Goal: Task Accomplishment & Management: Complete application form

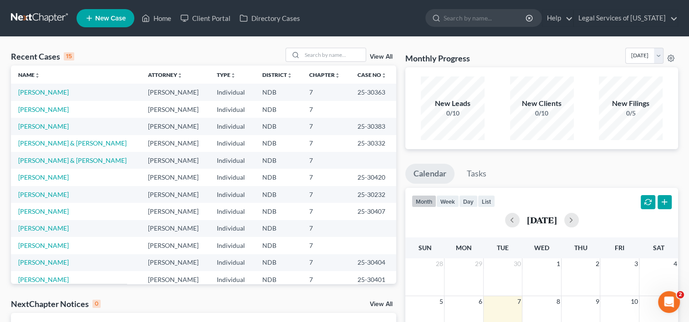
click at [113, 19] on span "New Case" at bounding box center [110, 18] width 31 height 7
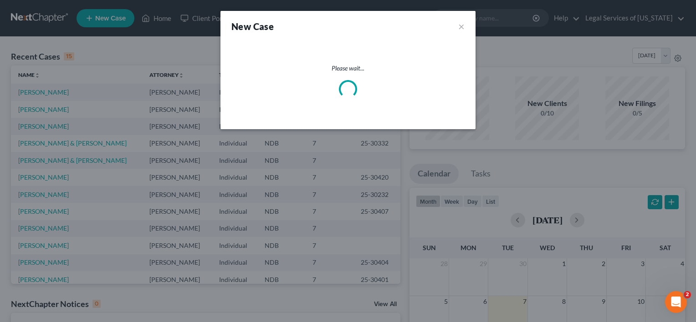
select select "60"
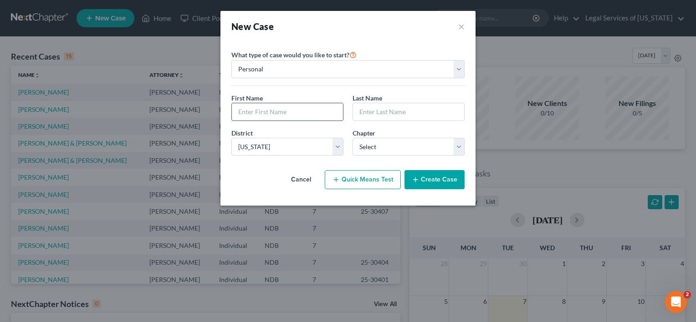
click at [262, 111] on input "text" at bounding box center [287, 111] width 111 height 17
drag, startPoint x: 78, startPoint y: 81, endPoint x: 73, endPoint y: 73, distance: 8.8
click at [75, 79] on div "New Case × Please select case type * Bankruptcy Bankruptcy What type of case wo…" at bounding box center [348, 161] width 696 height 322
type input "[PERSON_NAME]"
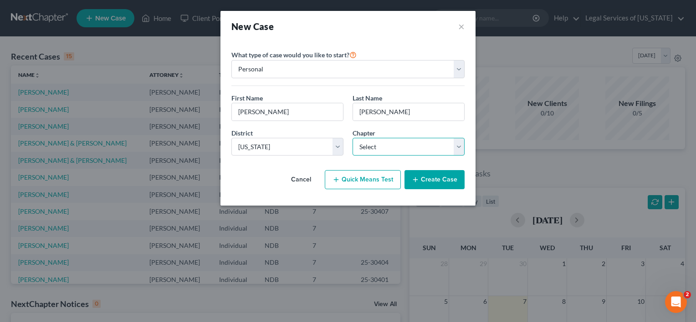
click at [461, 150] on select "Select 7 11 12 13" at bounding box center [408, 147] width 112 height 18
select select "0"
click at [352, 138] on select "Select 7 11 12 13" at bounding box center [408, 147] width 112 height 18
click at [421, 178] on button "Create Case" at bounding box center [434, 179] width 60 height 19
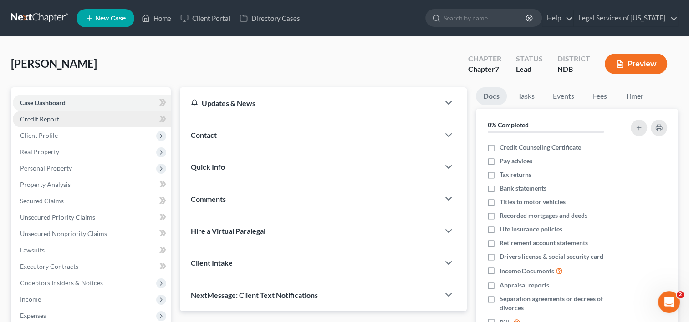
click at [72, 121] on link "Credit Report" at bounding box center [92, 119] width 158 height 16
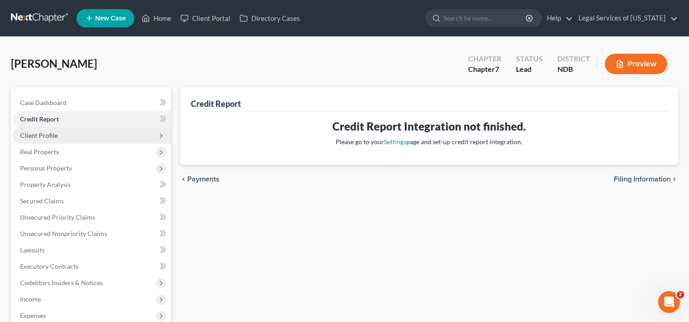
click at [61, 133] on span "Client Profile" at bounding box center [92, 135] width 158 height 16
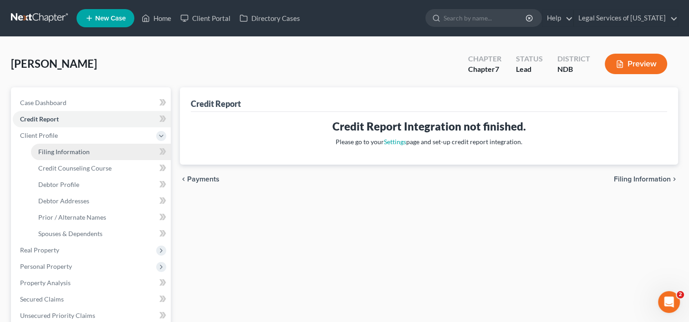
click at [41, 158] on link "Filing Information" at bounding box center [101, 152] width 140 height 16
select select "1"
select select "0"
select select "60"
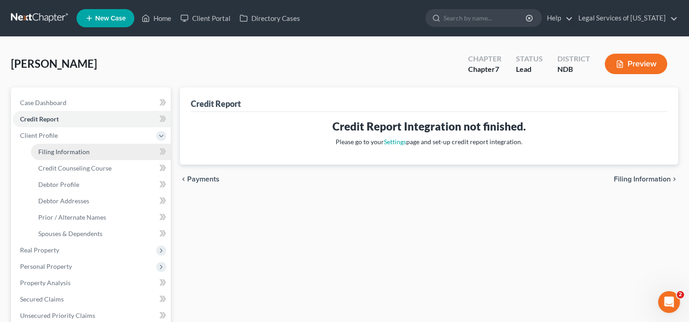
select select "29"
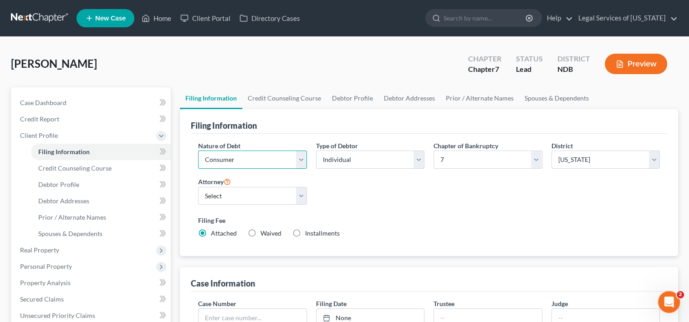
click at [301, 157] on select "Select Business Consumer Other" at bounding box center [252, 160] width 108 height 18
click at [300, 157] on select "Select Business Consumer Other" at bounding box center [252, 160] width 108 height 18
click at [304, 195] on select "Select [PERSON_NAME] [PERSON_NAME] - NDB [PERSON_NAME] - NDB [PERSON_NAME] - ND…" at bounding box center [252, 196] width 108 height 18
select select "2"
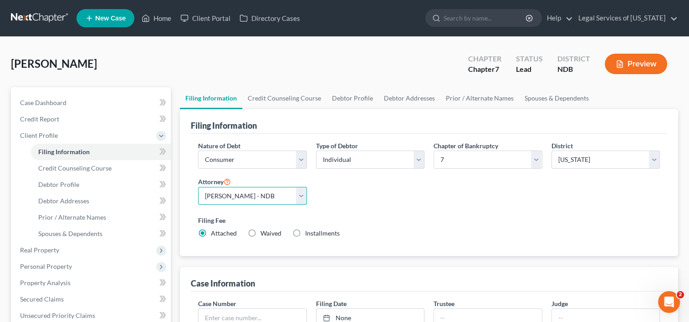
click at [198, 187] on select "Select [PERSON_NAME] [PERSON_NAME] - NDB [PERSON_NAME] - NDB [PERSON_NAME] - ND…" at bounding box center [252, 196] width 108 height 18
click at [260, 234] on label "Waived Waived" at bounding box center [270, 233] width 21 height 9
click at [264, 234] on input "Waived Waived" at bounding box center [267, 232] width 6 height 6
radio input "true"
radio input "false"
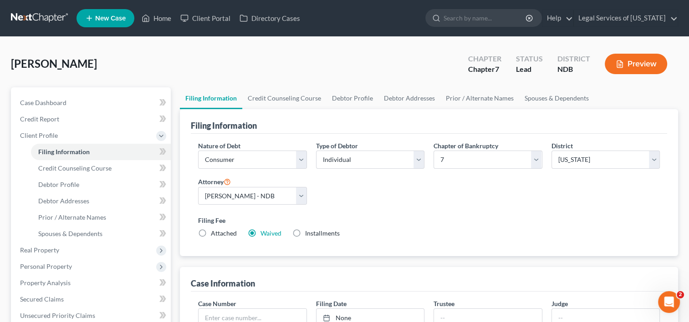
scroll to position [137, 0]
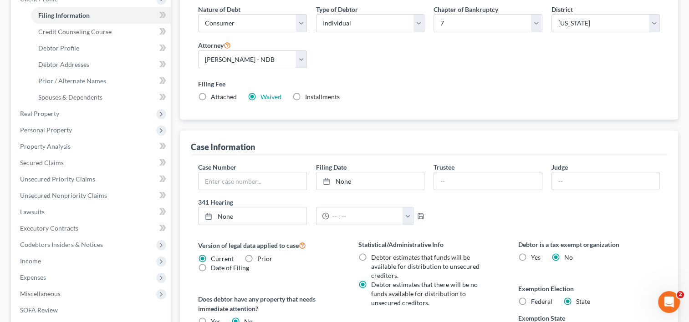
click at [305, 95] on label "Installments Installments" at bounding box center [322, 96] width 35 height 9
click at [309, 95] on input "Installments Installments" at bounding box center [312, 95] width 6 height 6
radio input "true"
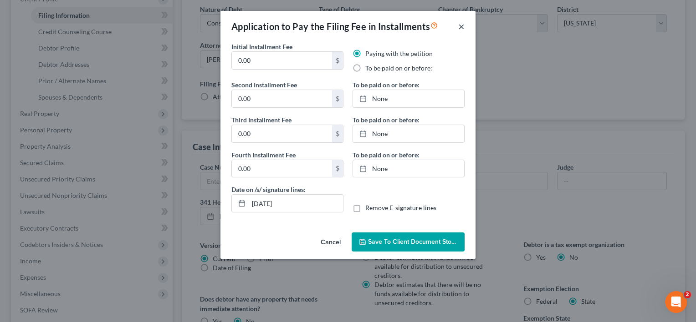
click at [463, 24] on button "×" at bounding box center [461, 26] width 6 height 11
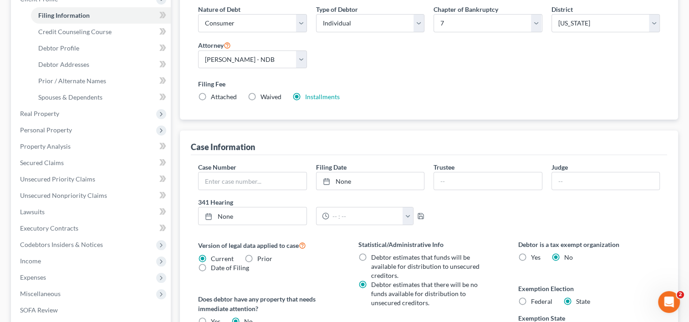
click at [260, 96] on label "Waived Waived" at bounding box center [270, 96] width 21 height 9
click at [264, 96] on input "Waived Waived" at bounding box center [267, 95] width 6 height 6
radio input "true"
radio input "false"
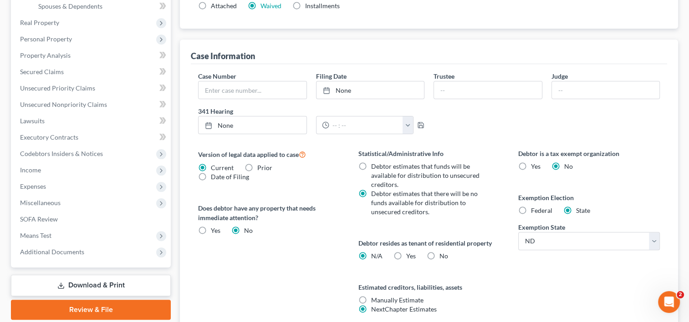
scroll to position [273, 0]
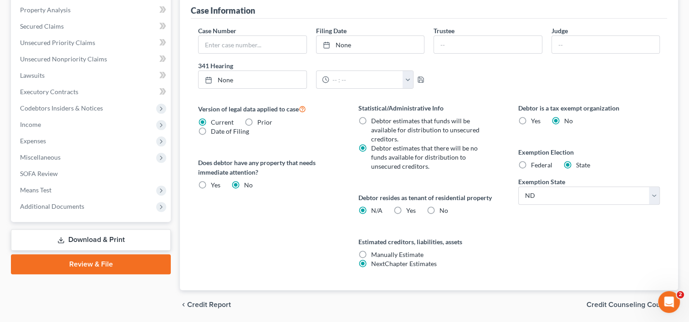
click at [406, 208] on label "Yes Yes" at bounding box center [411, 210] width 10 height 9
click at [410, 208] on input "Yes Yes" at bounding box center [413, 209] width 6 height 6
radio input "true"
radio input "false"
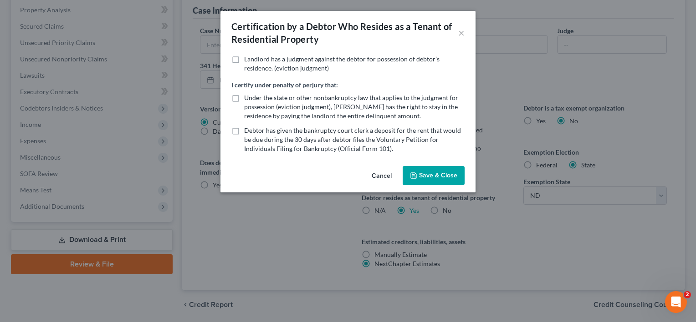
click at [421, 177] on button "Save & Close" at bounding box center [433, 175] width 62 height 19
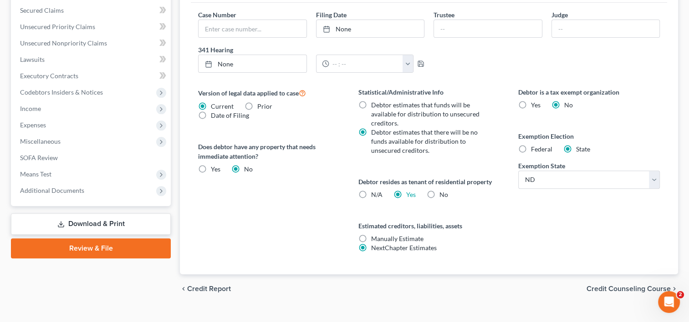
scroll to position [304, 0]
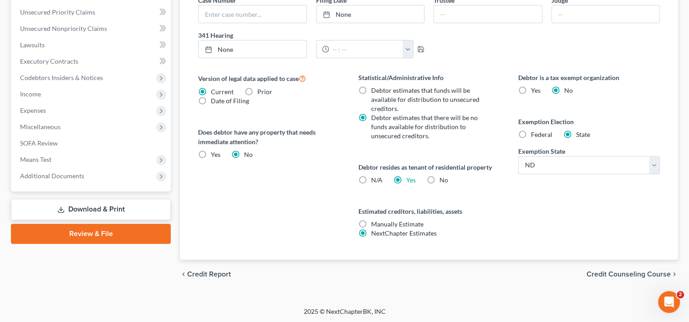
click at [599, 274] on span "Credit Counseling Course" at bounding box center [628, 274] width 84 height 7
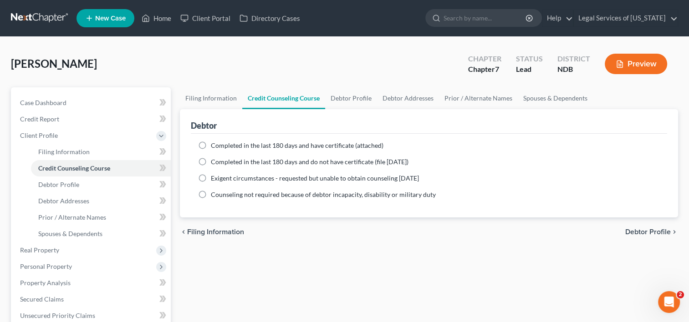
click at [211, 145] on label "Completed in the last 180 days and have certificate (attached)" at bounding box center [297, 145] width 173 height 9
click at [214, 145] on input "Completed in the last 180 days and have certificate (attached)" at bounding box center [217, 144] width 6 height 6
radio input "true"
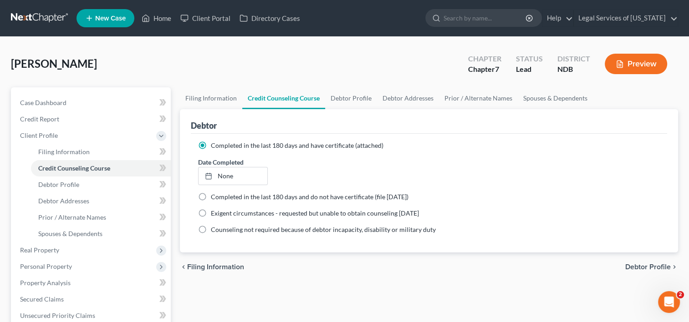
click at [211, 195] on label "Completed in the last 180 days and do not have certificate (file [DATE])" at bounding box center [310, 197] width 198 height 9
click at [214, 195] on input "Completed in the last 180 days and do not have certificate (file [DATE])" at bounding box center [217, 196] width 6 height 6
radio input "true"
radio input "false"
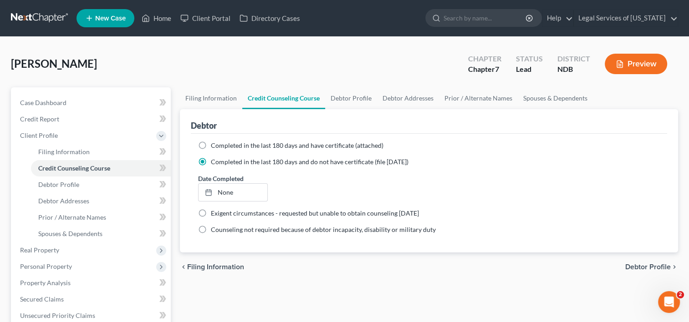
click at [668, 266] on span "Debtor Profile" at bounding box center [648, 267] width 46 height 7
select select "0"
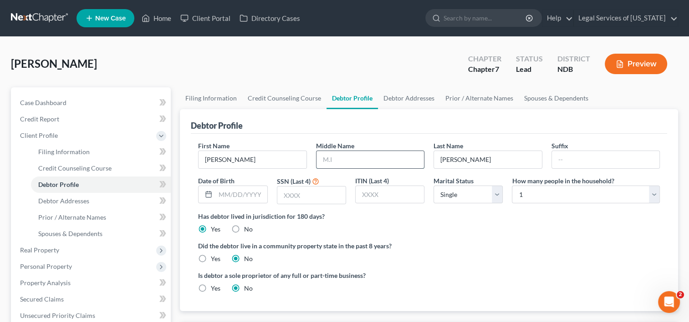
click at [332, 159] on input "text" at bounding box center [369, 159] width 107 height 17
type input "[PERSON_NAME]"
type input "[DATE]"
type input "9323"
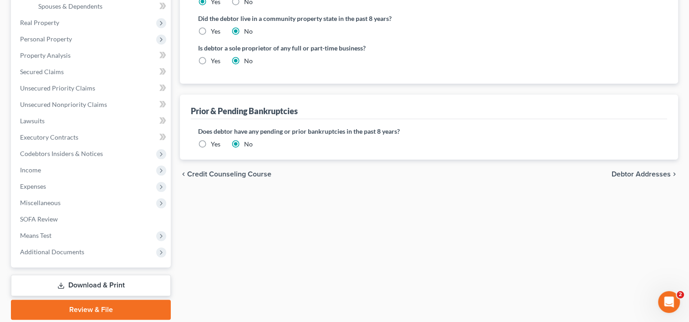
click at [650, 173] on span "Debtor Addresses" at bounding box center [640, 174] width 59 height 7
select select "0"
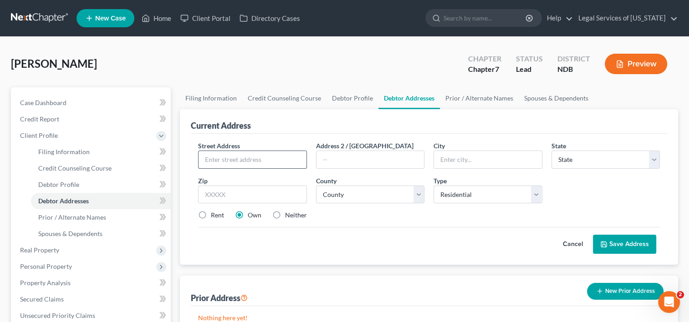
click at [242, 160] on input "text" at bounding box center [251, 159] width 107 height 17
type input "[STREET_ADDRESS][PERSON_NAME]"
type input "Unit 3"
type input "58201"
type input "Grand Forks"
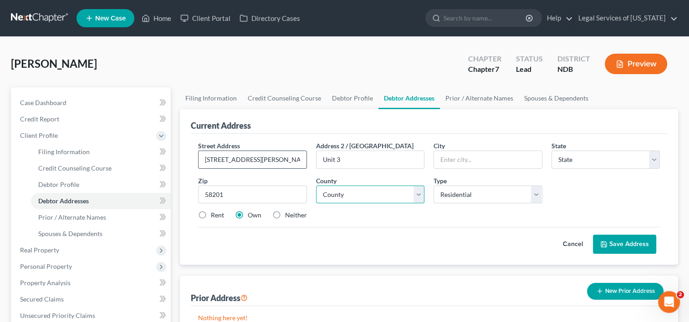
select select "29"
click at [211, 215] on label "Rent" at bounding box center [217, 215] width 13 height 9
click at [214, 215] on input "Rent" at bounding box center [217, 214] width 6 height 6
radio input "true"
drag, startPoint x: 359, startPoint y: 182, endPoint x: 365, endPoint y: 190, distance: 10.1
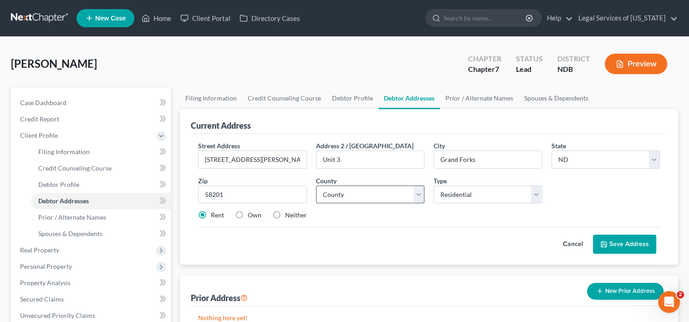
click at [359, 183] on div "County * County [GEOGRAPHIC_DATA] [GEOGRAPHIC_DATA] [GEOGRAPHIC_DATA] [GEOGRAPH…" at bounding box center [369, 190] width 117 height 28
click at [366, 191] on select "County [GEOGRAPHIC_DATA] [GEOGRAPHIC_DATA] [GEOGRAPHIC_DATA] [GEOGRAPHIC_DATA] …" at bounding box center [370, 195] width 108 height 18
select select "17"
click at [316, 186] on select "County [GEOGRAPHIC_DATA] [GEOGRAPHIC_DATA] [GEOGRAPHIC_DATA] [GEOGRAPHIC_DATA] …" at bounding box center [370, 195] width 108 height 18
click at [532, 190] on select "Select Residential Mailing Rental Business" at bounding box center [487, 195] width 108 height 18
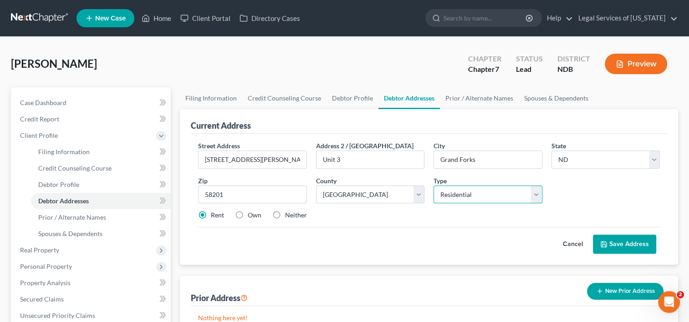
click at [433, 186] on select "Select Residential Mailing Rental Business" at bounding box center [487, 195] width 108 height 18
click at [639, 237] on button "Save Address" at bounding box center [624, 244] width 63 height 19
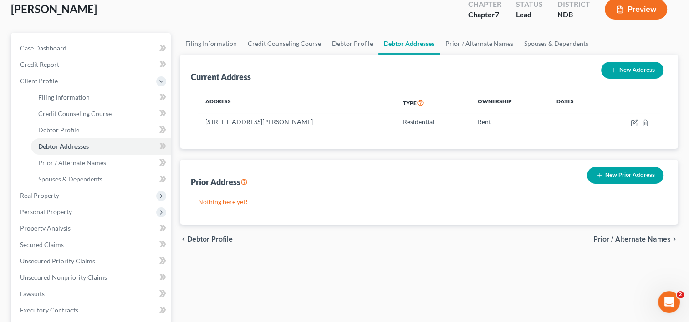
scroll to position [137, 0]
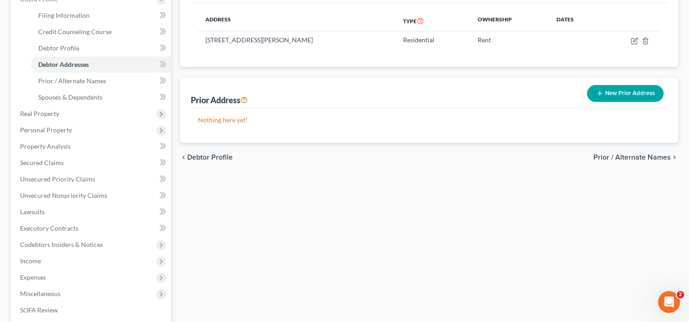
click at [627, 158] on span "Prior / Alternate Names" at bounding box center [631, 157] width 77 height 7
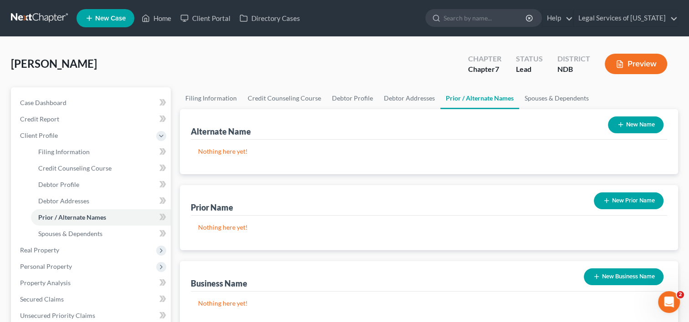
scroll to position [182, 0]
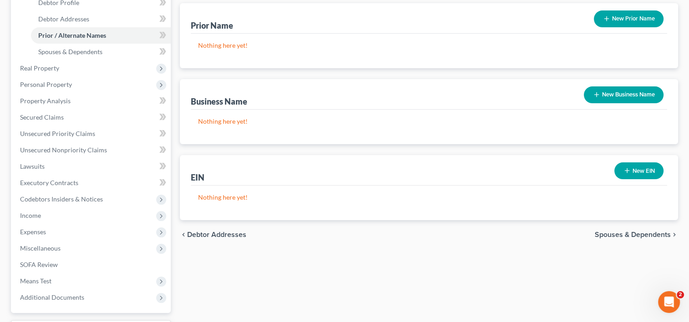
click at [636, 232] on span "Spouses & Dependents" at bounding box center [633, 234] width 76 height 7
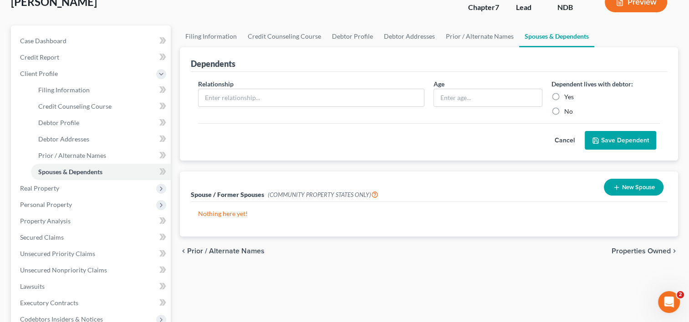
scroll to position [137, 0]
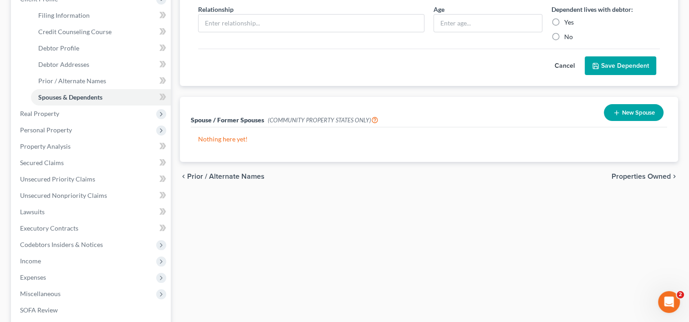
click at [616, 178] on span "Properties Owned" at bounding box center [640, 176] width 59 height 7
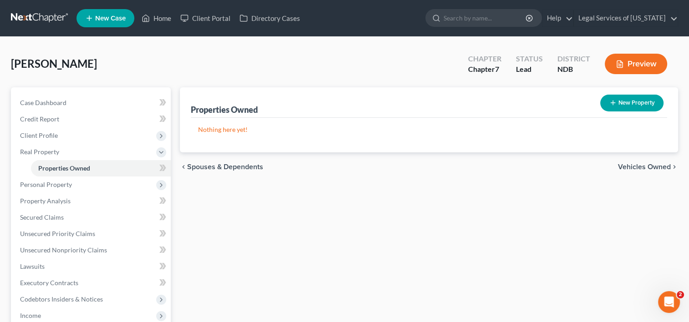
click at [652, 170] on span "Vehicles Owned" at bounding box center [644, 166] width 53 height 7
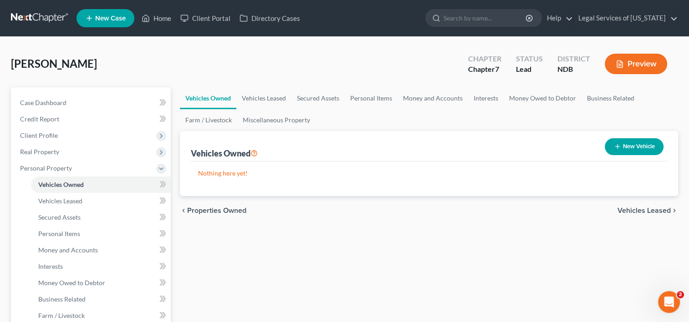
click at [630, 151] on button "New Vehicle" at bounding box center [634, 146] width 59 height 17
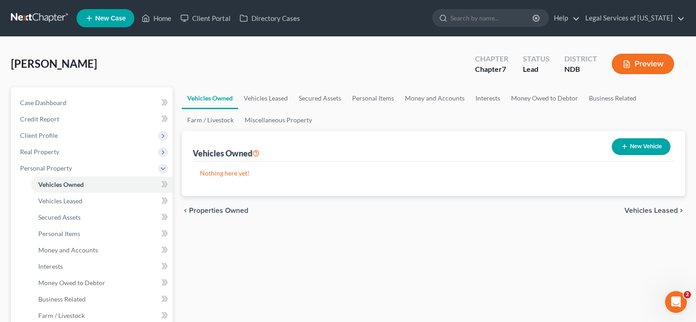
select select "0"
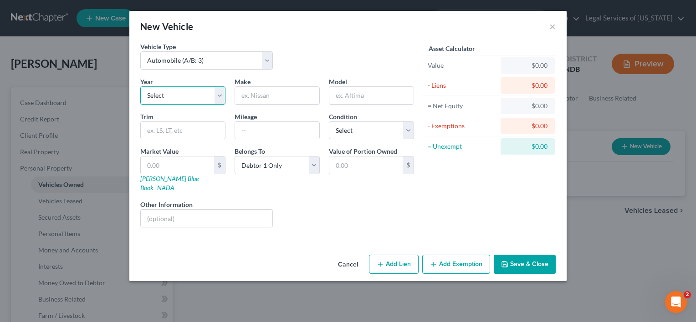
click at [218, 91] on select "Select 2026 2025 2024 2023 2022 2021 2020 2019 2018 2017 2016 2015 2014 2013 20…" at bounding box center [182, 95] width 85 height 18
select select "12"
click at [140, 86] on select "Select 2026 2025 2024 2023 2022 2021 2020 2019 2018 2017 2016 2015 2014 2013 20…" at bounding box center [182, 95] width 85 height 18
click at [289, 99] on input "text" at bounding box center [277, 95] width 84 height 17
type input "Chevrolet"
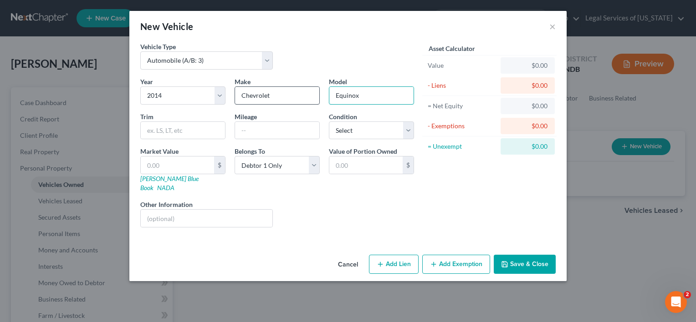
type input "Equinox"
click at [253, 133] on input "100500" at bounding box center [277, 130] width 84 height 17
type input "100,500"
click at [410, 135] on select "Select Excellent Very Good Good Fair Poor" at bounding box center [371, 131] width 85 height 18
select select "3"
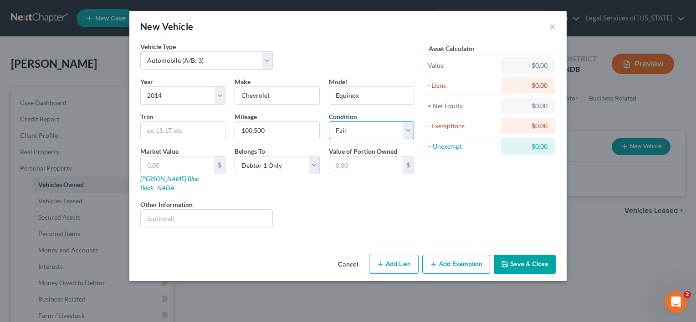
click at [329, 122] on select "Select Excellent Very Good Good Fair Poor" at bounding box center [371, 131] width 85 height 18
click at [178, 168] on input "text" at bounding box center [177, 165] width 73 height 17
type input "4"
type input "4.00"
type input "40"
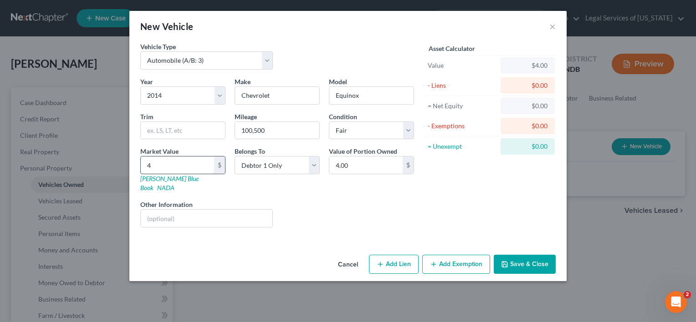
type input "40.00"
type input "400"
type input "400.00"
type input "4000"
type input "4,000.00"
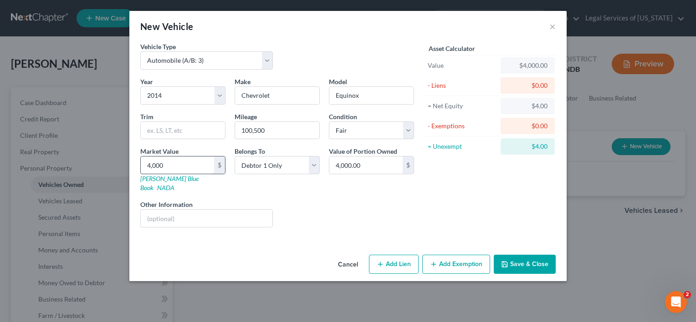
type input "4,000"
click at [313, 164] on select "Select Debtor 1 Only Debtor 2 Only Debtor 1 And Debtor 2 Only At Least One Of T…" at bounding box center [276, 165] width 85 height 18
select select "3"
click at [234, 156] on select "Select Debtor 1 Only Debtor 2 Only Debtor 1 And Debtor 2 Only At Least One Of T…" at bounding box center [276, 165] width 85 height 18
click at [194, 213] on input "text" at bounding box center [207, 218] width 132 height 17
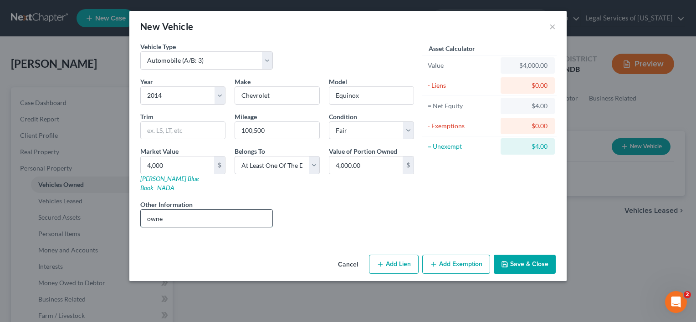
click at [166, 210] on input "owne" at bounding box center [207, 218] width 132 height 17
type input "owned 1/2 with sister"
click at [454, 258] on button "Add Exemption" at bounding box center [456, 264] width 68 height 19
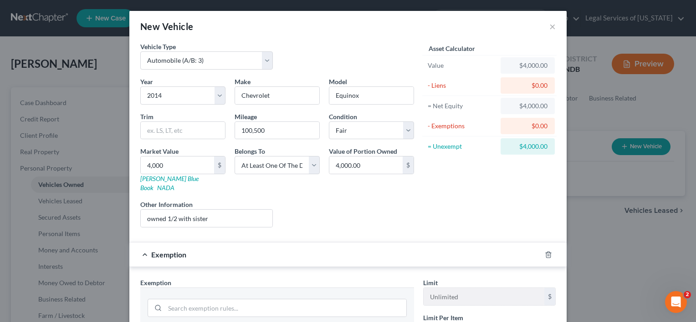
scroll to position [137, 0]
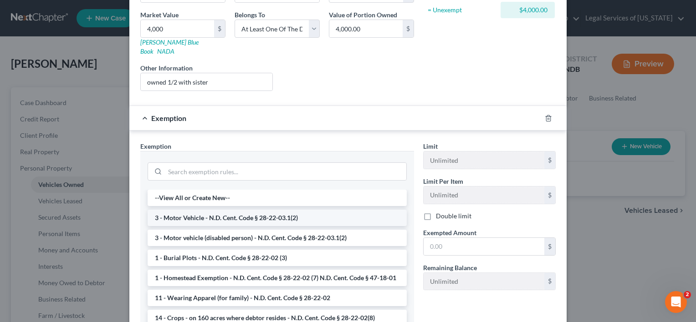
click at [224, 210] on li "3 - Motor Vehicle - N.D. Cent. Code § 28-22-03.1(2)" at bounding box center [276, 218] width 259 height 16
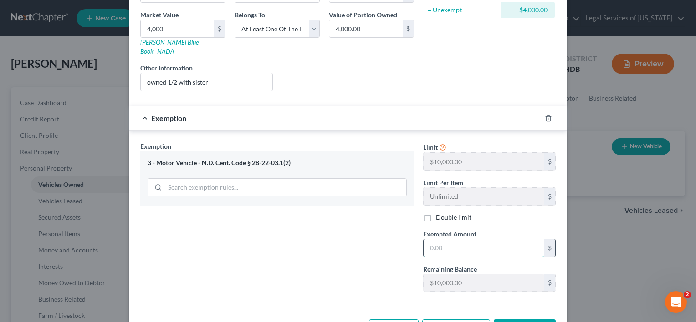
click at [473, 239] on input "text" at bounding box center [483, 247] width 121 height 17
type input "4,000"
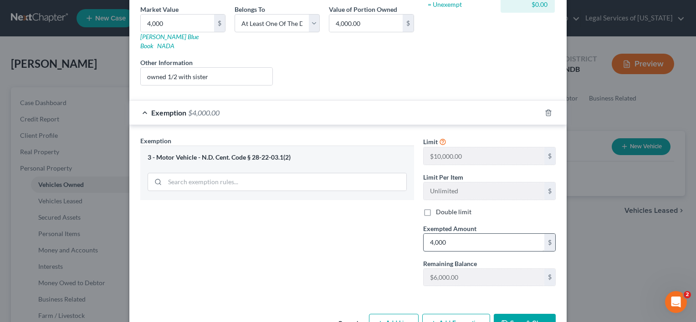
scroll to position [160, 0]
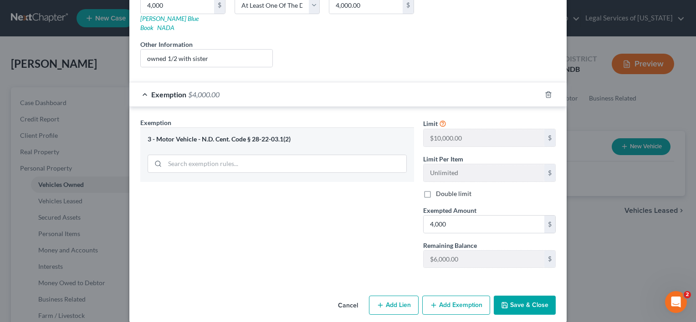
click at [516, 300] on button "Save & Close" at bounding box center [524, 305] width 62 height 19
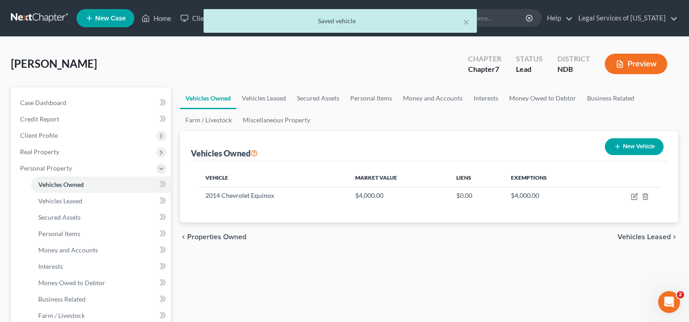
click at [628, 147] on button "New Vehicle" at bounding box center [634, 146] width 59 height 17
select select "0"
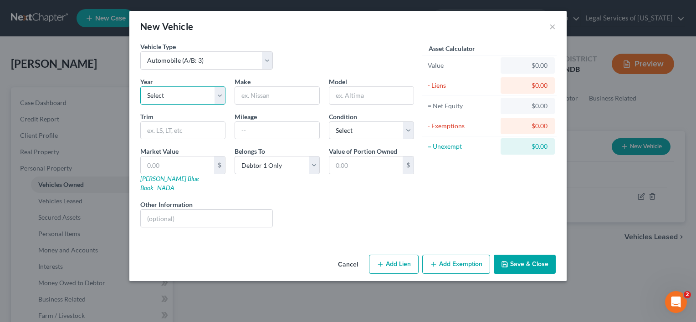
click at [220, 97] on select "Select 2026 2025 2024 2023 2022 2021 2020 2019 2018 2017 2016 2015 2014 2013 20…" at bounding box center [182, 95] width 85 height 18
click at [217, 91] on select "Select 2026 2025 2024 2023 2022 2021 2020 2019 2018 2017 2016 2015 2014 2013 20…" at bounding box center [182, 95] width 85 height 18
select select "21"
click at [140, 86] on select "Select 2026 2025 2024 2023 2022 2021 2020 2019 2018 2017 2016 2015 2014 2013 20…" at bounding box center [182, 95] width 85 height 18
click at [276, 100] on input "text" at bounding box center [277, 95] width 84 height 17
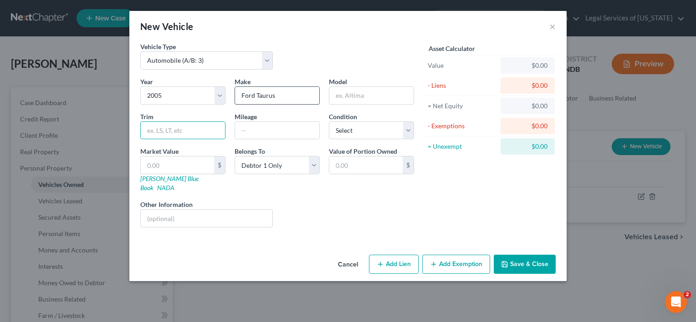
click at [270, 95] on input "Ford Taurus" at bounding box center [277, 95] width 84 height 17
click at [171, 129] on input "text" at bounding box center [183, 130] width 84 height 17
click at [269, 92] on input "Ford Tauras" at bounding box center [277, 95] width 84 height 17
click at [295, 98] on input "Ford Taurus" at bounding box center [277, 95] width 84 height 17
drag, startPoint x: 295, startPoint y: 98, endPoint x: 257, endPoint y: 100, distance: 38.3
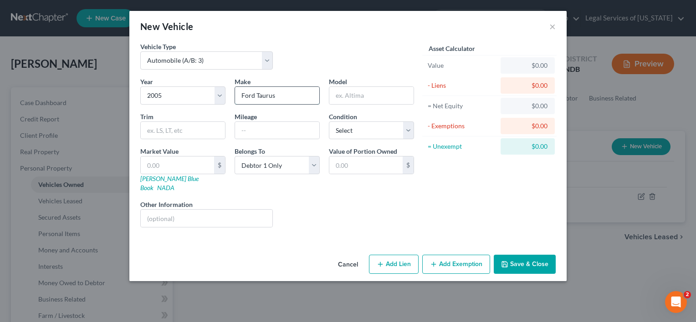
click at [257, 100] on input "Ford Taurus" at bounding box center [277, 95] width 84 height 17
click at [299, 92] on input "Ford Taurus" at bounding box center [277, 95] width 84 height 17
type input "Ford"
type input "R"
type input "Taurus"
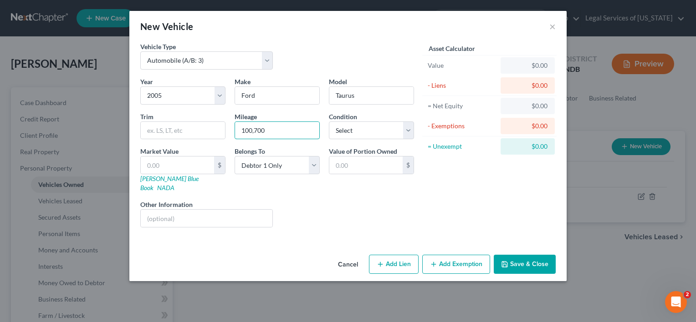
type input "100,700"
click at [406, 131] on select "Select Excellent Very Good Good Fair Poor" at bounding box center [371, 131] width 85 height 18
select select "4"
click at [329, 122] on select "Select Excellent Very Good Good Fair Poor" at bounding box center [371, 131] width 85 height 18
click at [162, 166] on input "text" at bounding box center [177, 165] width 73 height 17
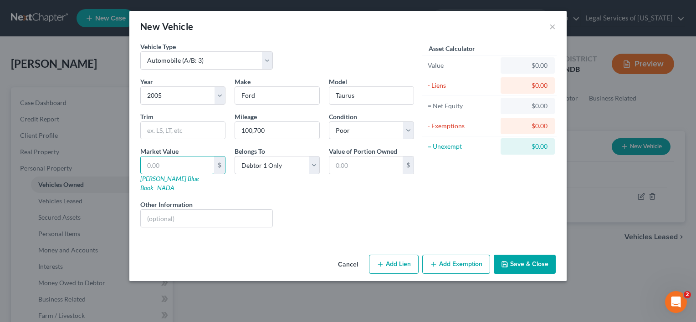
type input "1"
type input "1.00"
type input "10"
type input "10.00"
type input "100"
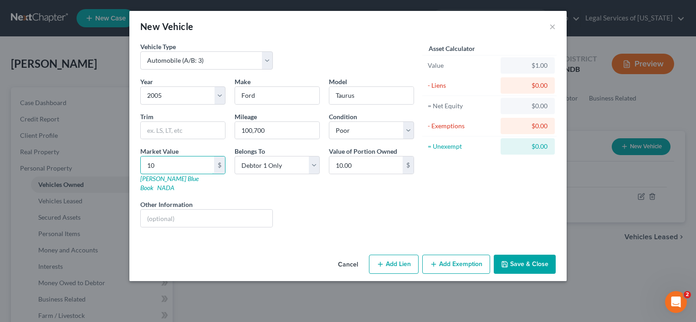
type input "100.00"
type input "1000"
type input "1,000.00"
type input "1,000"
click at [315, 167] on select "Select Debtor 1 Only Debtor 2 Only Debtor 1 And Debtor 2 Only At Least One Of T…" at bounding box center [276, 165] width 85 height 18
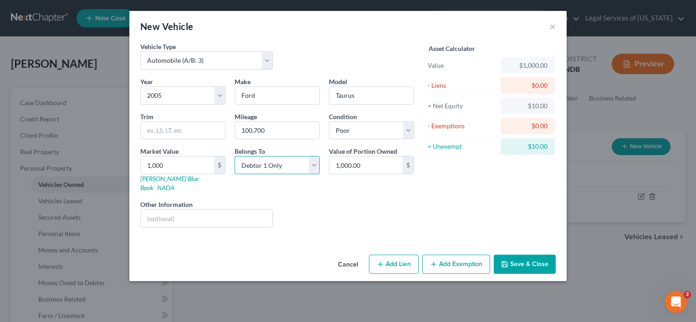
select select "3"
click at [234, 156] on select "Select Debtor 1 Only Debtor 2 Only Debtor 1 And Debtor 2 Only At Least One Of T…" at bounding box center [276, 165] width 85 height 18
click at [409, 164] on div "$" at bounding box center [407, 165] width 11 height 17
click at [368, 167] on input "1,000.00" at bounding box center [365, 165] width 73 height 17
click at [439, 255] on button "Add Exemption" at bounding box center [456, 264] width 68 height 19
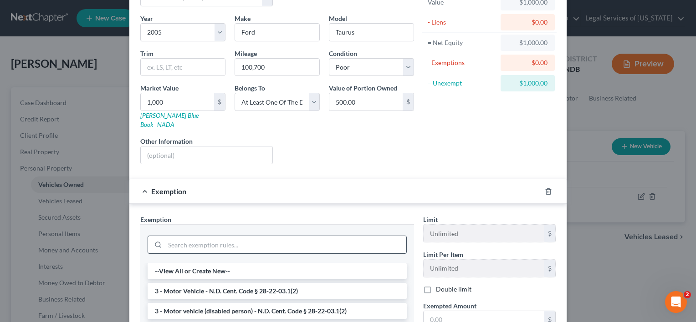
scroll to position [46, 0]
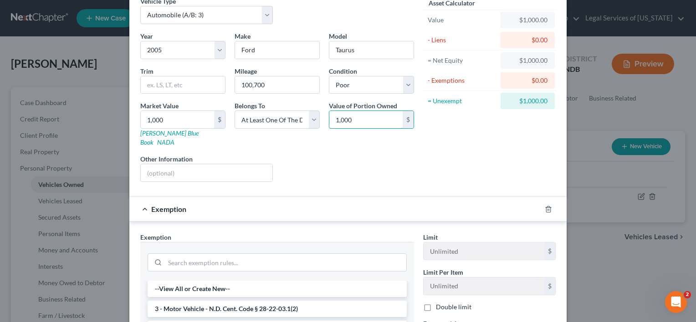
type input "1,000"
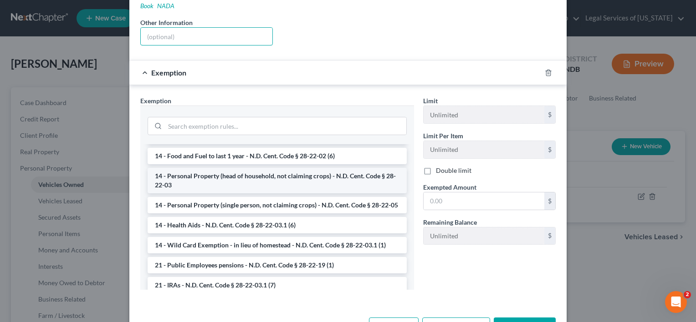
scroll to position [182, 0]
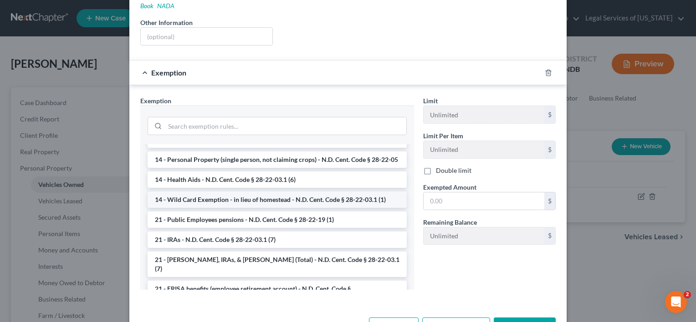
click at [221, 208] on li "14 - Wild Card Exemption - in lieu of homestead - N.D. Cent. Code § 28-22-03.1 …" at bounding box center [276, 200] width 259 height 16
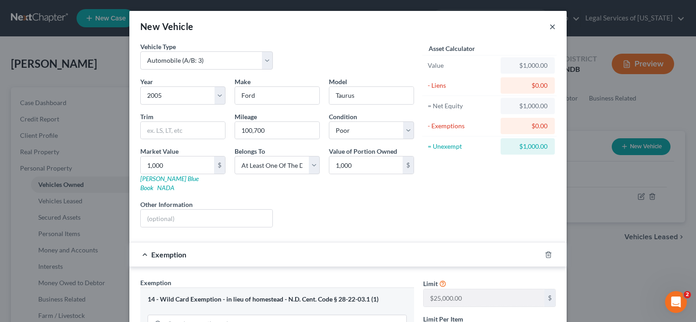
scroll to position [160, 0]
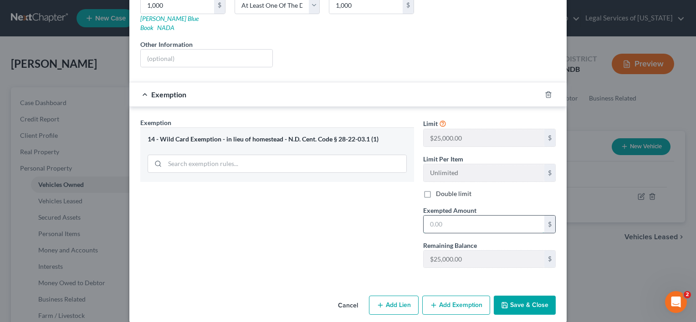
click at [451, 216] on input "text" at bounding box center [483, 224] width 121 height 17
type input "1,000"
click at [542, 296] on button "Save & Close" at bounding box center [524, 305] width 62 height 19
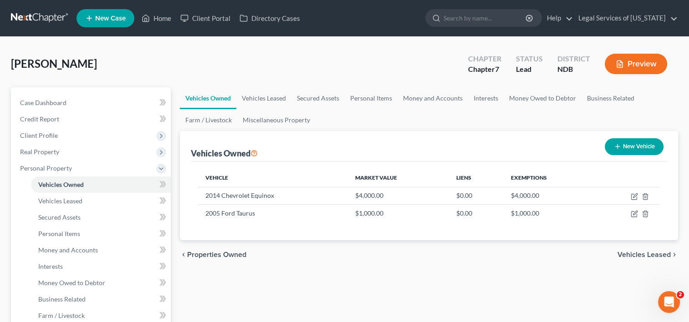
click at [631, 255] on span "Vehicles Leased" at bounding box center [643, 254] width 53 height 7
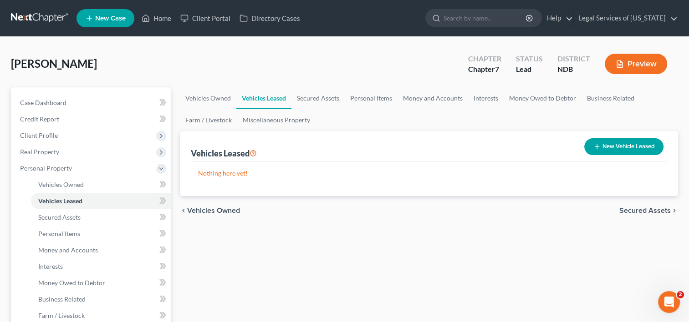
click at [636, 211] on span "Secured Assets" at bounding box center [644, 210] width 51 height 7
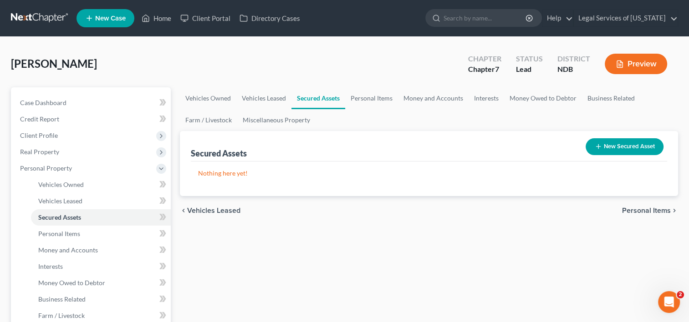
click at [654, 211] on span "Personal Items" at bounding box center [646, 210] width 49 height 7
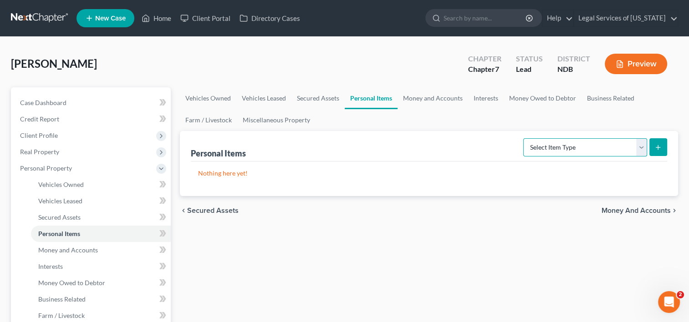
click at [637, 148] on select "Select Item Type Clothing (A/B: 11) Collectibles Of Value (A/B: 8) Electronics …" at bounding box center [585, 147] width 124 height 18
select select "clothing"
click at [524, 138] on select "Select Item Type Clothing (A/B: 11) Collectibles Of Value (A/B: 8) Electronics …" at bounding box center [585, 147] width 124 height 18
click at [659, 147] on icon "submit" at bounding box center [657, 147] width 7 height 7
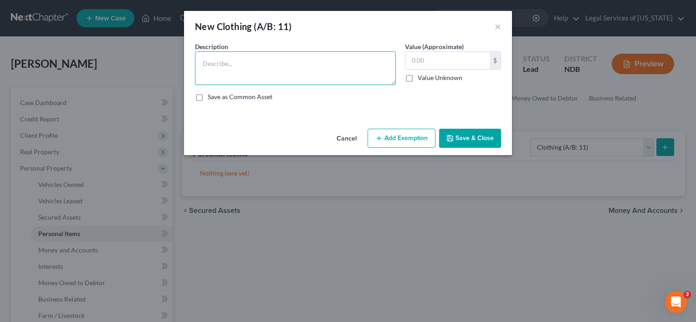
click at [293, 64] on textarea at bounding box center [295, 68] width 201 height 34
type textarea "personal clothing"
type input "300"
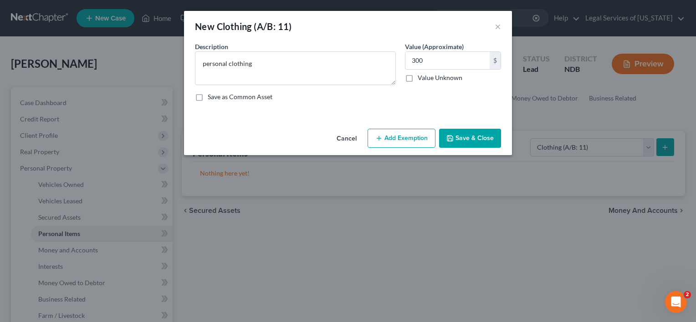
click at [410, 138] on button "Add Exemption" at bounding box center [401, 138] width 68 height 19
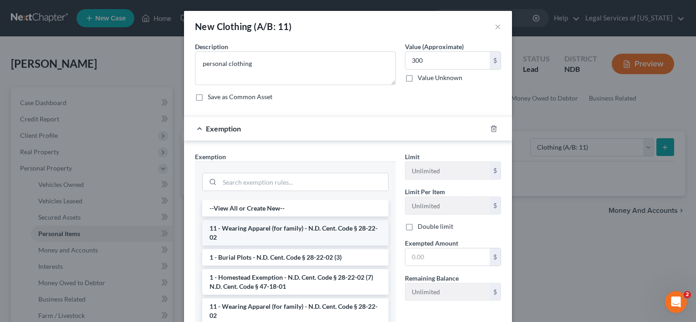
click at [273, 227] on li "11 - Wearing Apparel (for family) - N.D. Cent. Code § 28-22-02" at bounding box center [295, 232] width 186 height 25
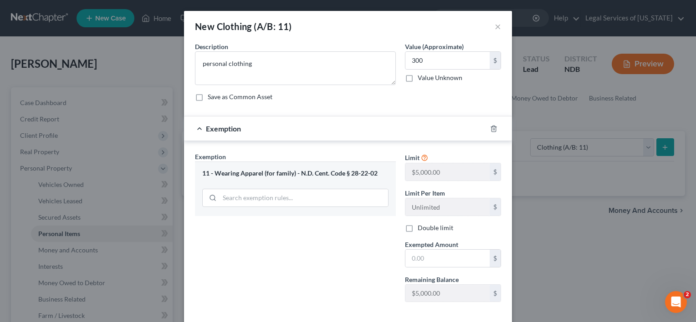
click at [427, 267] on div "Limit $5,000.00 $ Limit Per Item Unlimited $ Double limit Exempted Amount * $ R…" at bounding box center [452, 231] width 105 height 158
click at [428, 264] on input "text" at bounding box center [447, 258] width 84 height 17
type input "300"
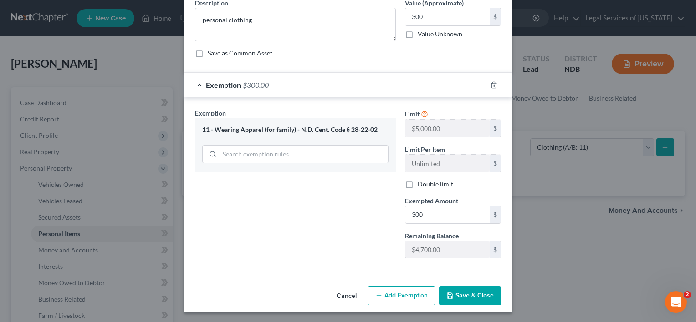
click at [475, 300] on button "Save & Close" at bounding box center [470, 295] width 62 height 19
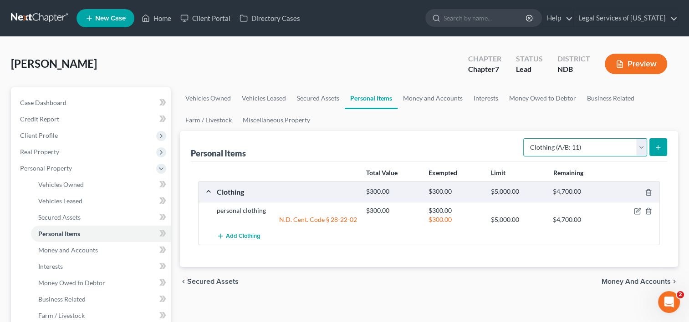
click at [643, 147] on select "Select Item Type Clothing (A/B: 11) Collectibles Of Value (A/B: 8) Electronics …" at bounding box center [585, 147] width 124 height 18
select select "electronics"
click at [524, 138] on select "Select Item Type Clothing (A/B: 11) Collectibles Of Value (A/B: 8) Electronics …" at bounding box center [585, 147] width 124 height 18
click at [661, 150] on icon "submit" at bounding box center [657, 147] width 7 height 7
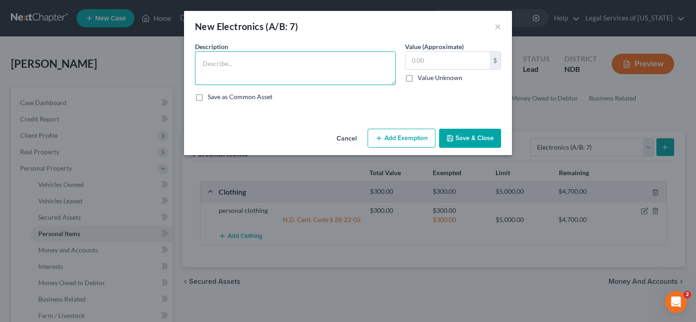
click at [294, 76] on textarea at bounding box center [295, 68] width 201 height 34
type textarea "phone, television"
type input "400"
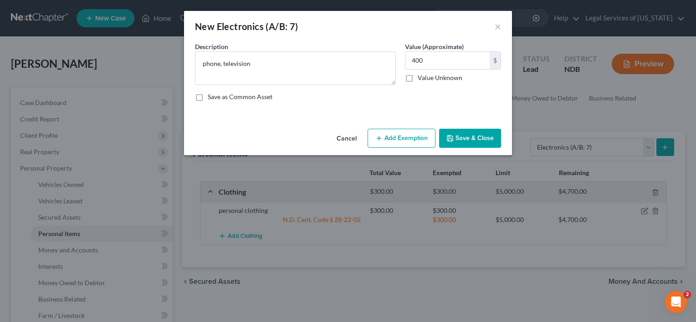
click at [408, 140] on button "Add Exemption" at bounding box center [401, 138] width 68 height 19
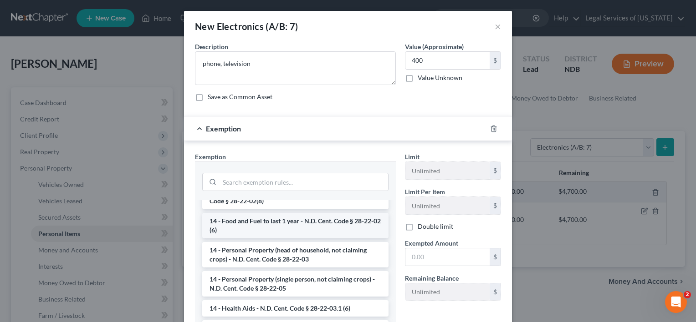
scroll to position [137, 0]
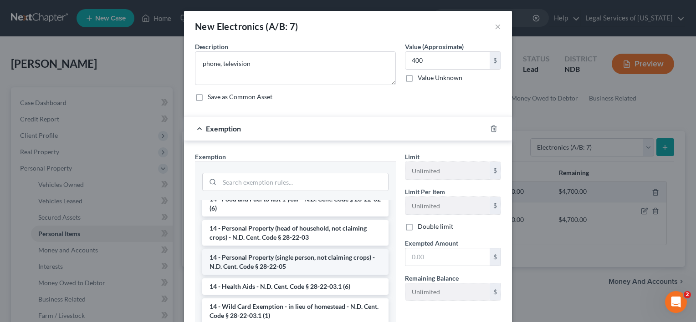
click at [271, 254] on li "14 - Personal Property (single person, not claiming crops) - N.D. Cent. Code § …" at bounding box center [295, 261] width 186 height 25
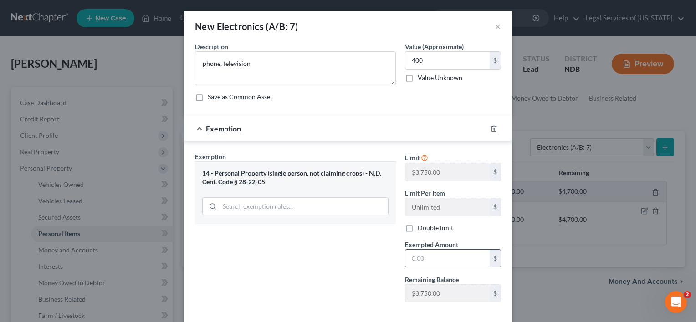
click at [424, 259] on input "text" at bounding box center [447, 258] width 84 height 17
type input "400"
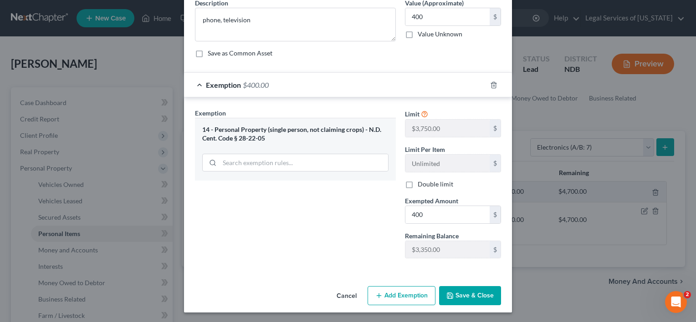
click at [470, 295] on button "Save & Close" at bounding box center [470, 295] width 62 height 19
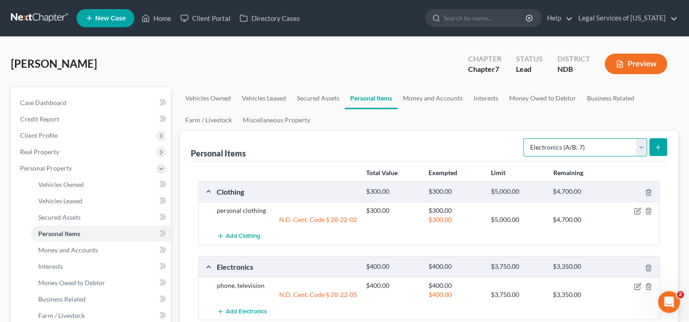
click at [641, 147] on select "Select Item Type Clothing (A/B: 11) Collectibles Of Value (A/B: 8) Electronics …" at bounding box center [585, 147] width 124 height 18
select select "household_goods"
click at [524, 138] on select "Select Item Type Clothing (A/B: 11) Collectibles Of Value (A/B: 8) Electronics …" at bounding box center [585, 147] width 124 height 18
click at [654, 148] on icon "submit" at bounding box center [657, 147] width 7 height 7
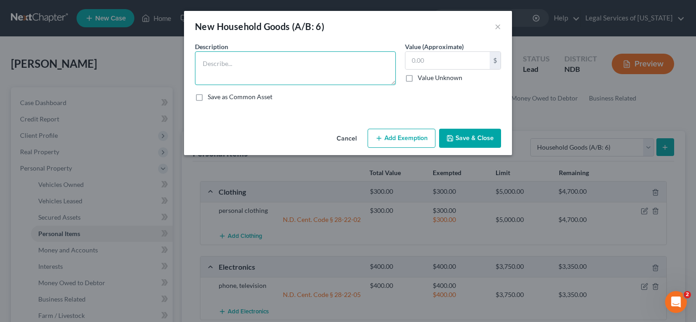
click at [264, 66] on textarea at bounding box center [295, 68] width 201 height 34
type textarea "personal household goods and furnishings"
type input "1,000"
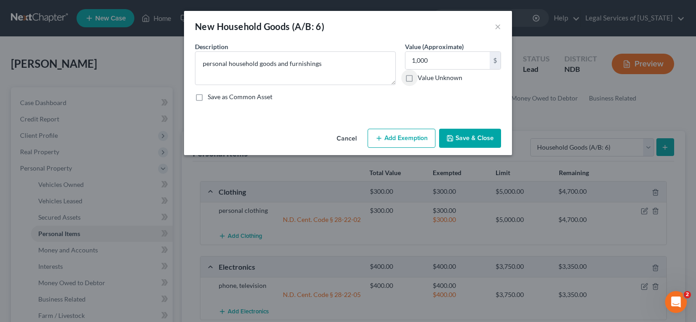
click at [391, 139] on button "Add Exemption" at bounding box center [401, 138] width 68 height 19
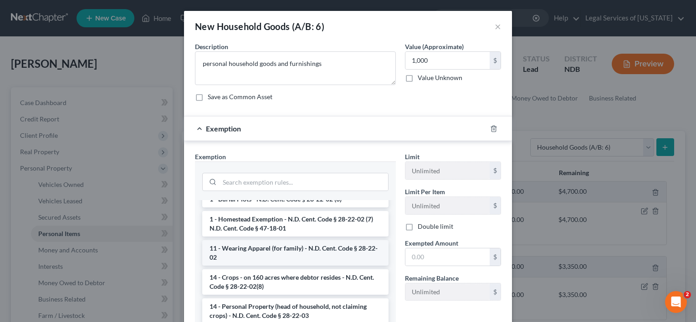
scroll to position [182, 0]
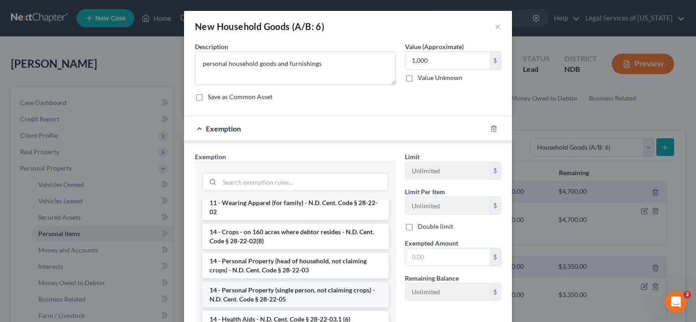
click at [286, 297] on li "14 - Personal Property (single person, not claiming crops) - N.D. Cent. Code § …" at bounding box center [295, 294] width 186 height 25
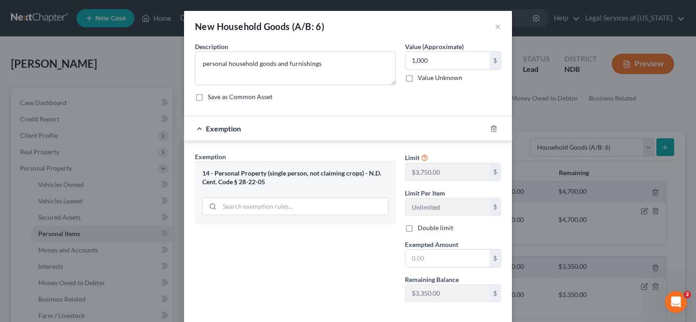
drag, startPoint x: 423, startPoint y: 247, endPoint x: 421, endPoint y: 269, distance: 22.0
click at [421, 253] on div "Exempted Amount * $" at bounding box center [452, 254] width 105 height 28
click at [419, 260] on input "text" at bounding box center [447, 258] width 84 height 17
type input "1,000"
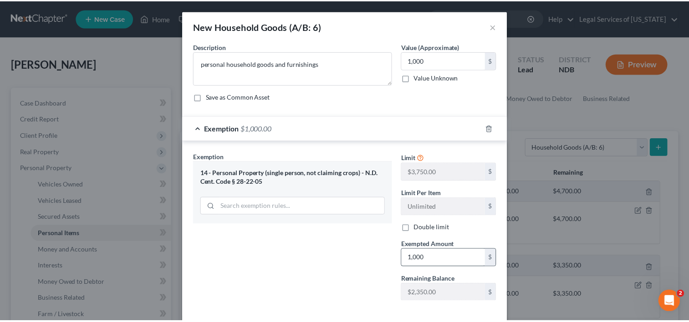
scroll to position [44, 0]
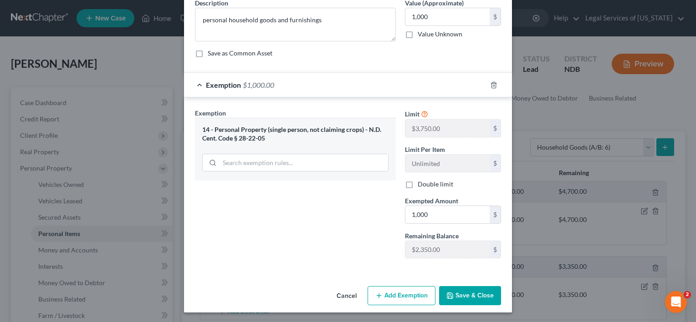
click at [452, 300] on button "Save & Close" at bounding box center [470, 295] width 62 height 19
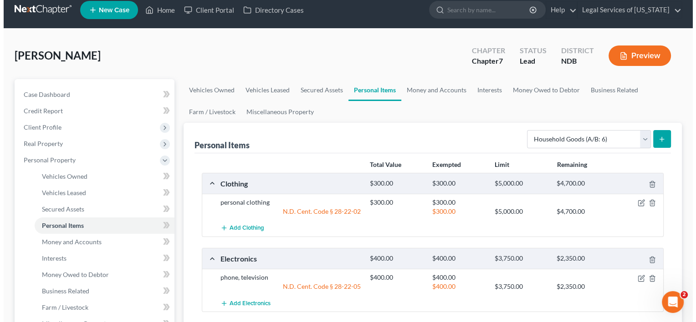
scroll to position [0, 0]
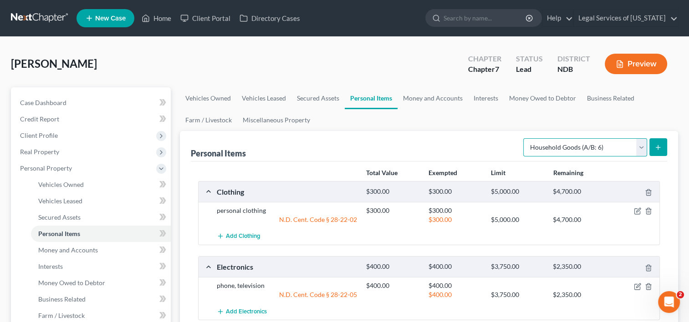
click at [640, 148] on select "Select Item Type Clothing (A/B: 11) Collectibles Of Value (A/B: 8) Electronics …" at bounding box center [585, 147] width 124 height 18
select select "jewelry"
click at [524, 138] on select "Select Item Type Clothing (A/B: 11) Collectibles Of Value (A/B: 8) Electronics …" at bounding box center [585, 147] width 124 height 18
click at [661, 146] on icon "submit" at bounding box center [657, 147] width 7 height 7
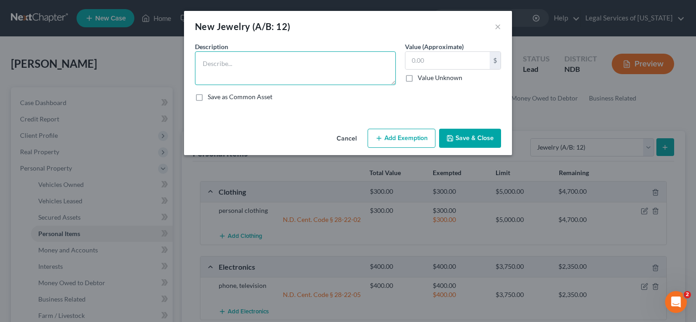
click at [294, 56] on textarea at bounding box center [295, 68] width 201 height 34
type textarea "personal jewelry"
type input "250"
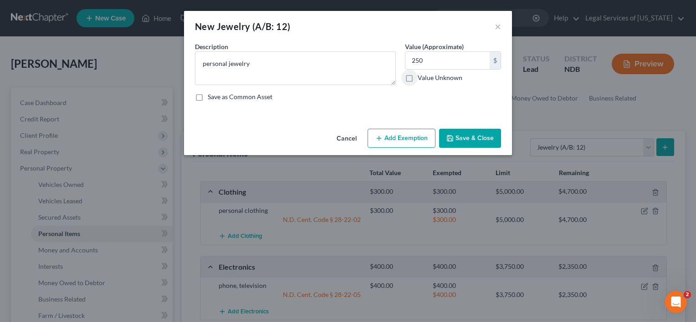
click at [416, 142] on button "Add Exemption" at bounding box center [401, 138] width 68 height 19
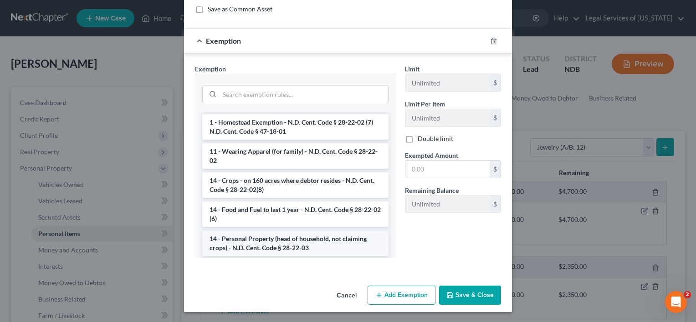
scroll to position [91, 0]
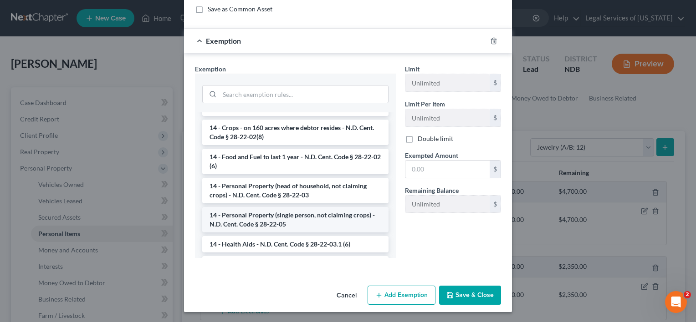
click at [270, 219] on li "14 - Personal Property (single person, not claiming crops) - N.D. Cent. Code § …" at bounding box center [295, 219] width 186 height 25
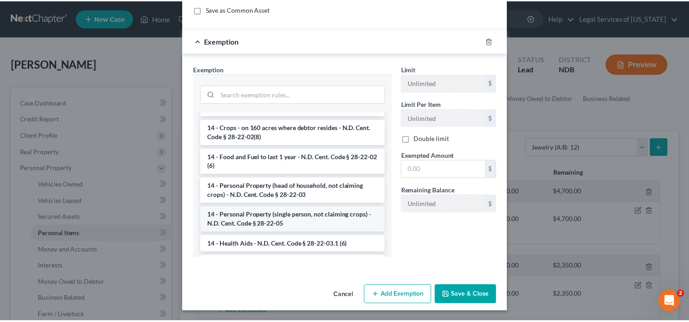
scroll to position [44, 0]
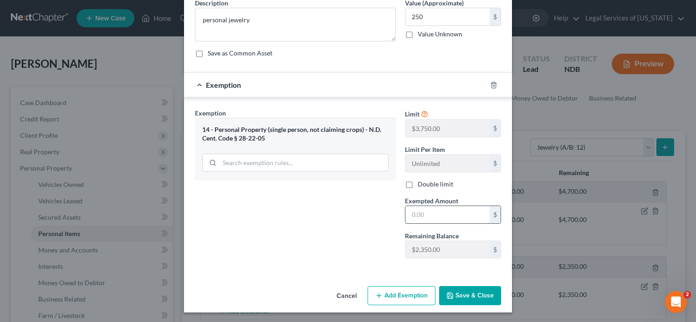
click at [418, 213] on input "text" at bounding box center [447, 214] width 84 height 17
type input "250"
click at [488, 295] on button "Save & Close" at bounding box center [470, 295] width 62 height 19
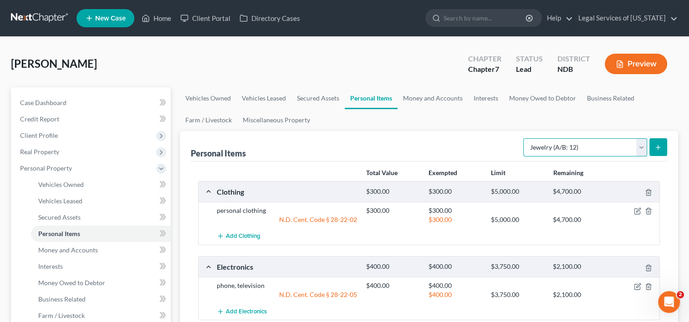
click at [641, 151] on select "Select Item Type Clothing (A/B: 11) Collectibles Of Value (A/B: 8) Electronics …" at bounding box center [585, 147] width 124 height 18
click at [658, 147] on line "submit" at bounding box center [658, 147] width 0 height 4
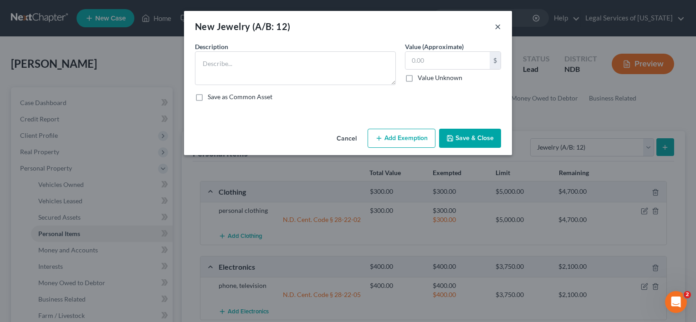
click at [500, 26] on button "×" at bounding box center [497, 26] width 6 height 11
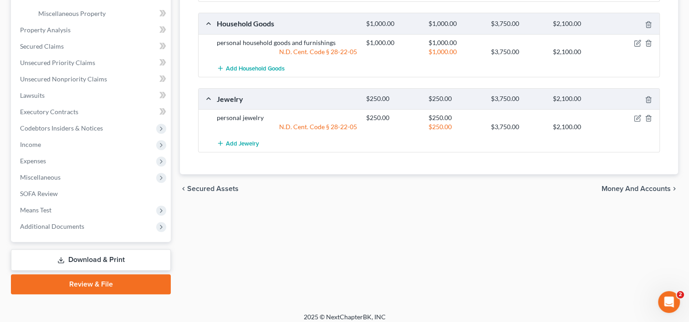
click at [616, 189] on span "Money and Accounts" at bounding box center [635, 188] width 69 height 7
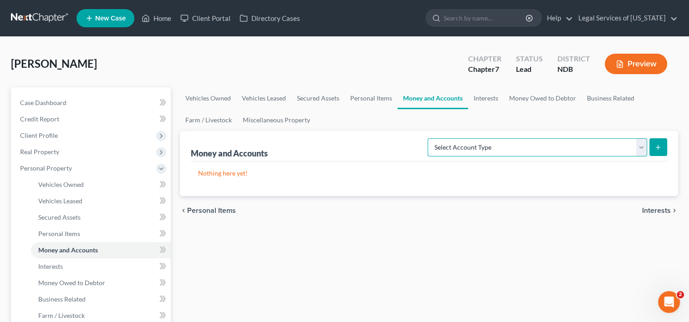
click at [642, 149] on select "Select Account Type Brokerage (A/B: 18, SOFA: 20) Cash on Hand (A/B: 16) Certif…" at bounding box center [536, 147] width 219 height 18
select select "cash_on_hand"
click at [430, 138] on select "Select Account Type Brokerage (A/B: 18, SOFA: 20) Cash on Hand (A/B: 16) Certif…" at bounding box center [536, 147] width 219 height 18
click at [660, 147] on line "submit" at bounding box center [658, 147] width 4 height 0
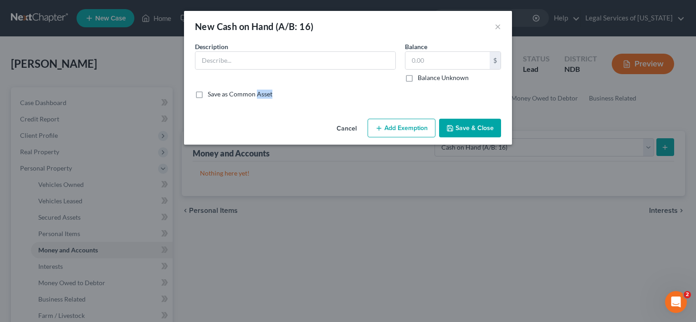
click at [660, 147] on div "New Cash on Hand (A/B: 16) × An exemption set must first be selected from the F…" at bounding box center [348, 161] width 696 height 322
click at [287, 60] on input "text" at bounding box center [295, 60] width 200 height 17
type input "cash on hand"
type input "50"
click at [419, 128] on button "Add Exemption" at bounding box center [401, 128] width 68 height 19
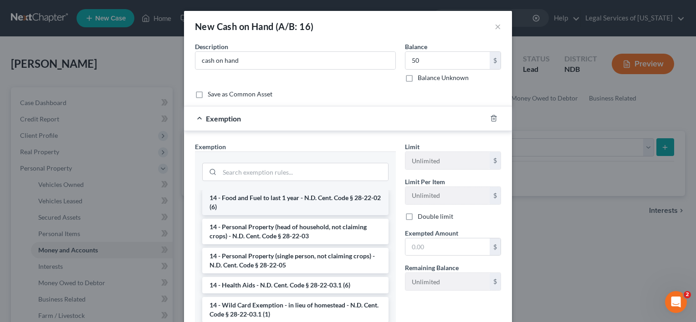
scroll to position [137, 0]
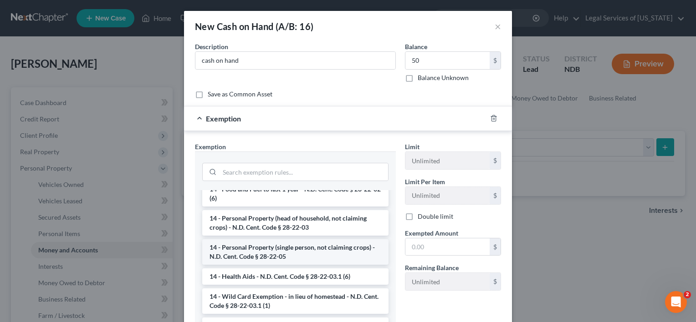
click at [251, 252] on li "14 - Personal Property (single person, not claiming crops) - N.D. Cent. Code § …" at bounding box center [295, 251] width 186 height 25
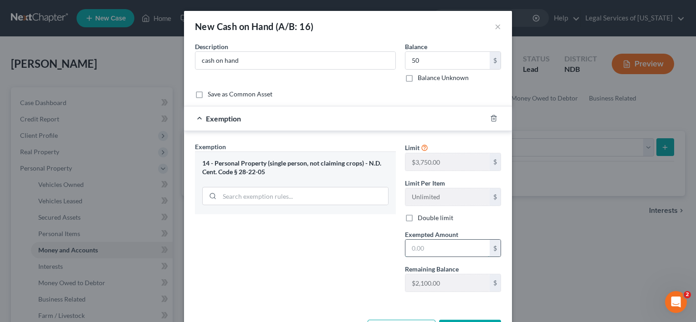
click at [413, 247] on input "text" at bounding box center [447, 248] width 84 height 17
type input "50"
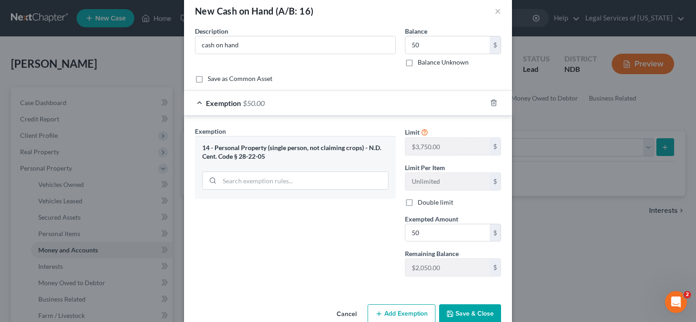
click at [463, 317] on button "Save & Close" at bounding box center [470, 314] width 62 height 19
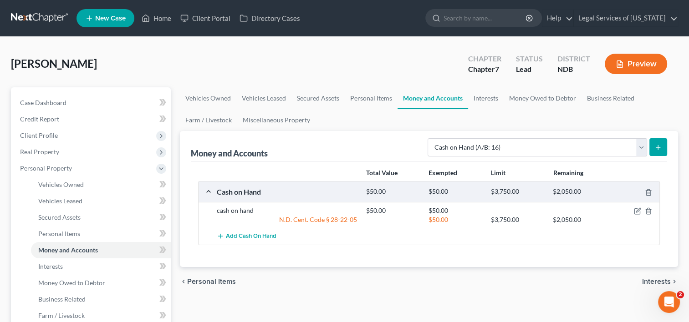
click at [658, 145] on line "submit" at bounding box center [658, 147] width 0 height 4
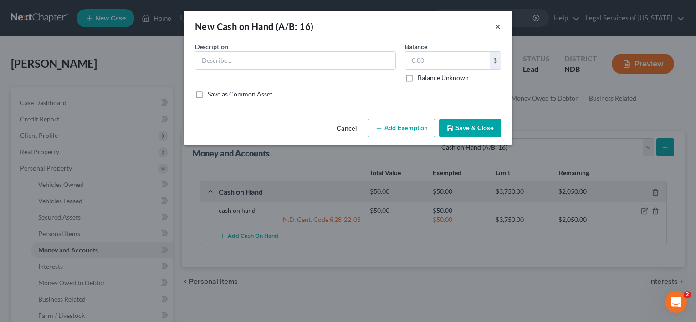
click at [500, 26] on button "×" at bounding box center [497, 26] width 6 height 11
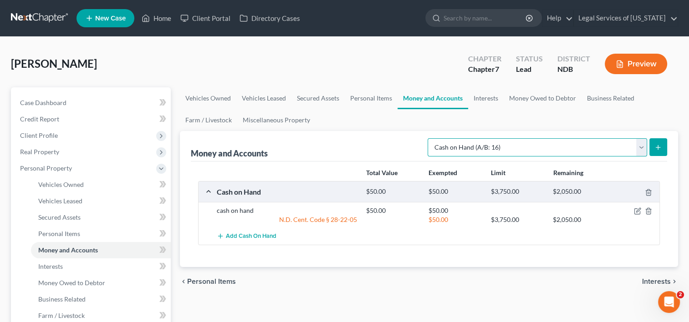
click at [645, 149] on select "Select Account Type Brokerage (A/B: 18, SOFA: 20) Cash on Hand (A/B: 16) Certif…" at bounding box center [536, 147] width 219 height 18
select select "checking"
click at [430, 138] on select "Select Account Type Brokerage (A/B: 18, SOFA: 20) Cash on Hand (A/B: 16) Certif…" at bounding box center [536, 147] width 219 height 18
click at [657, 147] on line "submit" at bounding box center [658, 147] width 4 height 0
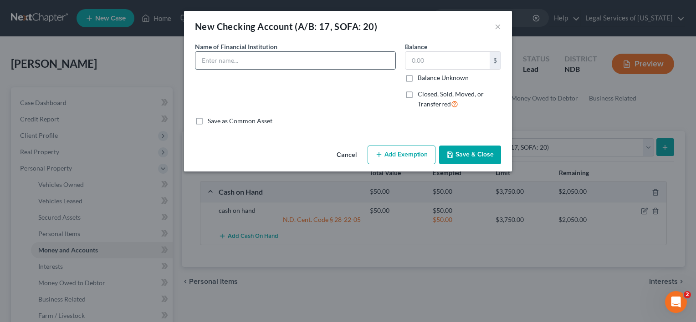
click at [267, 58] on input "text" at bounding box center [295, 60] width 200 height 17
type input "US Bank checking"
type input "150"
click at [428, 153] on button "Add Exemption" at bounding box center [401, 155] width 68 height 19
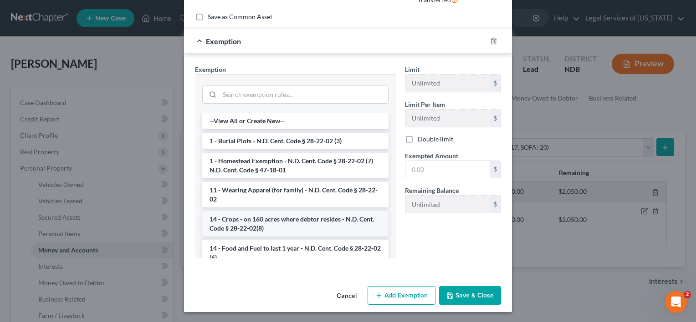
scroll to position [91, 0]
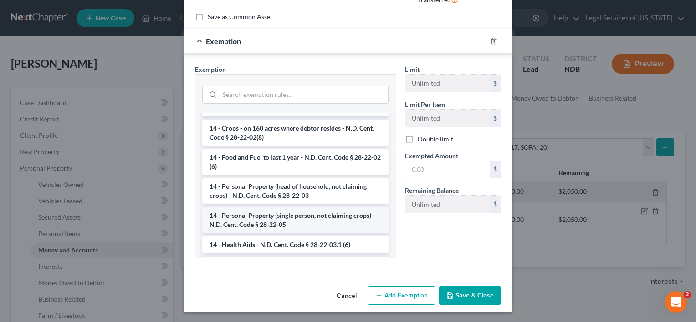
click at [268, 218] on li "14 - Personal Property (single person, not claiming crops) - N.D. Cent. Code § …" at bounding box center [295, 220] width 186 height 25
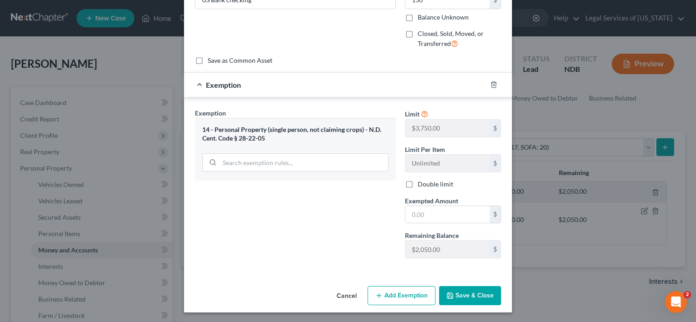
scroll to position [0, 0]
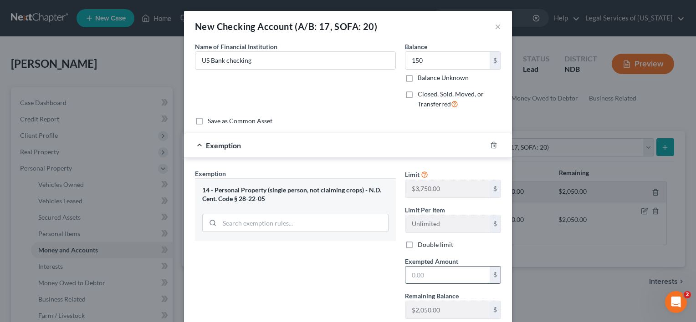
click at [417, 273] on input "text" at bounding box center [447, 275] width 84 height 17
type input "150"
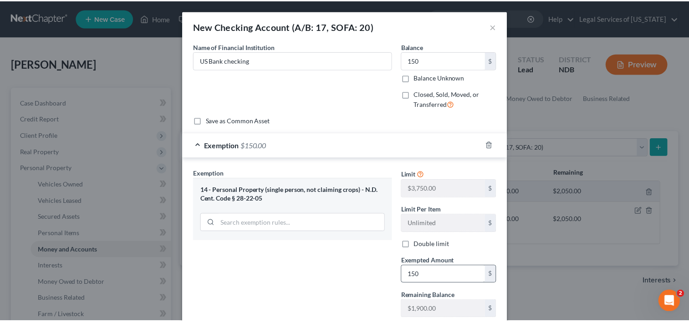
scroll to position [61, 0]
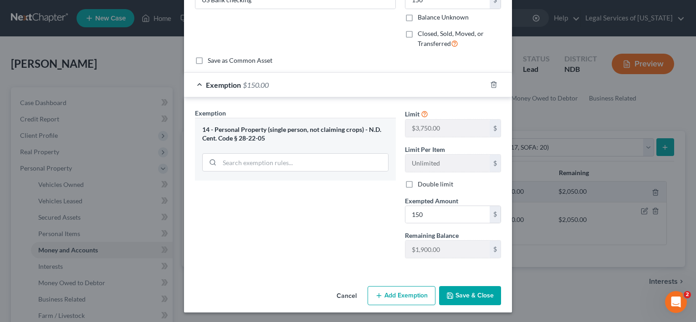
click at [452, 296] on button "Save & Close" at bounding box center [470, 295] width 62 height 19
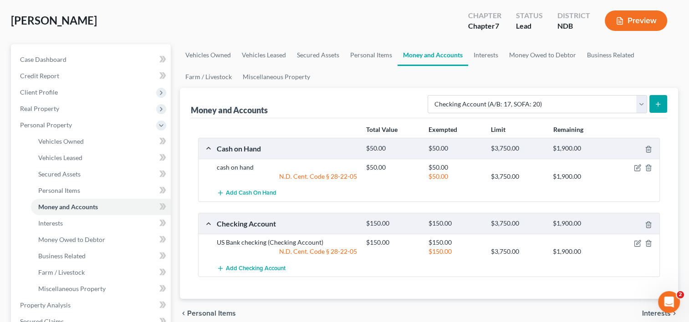
scroll to position [0, 0]
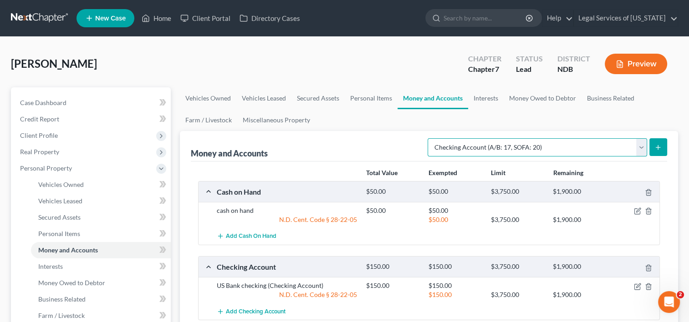
click at [640, 150] on select "Select Account Type Brokerage (A/B: 18, SOFA: 20) Cash on Hand (A/B: 16) Certif…" at bounding box center [536, 147] width 219 height 18
click at [646, 114] on ul "Vehicles Owned Vehicles Leased Secured Assets Personal Items Money and Accounts…" at bounding box center [429, 109] width 498 height 44
click at [643, 147] on select "Select Account Type Brokerage (A/B: 18, SOFA: 20) Cash on Hand (A/B: 16) Certif…" at bounding box center [536, 147] width 219 height 18
click at [587, 117] on ul "Vehicles Owned Vehicles Leased Secured Assets Personal Items Money and Accounts…" at bounding box center [429, 109] width 498 height 44
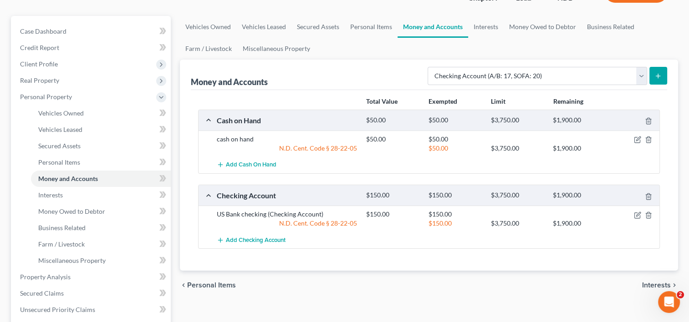
scroll to position [228, 0]
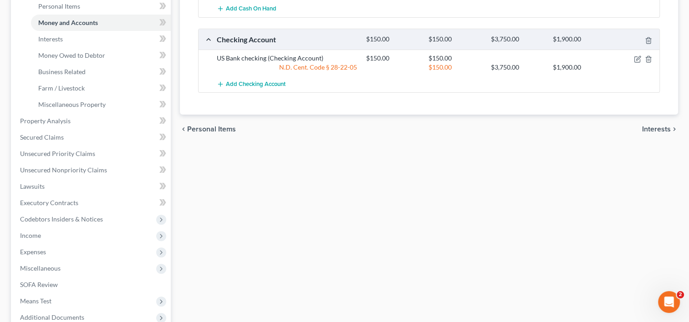
click at [203, 126] on span "Personal Items" at bounding box center [211, 129] width 49 height 7
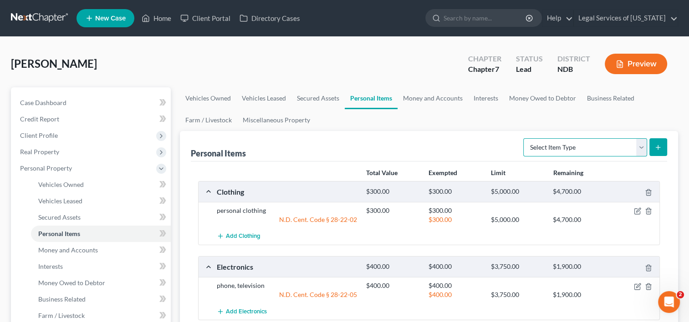
click at [640, 143] on select "Select Item Type Clothing (A/B: 11) Collectibles Of Value (A/B: 8) Electronics …" at bounding box center [585, 147] width 124 height 18
select select "sports_and_hobby_equipment"
click at [524, 138] on select "Select Item Type Clothing (A/B: 11) Collectibles Of Value (A/B: 8) Electronics …" at bounding box center [585, 147] width 124 height 18
click at [660, 148] on icon "submit" at bounding box center [657, 147] width 7 height 7
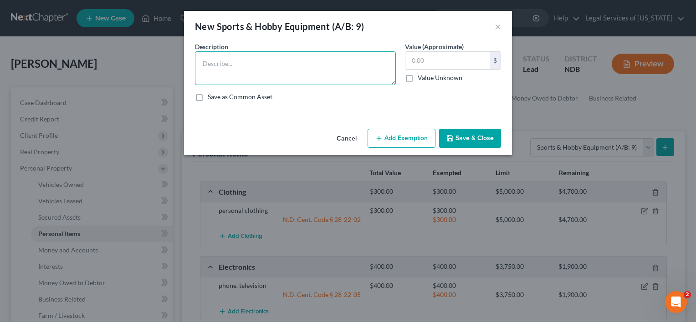
click at [339, 55] on textarea at bounding box center [295, 68] width 201 height 34
type textarea "old piano"
type input "100"
click at [426, 137] on button "Add Exemption" at bounding box center [401, 138] width 68 height 19
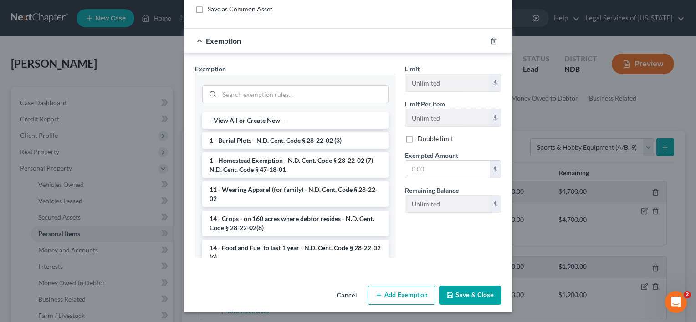
scroll to position [182, 0]
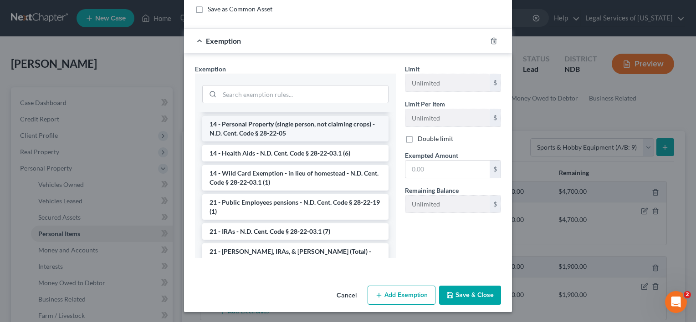
click at [268, 130] on li "14 - Personal Property (single person, not claiming crops) - N.D. Cent. Code § …" at bounding box center [295, 128] width 186 height 25
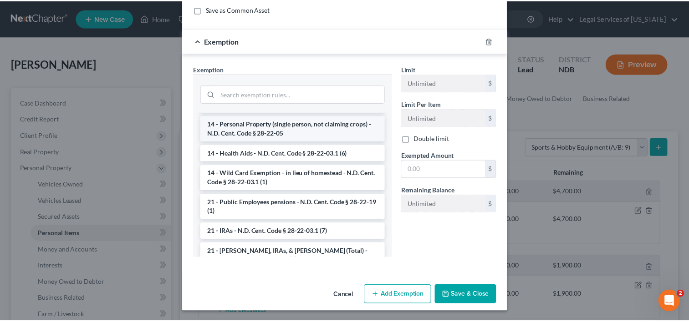
scroll to position [44, 0]
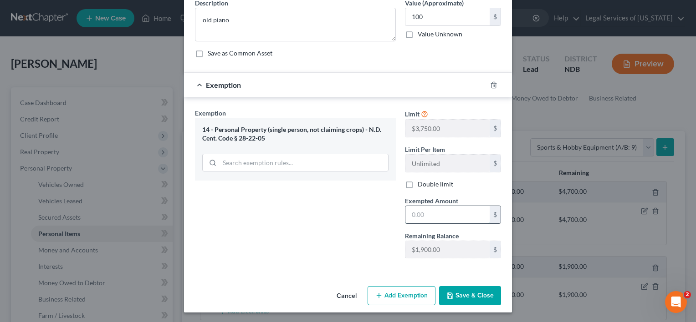
click at [415, 216] on input "text" at bounding box center [447, 214] width 84 height 17
type input "100"
click at [465, 300] on button "Save & Close" at bounding box center [470, 295] width 62 height 19
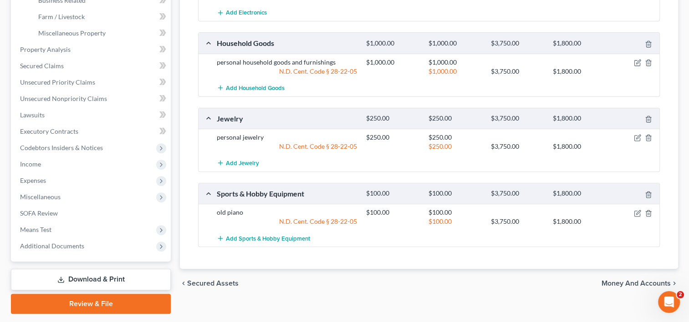
scroll to position [325, 0]
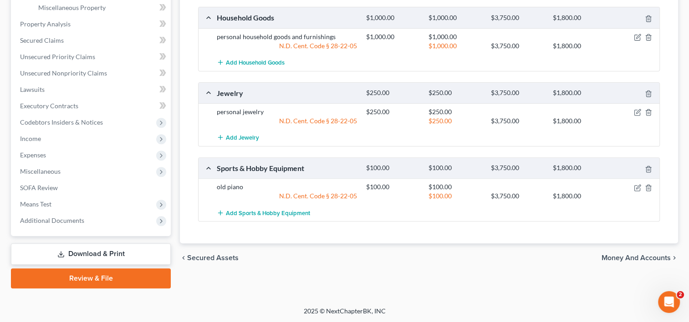
click at [626, 255] on span "Money and Accounts" at bounding box center [635, 257] width 69 height 7
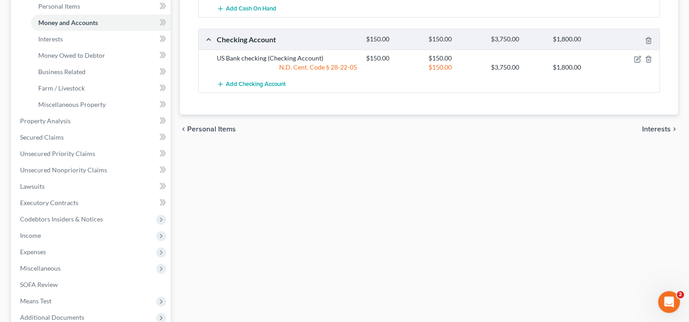
click at [654, 126] on span "Interests" at bounding box center [656, 129] width 29 height 7
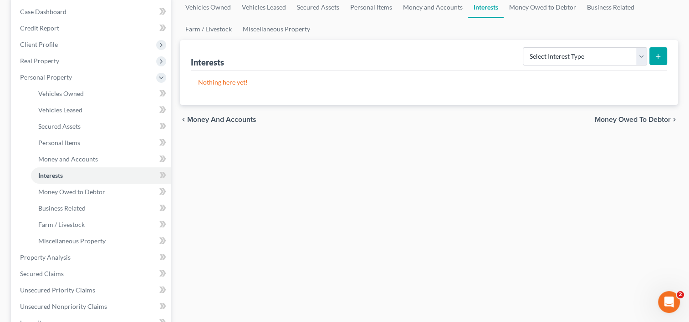
click at [629, 117] on span "Money Owed to Debtor" at bounding box center [633, 119] width 76 height 7
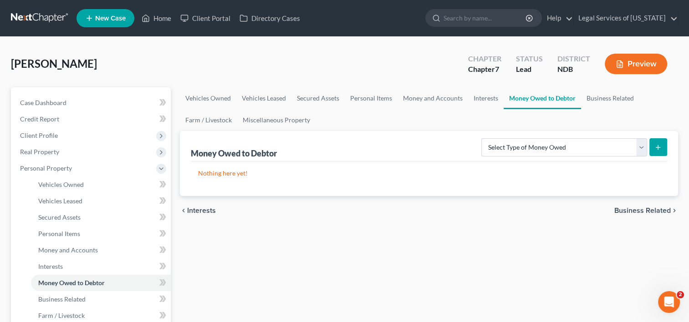
click at [625, 210] on span "Business Related" at bounding box center [642, 210] width 56 height 7
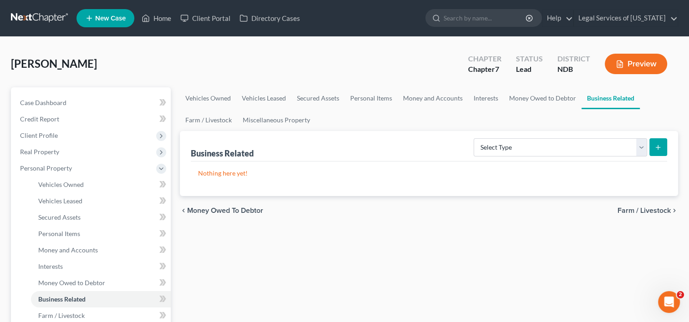
click at [628, 209] on span "Farm / Livestock" at bounding box center [643, 210] width 53 height 7
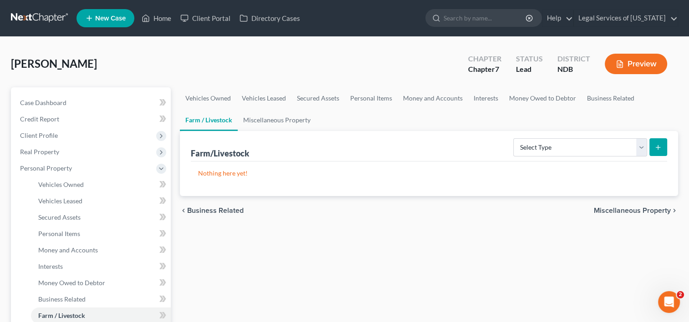
click at [628, 211] on span "Miscellaneous Property" at bounding box center [632, 210] width 77 height 7
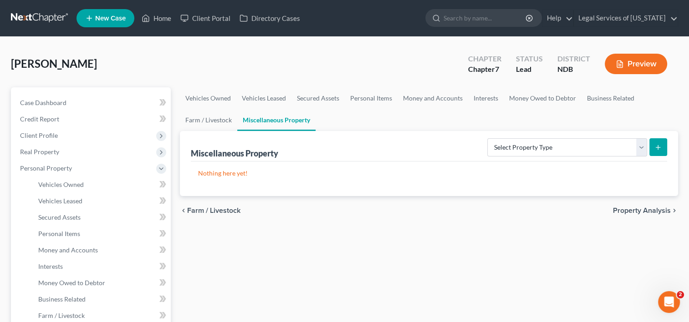
click at [628, 211] on span "Property Analysis" at bounding box center [642, 210] width 58 height 7
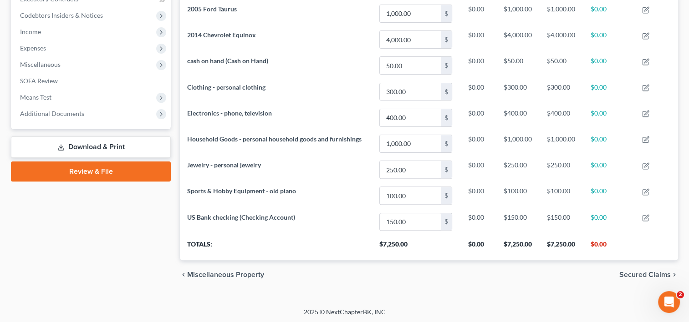
click at [635, 271] on span "Secured Claims" at bounding box center [644, 274] width 51 height 7
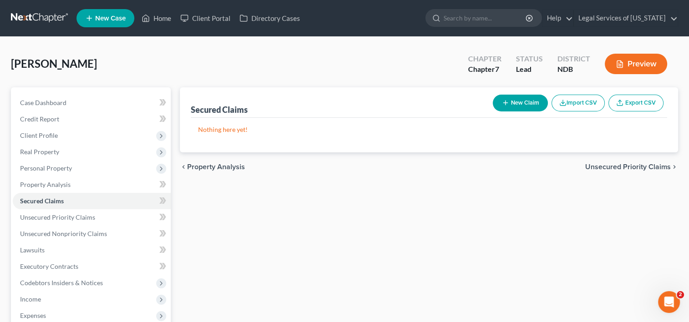
click at [624, 168] on span "Unsecured Priority Claims" at bounding box center [628, 166] width 86 height 7
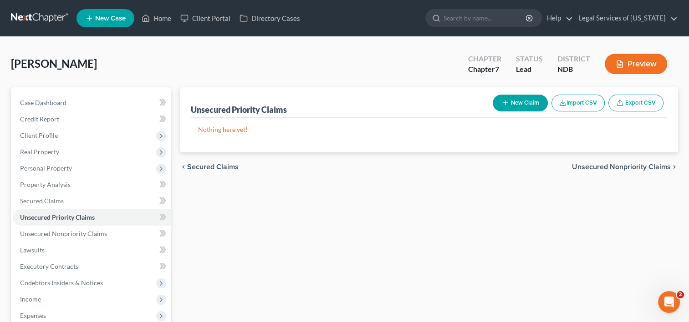
click at [514, 104] on button "New Claim" at bounding box center [520, 103] width 55 height 17
select select "0"
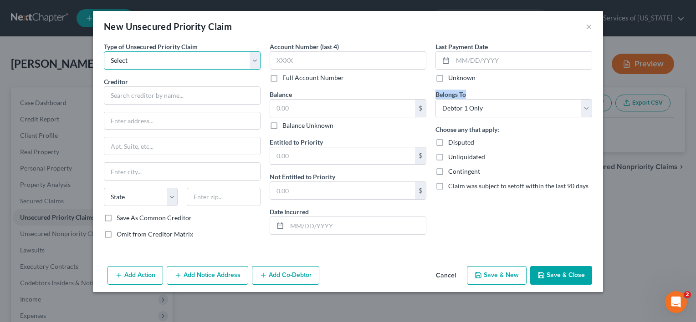
click at [153, 64] on select "Select Taxes & Other Government Units Domestic Support Obligations Extensions o…" at bounding box center [182, 60] width 157 height 18
click at [154, 63] on select "Select Taxes & Other Government Units Domestic Support Obligations Extensions o…" at bounding box center [182, 60] width 157 height 18
click at [586, 26] on button "×" at bounding box center [588, 26] width 6 height 11
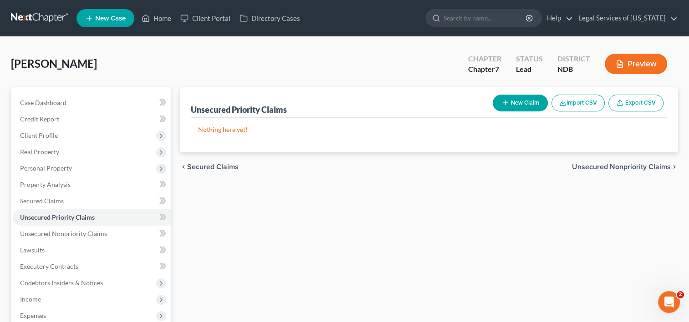
click at [612, 168] on span "Unsecured Nonpriority Claims" at bounding box center [621, 166] width 99 height 7
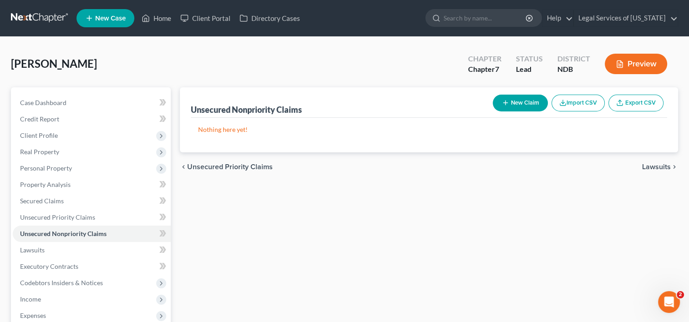
click at [514, 104] on button "New Claim" at bounding box center [520, 103] width 55 height 17
select select "0"
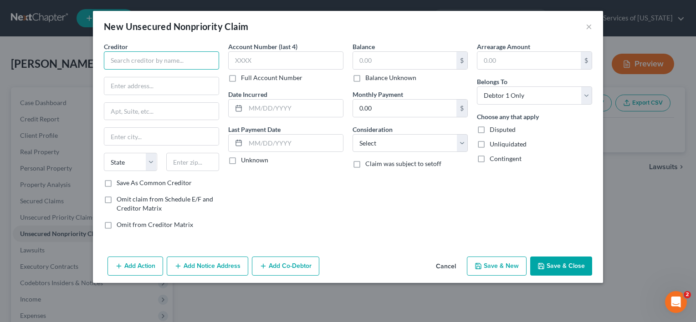
click at [170, 54] on input "text" at bounding box center [161, 60] width 115 height 18
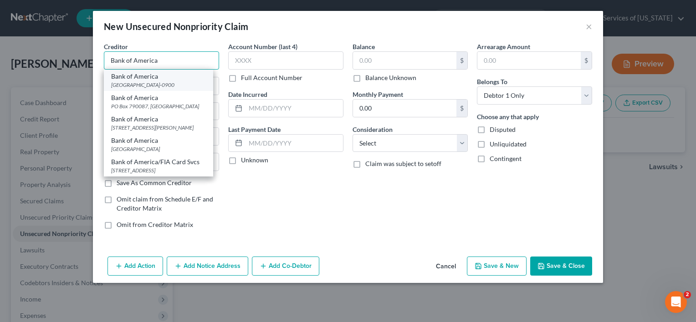
scroll to position [13, 0]
type input "Bank of America"
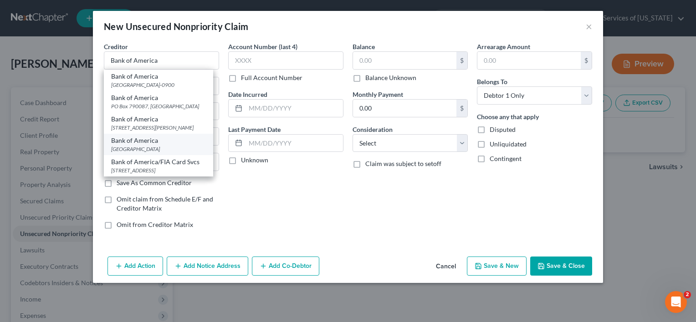
click at [149, 145] on div "[GEOGRAPHIC_DATA]" at bounding box center [158, 149] width 95 height 8
type input "PO Box 851001"
type input "[GEOGRAPHIC_DATA]"
select select "45"
type input "75285"
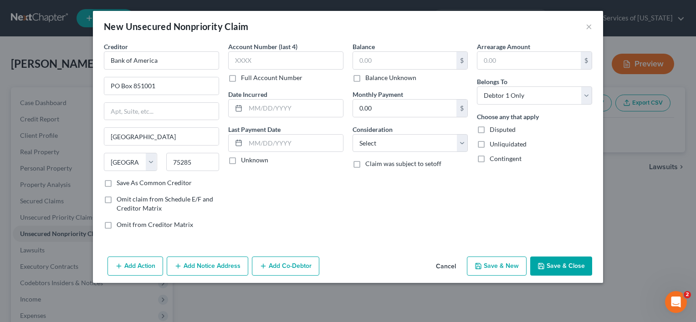
scroll to position [0, 0]
click at [369, 55] on input "text" at bounding box center [404, 60] width 103 height 17
type input "8,467"
click at [184, 267] on button "Add Notice Address" at bounding box center [207, 266] width 81 height 19
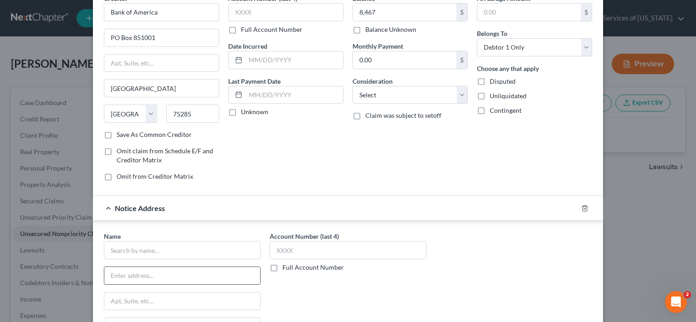
scroll to position [137, 0]
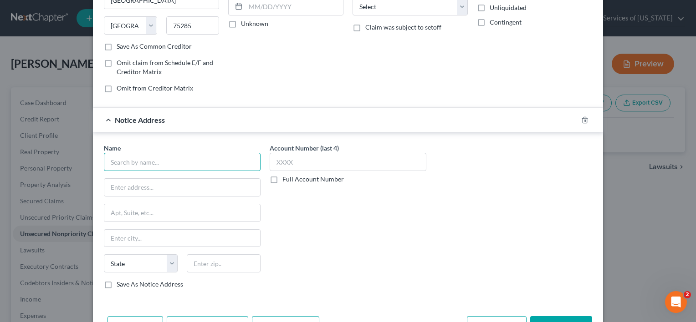
click at [171, 168] on input "text" at bounding box center [182, 162] width 157 height 18
type input "Firstsource Advantage LLC"
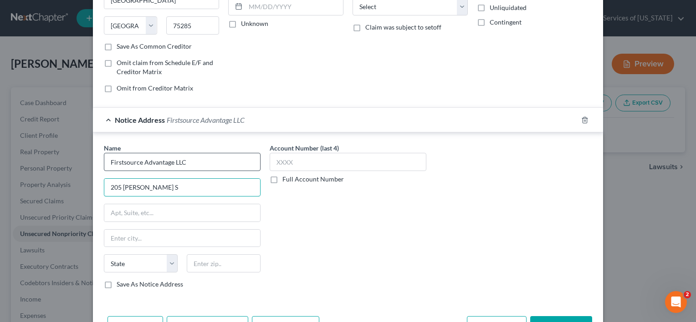
type input "205 [PERSON_NAME] S"
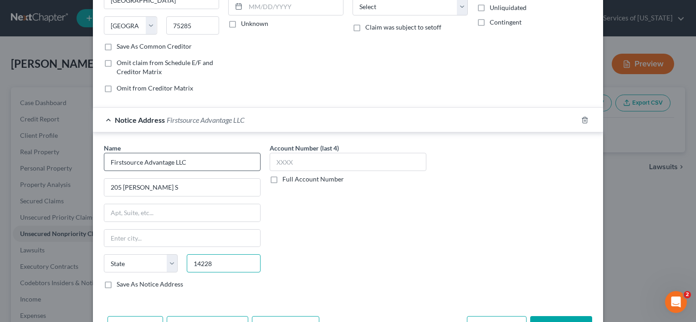
type input "14228"
type input "Buffalo"
select select "35"
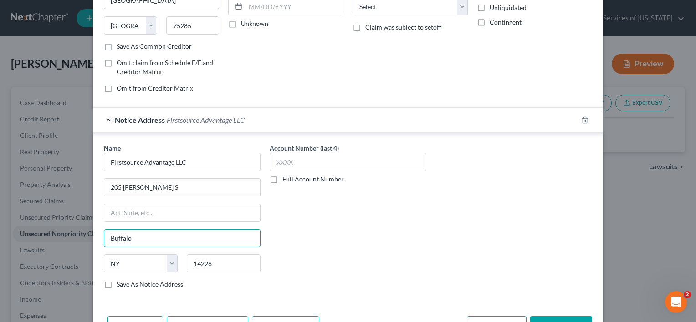
drag, startPoint x: 38, startPoint y: 235, endPoint x: 13, endPoint y: 227, distance: 26.5
click at [36, 235] on div "New Unsecured Nonpriority Claim × Creditor * Bank of America [GEOGRAPHIC_DATA] …" at bounding box center [348, 161] width 696 height 322
type input "Amherst"
click at [219, 260] on input "14228" at bounding box center [224, 263] width 74 height 18
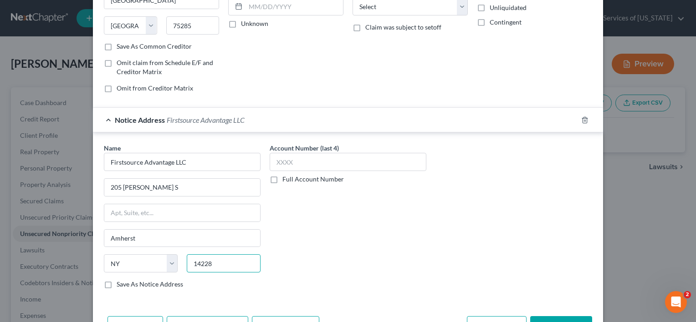
click at [219, 260] on input "14228" at bounding box center [224, 263] width 74 height 18
type input "14228-3609"
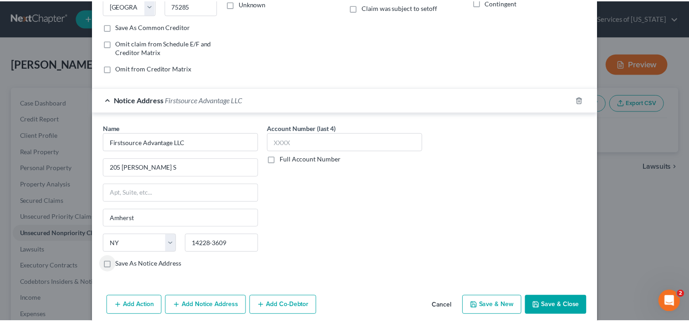
scroll to position [166, 0]
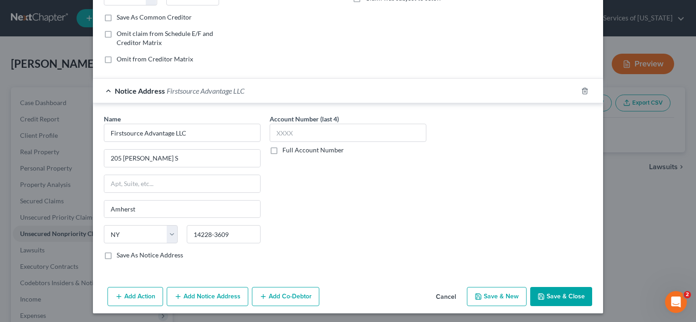
click at [117, 254] on label "Save As Notice Address" at bounding box center [150, 255] width 66 height 9
click at [120, 254] on input "Save As Notice Address" at bounding box center [123, 254] width 6 height 6
click at [539, 293] on icon "button" at bounding box center [540, 296] width 7 height 7
checkbox input "false"
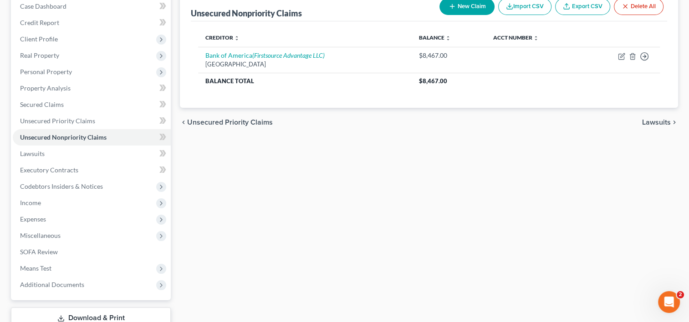
scroll to position [24, 0]
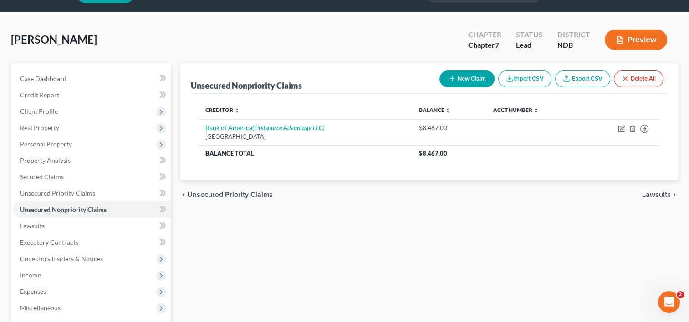
click at [465, 80] on button "New Claim" at bounding box center [466, 79] width 55 height 17
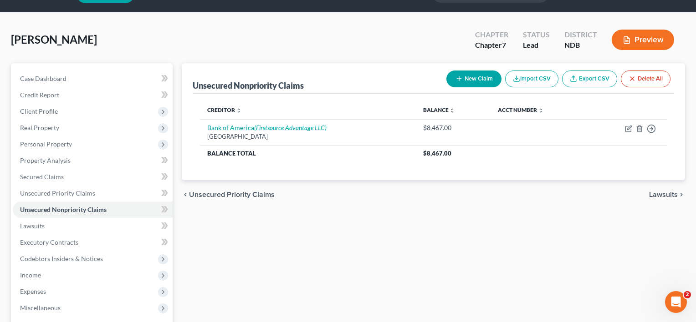
select select "0"
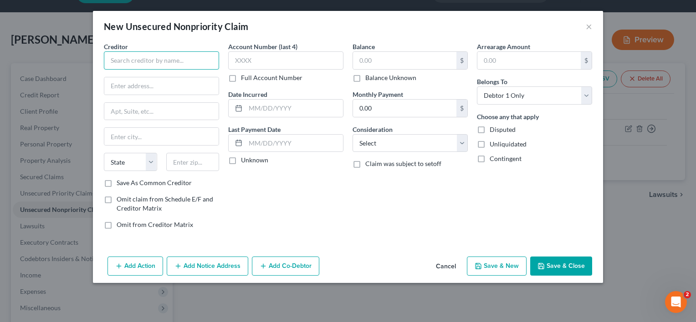
click at [180, 66] on input "text" at bounding box center [161, 60] width 115 height 18
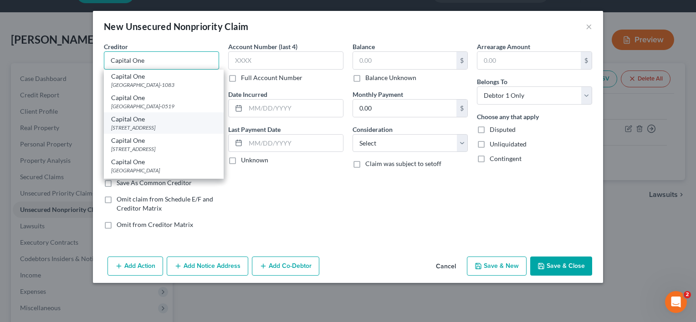
type input "Capital One"
click at [161, 132] on div "[STREET_ADDRESS]" at bounding box center [163, 128] width 105 height 8
type input "PO Box 30285"
type input "[GEOGRAPHIC_DATA]"
select select "46"
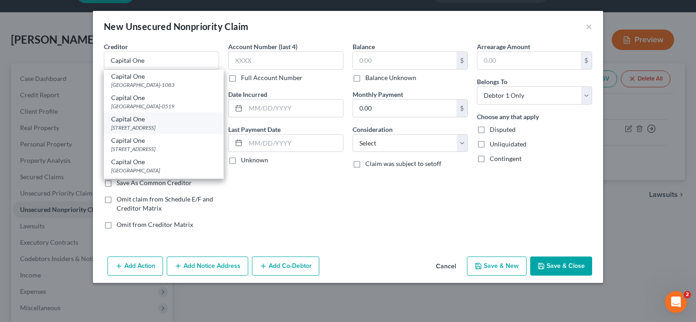
type input "84130-0285"
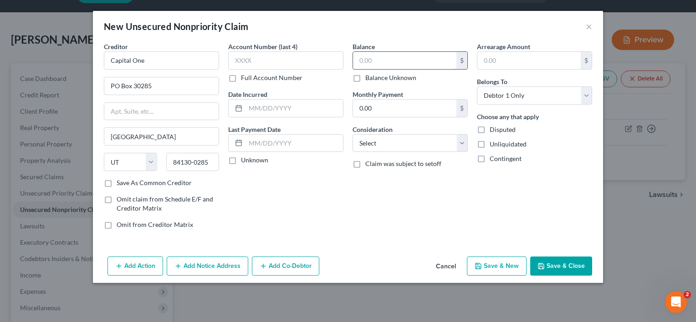
click at [373, 61] on input "text" at bounding box center [404, 60] width 103 height 17
click at [311, 61] on input "text" at bounding box center [285, 60] width 115 height 18
type input "2"
type input "3361"
click at [375, 61] on input "text" at bounding box center [404, 60] width 103 height 17
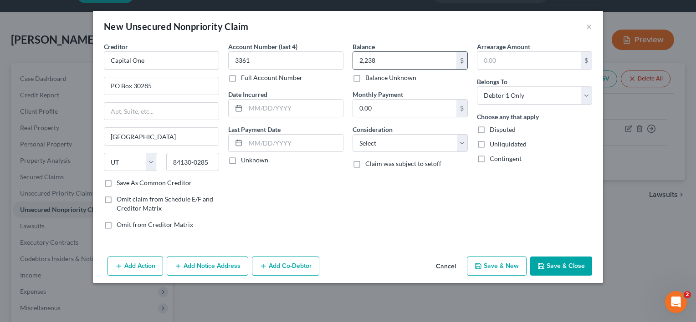
type input "2,238"
click at [558, 264] on button "Save & Close" at bounding box center [561, 266] width 62 height 19
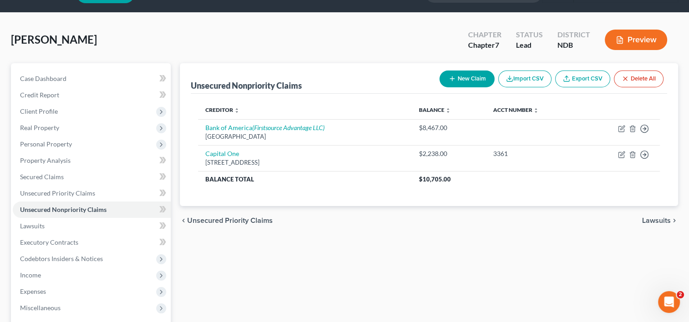
click at [477, 78] on button "New Claim" at bounding box center [466, 79] width 55 height 17
select select "0"
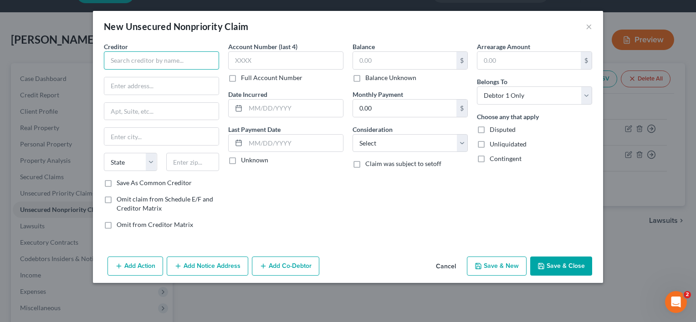
click at [165, 63] on input "text" at bounding box center [161, 60] width 115 height 18
type input "Chase Freedom Card"
type input "PO Box 1423"
click at [190, 141] on input "text" at bounding box center [161, 136] width 114 height 17
drag, startPoint x: 190, startPoint y: 141, endPoint x: 188, endPoint y: 137, distance: 4.9
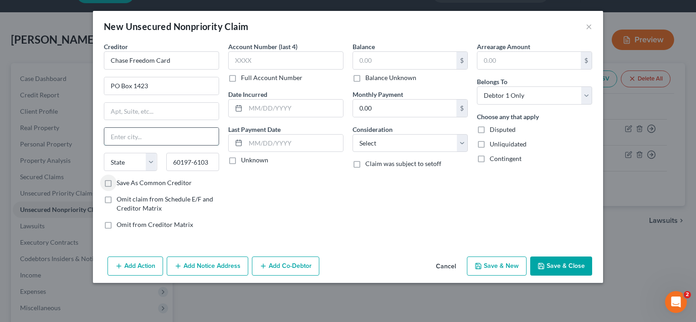
click at [190, 141] on input "text" at bounding box center [161, 136] width 114 height 17
click at [319, 200] on div "Account Number (last 4) Full Account Number Date Incurred Last Payment Date Unk…" at bounding box center [286, 139] width 124 height 195
drag, startPoint x: 138, startPoint y: 152, endPoint x: 115, endPoint y: 151, distance: 23.7
click at [115, 151] on div "Creditor * Chase Freedom Card PO Box [GEOGRAPHIC_DATA] [US_STATE] AK AR AZ CA C…" at bounding box center [161, 110] width 115 height 137
drag, startPoint x: 210, startPoint y: 164, endPoint x: 71, endPoint y: 147, distance: 139.5
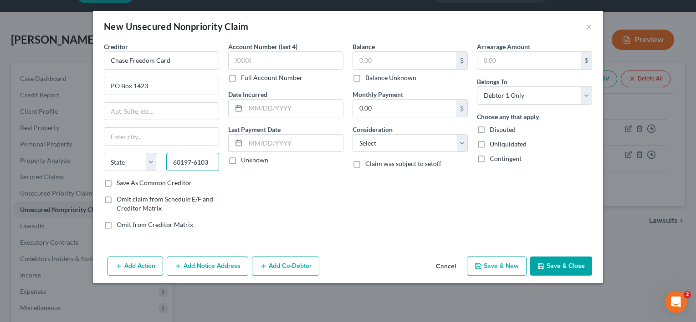
click at [72, 147] on div "New Unsecured Nonpriority Claim × Creditor * Chase Freedom Card PO Box [GEOGRAP…" at bounding box center [348, 161] width 696 height 322
type input "84130"
type input "[GEOGRAPHIC_DATA]"
select select "46"
click at [117, 182] on label "Save As Common Creditor" at bounding box center [154, 182] width 75 height 9
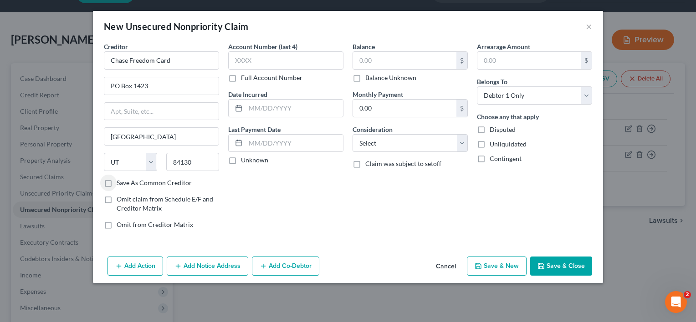
click at [120, 182] on input "Save As Common Creditor" at bounding box center [123, 181] width 6 height 6
checkbox input "true"
click at [273, 65] on input "text" at bounding box center [285, 60] width 115 height 18
type input "6771"
click at [401, 55] on input "text" at bounding box center [404, 60] width 103 height 17
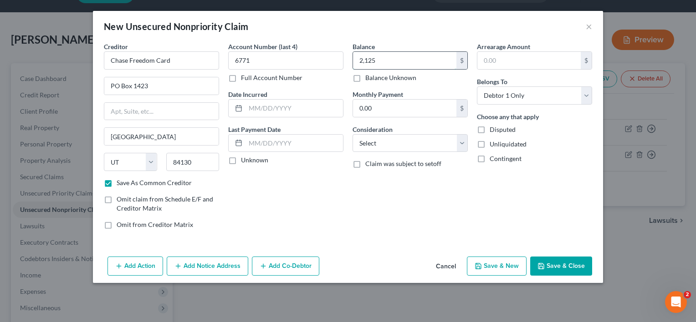
type input "2,125"
click at [564, 264] on button "Save & Close" at bounding box center [561, 266] width 62 height 19
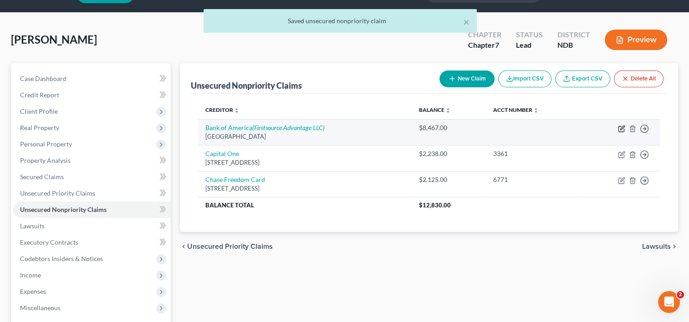
click at [622, 130] on icon "button" at bounding box center [621, 128] width 7 height 7
select select "45"
select select "0"
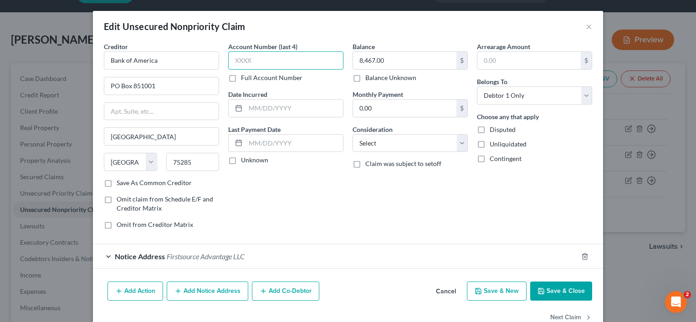
click at [263, 55] on input "text" at bounding box center [285, 60] width 115 height 18
type input "0407"
click at [549, 287] on button "Save & Close" at bounding box center [561, 291] width 62 height 19
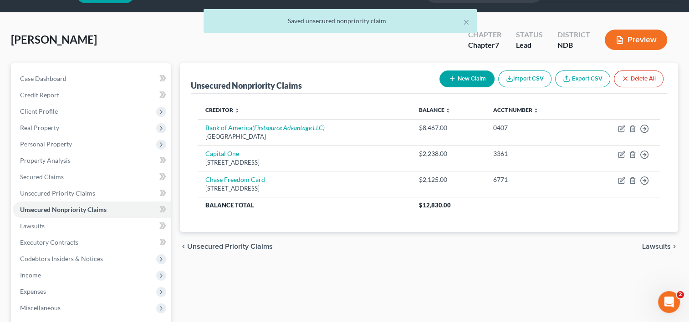
click at [461, 80] on button "New Claim" at bounding box center [466, 79] width 55 height 17
select select "0"
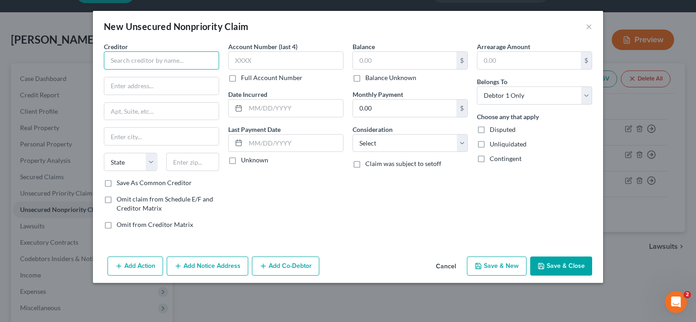
click at [193, 65] on input "text" at bounding box center [161, 60] width 115 height 18
type input "Citi Simplicity Card"
type input "PO Box 6500"
type input "57117"
type input "[GEOGRAPHIC_DATA]"
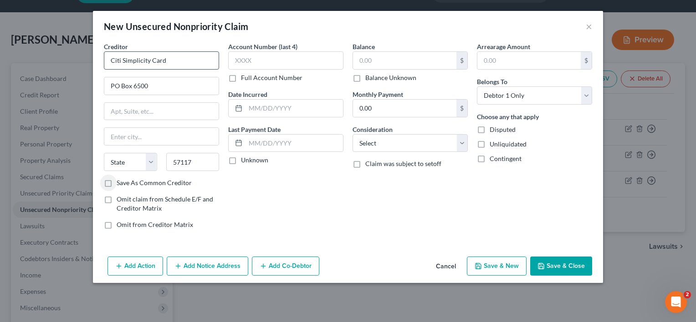
select select "43"
click at [117, 183] on label "Save As Common Creditor" at bounding box center [154, 182] width 75 height 9
click at [120, 183] on input "Save As Common Creditor" at bounding box center [123, 181] width 6 height 6
checkbox input "true"
click at [277, 56] on input "text" at bounding box center [285, 60] width 115 height 18
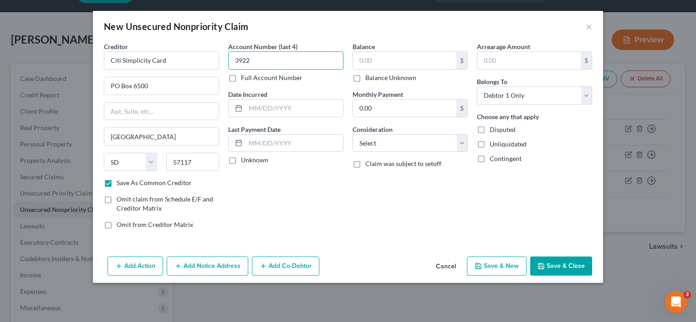
type input "3922"
click at [354, 56] on input "text" at bounding box center [404, 60] width 103 height 17
type input "4,622"
click at [545, 266] on button "Save & Close" at bounding box center [561, 266] width 62 height 19
checkbox input "false"
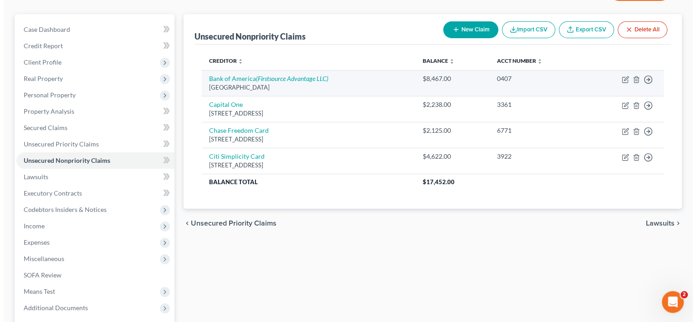
scroll to position [70, 0]
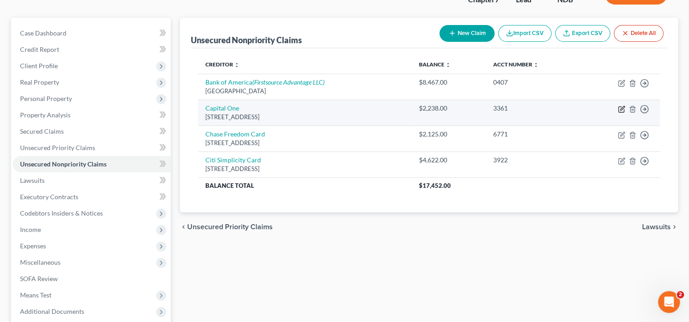
click at [621, 110] on icon "button" at bounding box center [621, 109] width 7 height 7
select select "46"
select select "0"
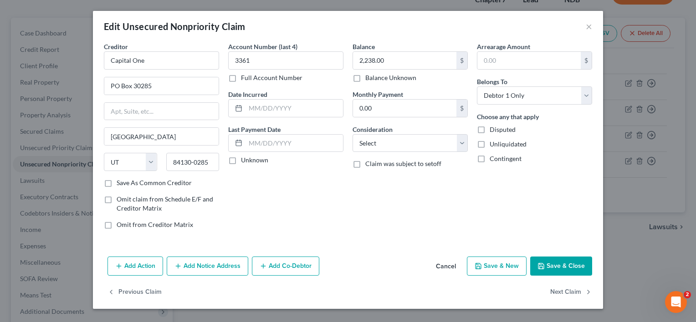
click at [227, 267] on button "Add Notice Address" at bounding box center [207, 266] width 81 height 19
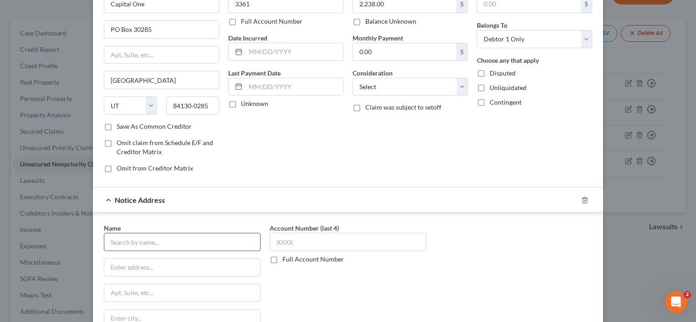
scroll to position [182, 0]
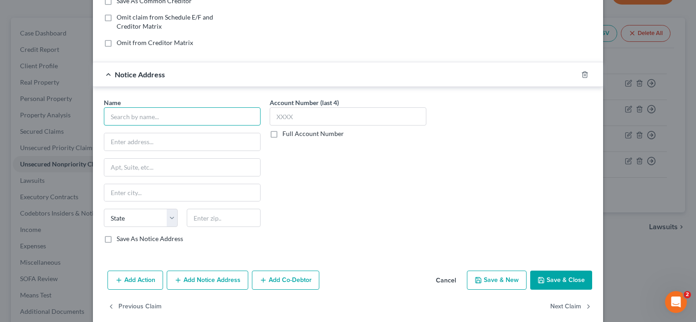
click at [173, 112] on input "text" at bounding box center [182, 116] width 157 height 18
type input "Capital One Bank USA"
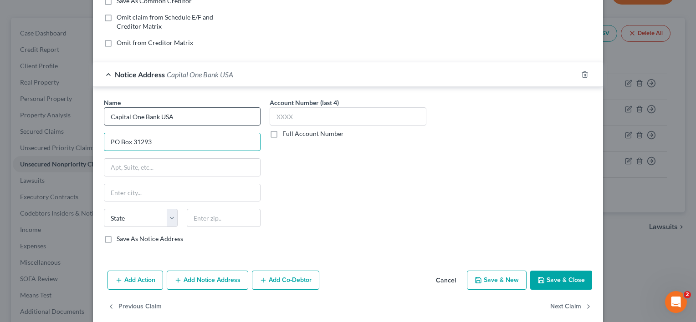
type input "PO Box 31293"
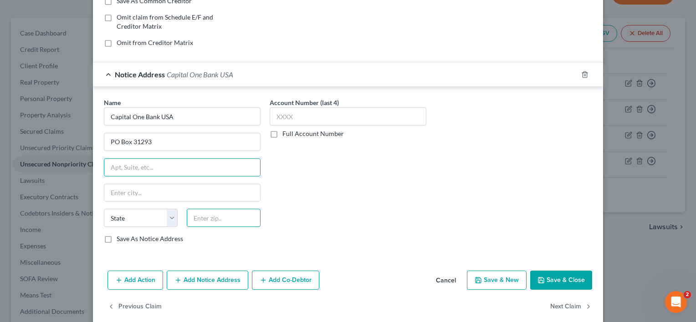
click at [202, 216] on input "text" at bounding box center [224, 218] width 74 height 18
type input "84131"
type input "[GEOGRAPHIC_DATA]"
select select "46"
click at [222, 219] on input "84131" at bounding box center [224, 218] width 74 height 18
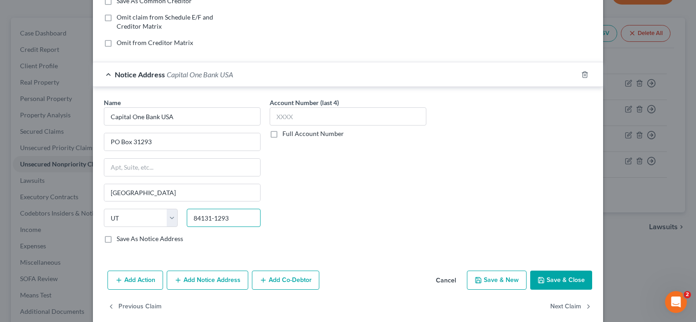
type input "84131-1293"
click at [117, 235] on label "Save As Notice Address" at bounding box center [150, 238] width 66 height 9
click at [120, 235] on input "Save As Notice Address" at bounding box center [123, 237] width 6 height 6
click at [559, 278] on button "Save & Close" at bounding box center [561, 280] width 62 height 19
checkbox input "false"
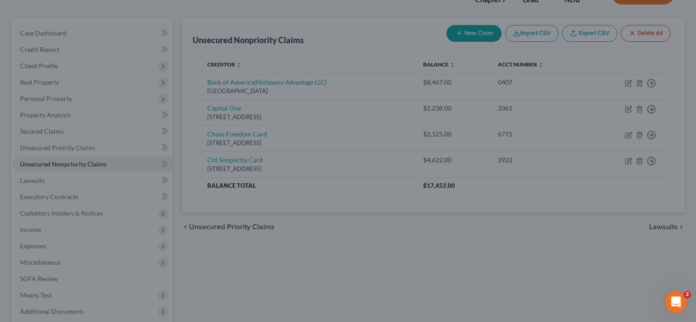
type input "0"
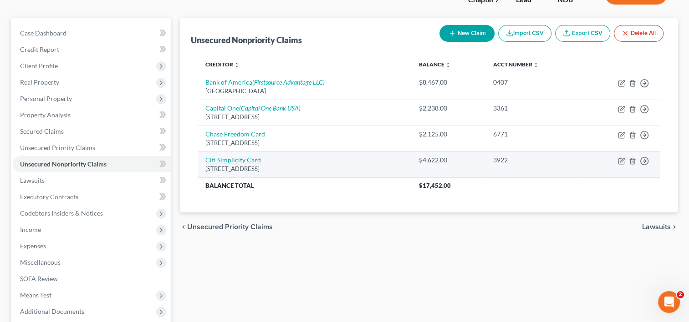
click at [230, 161] on link "Citi Simplicity Card" at bounding box center [233, 160] width 56 height 8
select select "43"
select select "0"
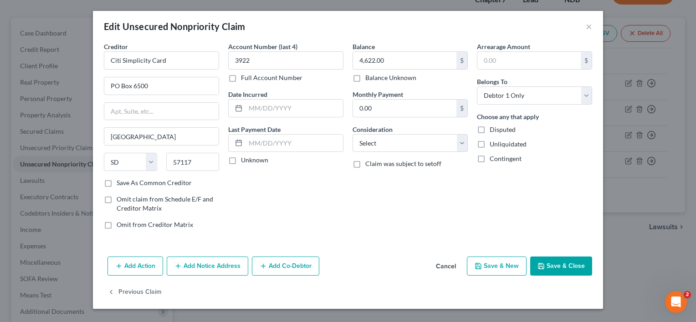
click at [213, 263] on button "Add Notice Address" at bounding box center [207, 266] width 81 height 19
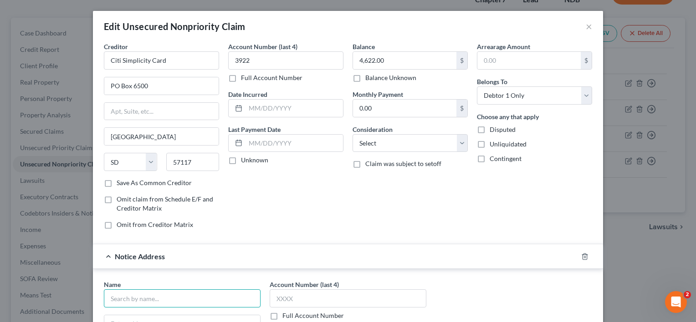
click at [150, 297] on input "text" at bounding box center [182, 299] width 157 height 18
type input "c"
type input "Citicards CBNA"
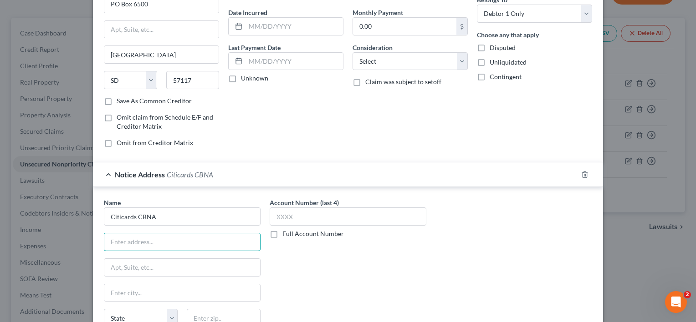
scroll to position [100, 0]
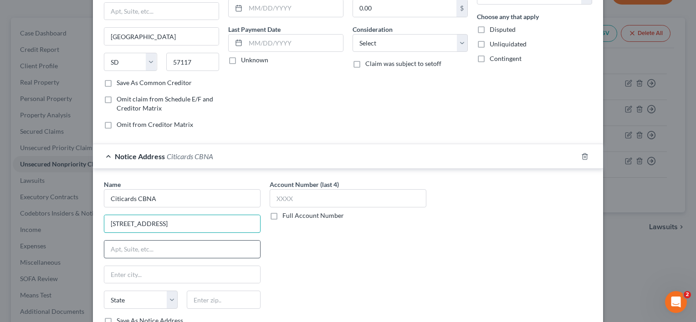
type input "[STREET_ADDRESS]"
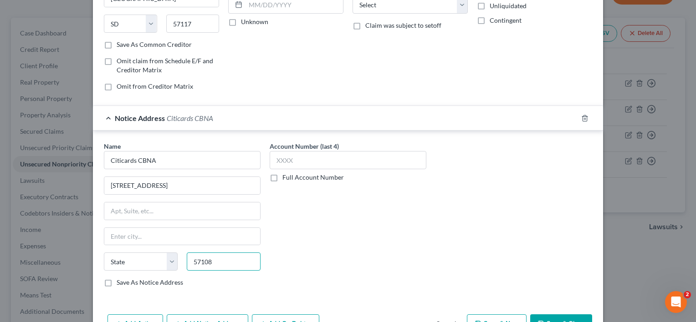
scroll to position [191, 0]
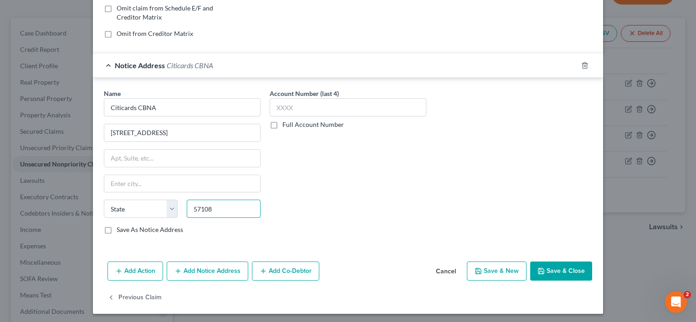
click at [222, 206] on input "57108" at bounding box center [224, 209] width 74 height 18
drag, startPoint x: 222, startPoint y: 208, endPoint x: 158, endPoint y: 197, distance: 64.2
click at [158, 197] on div "Name * Citicards CBNA 5800 [GEOGRAPHIC_DATA][US_STATE] CO [GEOGRAPHIC_DATA] DE …" at bounding box center [182, 162] width 157 height 146
type input "57108"
type input "[GEOGRAPHIC_DATA]"
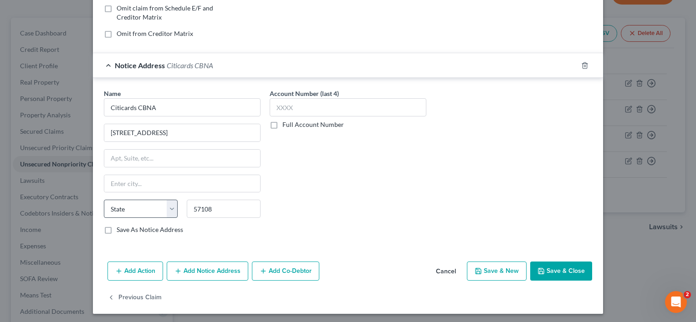
select select "43"
click at [117, 227] on label "Save As Notice Address" at bounding box center [150, 229] width 66 height 9
click at [120, 227] on input "Save As Notice Address" at bounding box center [123, 228] width 6 height 6
click at [547, 262] on button "Save & Close" at bounding box center [561, 271] width 62 height 19
checkbox input "false"
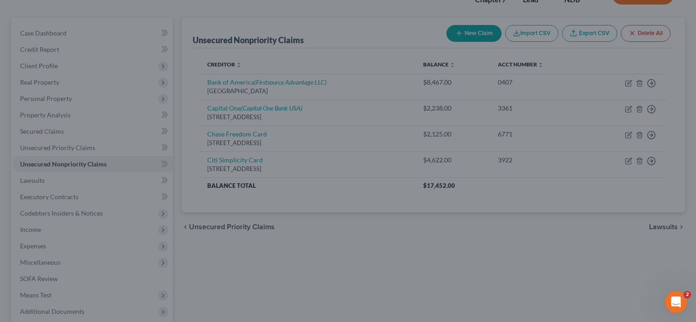
type input "0"
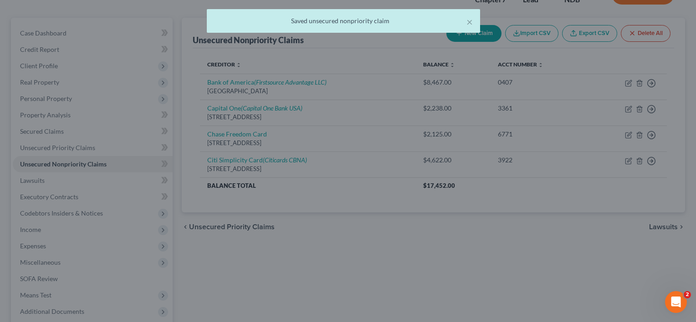
scroll to position [0, 0]
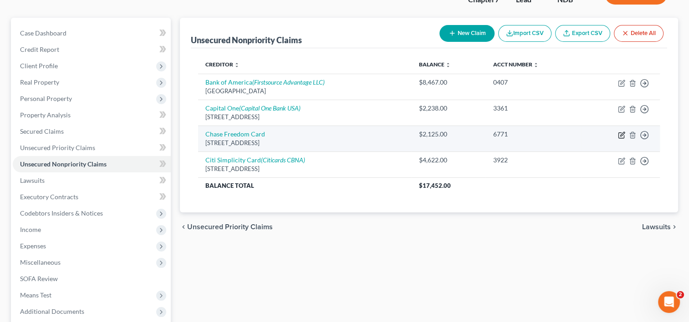
click at [619, 135] on icon "button" at bounding box center [621, 135] width 7 height 7
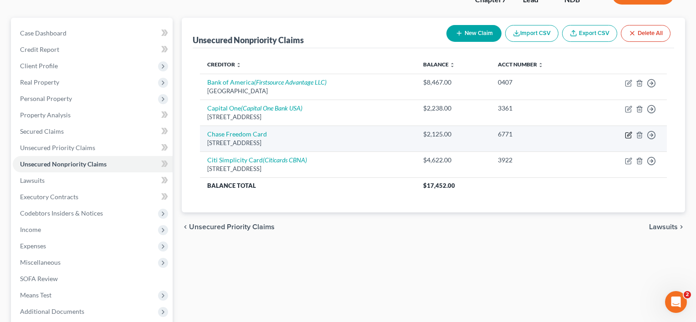
select select "46"
select select "0"
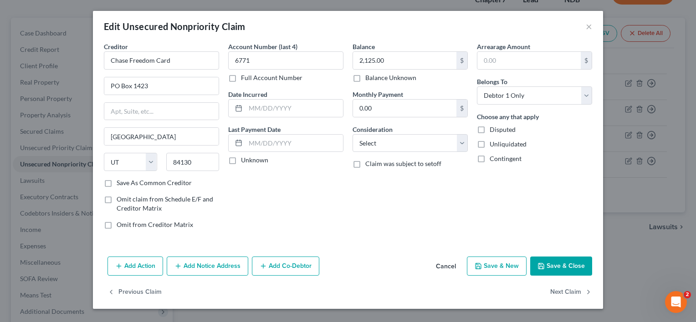
click at [208, 266] on button "Add Notice Address" at bounding box center [207, 266] width 81 height 19
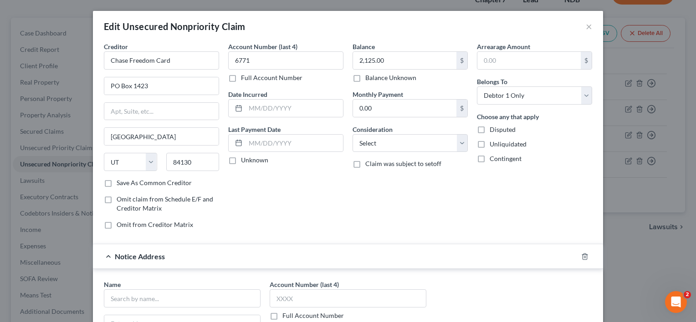
scroll to position [91, 0]
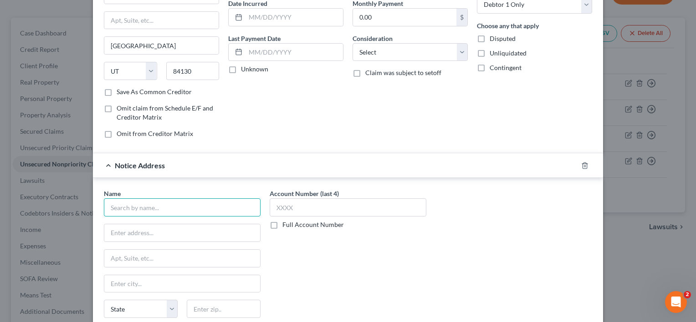
click at [159, 203] on input "text" at bounding box center [182, 207] width 157 height 18
type input "JPMCB Card Services"
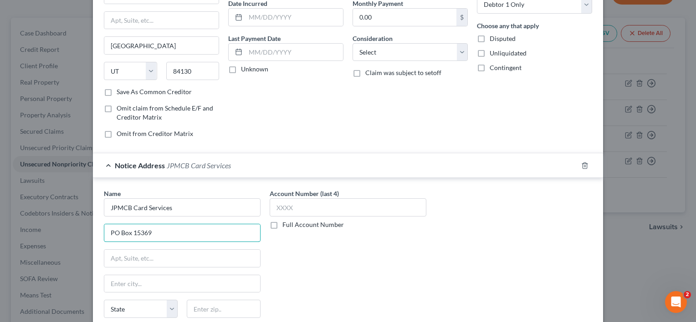
type input "PO Box 15369"
type input "19850"
type input "Wilmington"
select select "7"
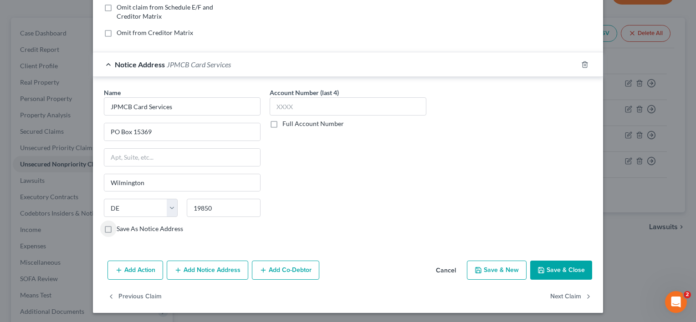
click at [117, 228] on label "Save As Notice Address" at bounding box center [150, 228] width 66 height 9
click at [120, 228] on input "Save As Notice Address" at bounding box center [123, 227] width 6 height 6
checkbox input "true"
click at [218, 210] on input "19850" at bounding box center [224, 208] width 74 height 18
type input "19850-5369"
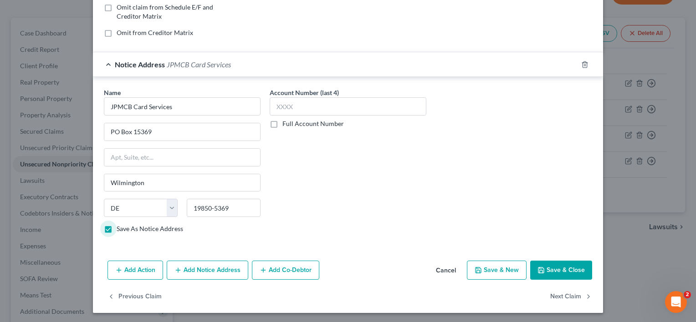
click at [548, 270] on button "Save & Close" at bounding box center [561, 270] width 62 height 19
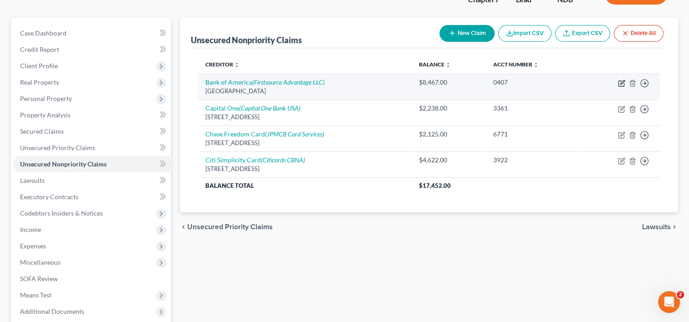
click at [619, 84] on icon "button" at bounding box center [621, 83] width 7 height 7
select select "45"
select select "0"
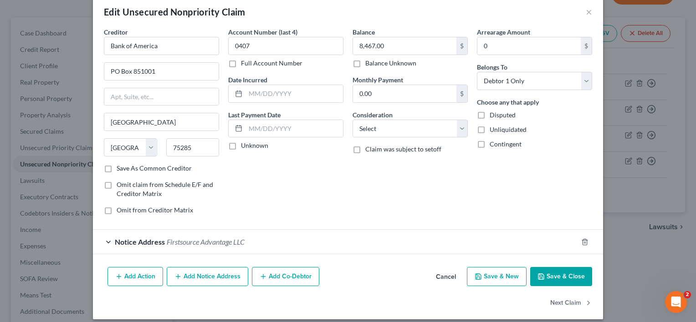
scroll to position [22, 0]
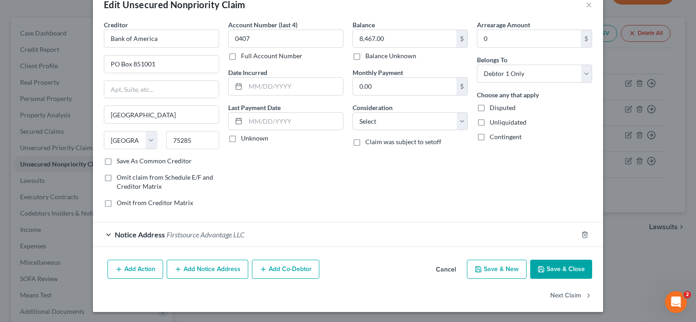
click at [206, 265] on button "Add Notice Address" at bounding box center [207, 269] width 81 height 19
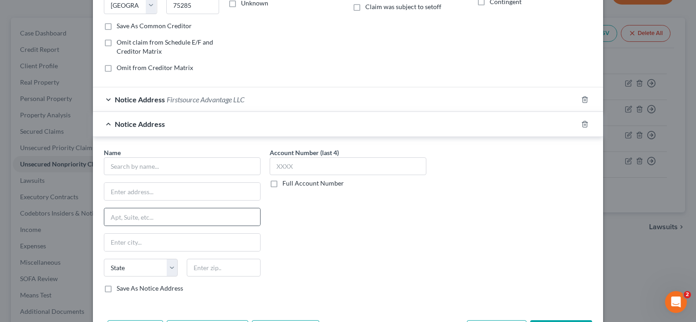
scroll to position [217, 0]
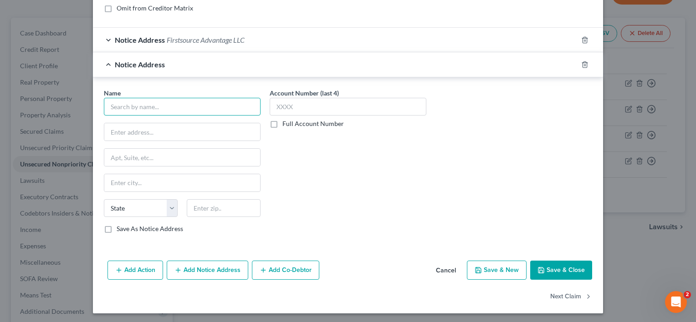
click at [183, 100] on input "text" at bounding box center [182, 107] width 157 height 18
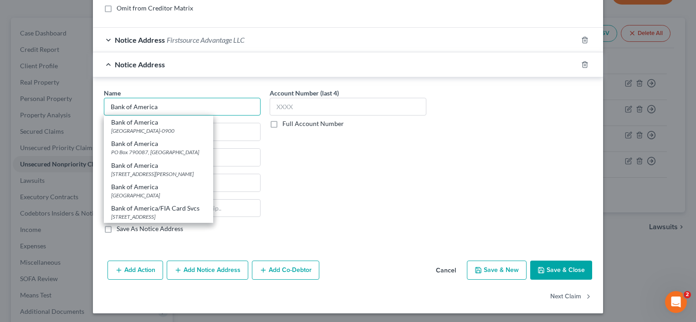
type input "Bank of America"
type input "PO Box 25118"
type input "[GEOGRAPHIC_DATA]"
select select "9"
type input "33633-0900"
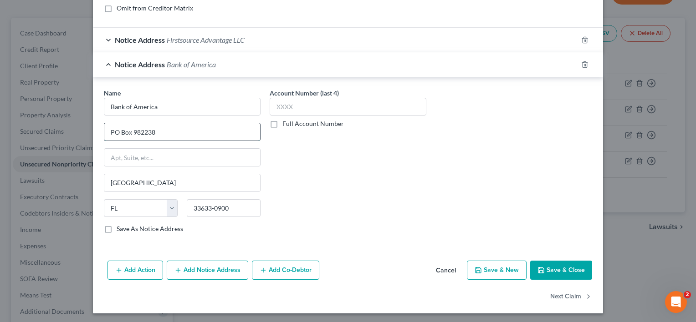
type input "PO Box 982238"
drag, startPoint x: 215, startPoint y: 206, endPoint x: 168, endPoint y: 203, distance: 47.4
click at [168, 203] on div "State [US_STATE] AK AR AZ CA CO CT DE DC [GEOGRAPHIC_DATA] [GEOGRAPHIC_DATA] GU…" at bounding box center [182, 211] width 166 height 25
type input "79998"
type input "[GEOGRAPHIC_DATA]"
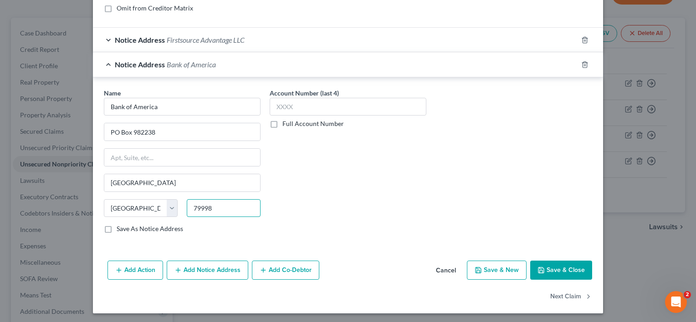
click at [222, 208] on input "79998" at bounding box center [224, 208] width 74 height 18
click at [117, 228] on label "Save As Notice Address" at bounding box center [150, 228] width 66 height 9
click at [120, 228] on input "Save As Notice Address" at bounding box center [123, 227] width 6 height 6
click at [551, 269] on button "Save & Close" at bounding box center [561, 270] width 62 height 19
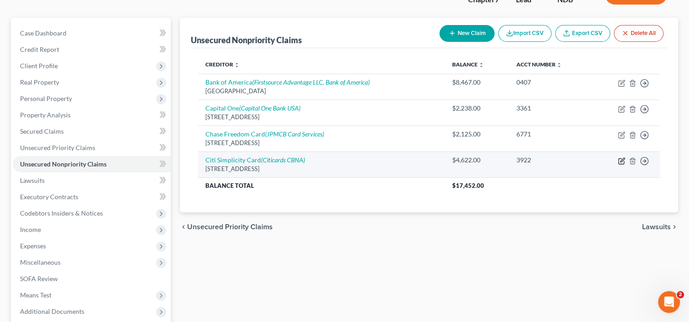
click at [621, 160] on icon "button" at bounding box center [621, 161] width 7 height 7
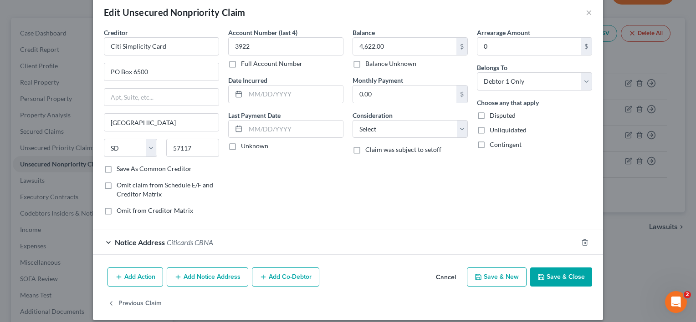
scroll to position [22, 0]
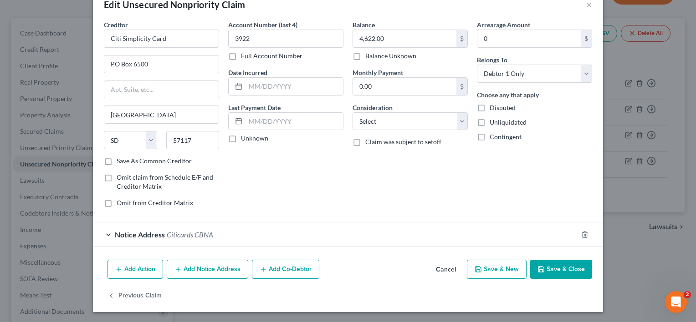
click at [233, 272] on button "Add Notice Address" at bounding box center [207, 269] width 81 height 19
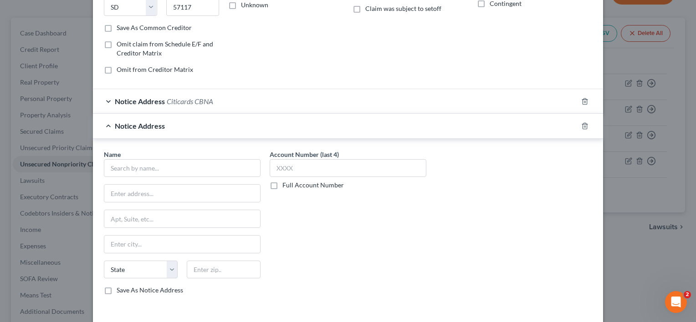
scroll to position [158, 0]
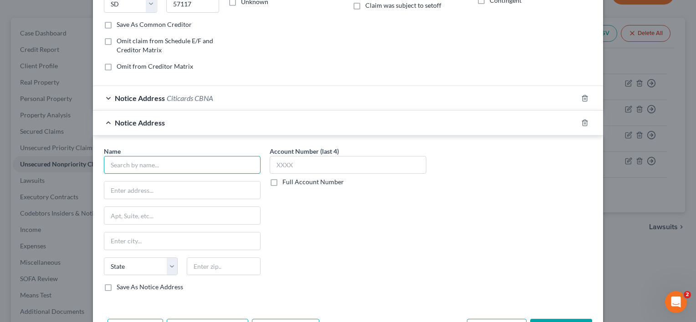
click at [172, 160] on input "text" at bounding box center [182, 165] width 157 height 18
click at [163, 191] on input "text" at bounding box center [182, 190] width 156 height 17
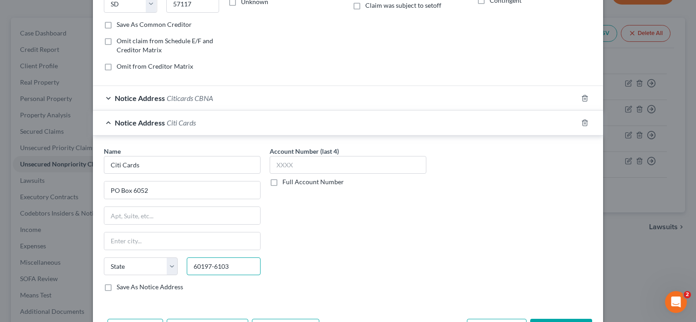
click at [232, 266] on input "60197-6103" at bounding box center [224, 267] width 74 height 18
drag, startPoint x: 232, startPoint y: 266, endPoint x: 167, endPoint y: 261, distance: 65.3
click at [167, 261] on div "State [US_STATE] AK AR AZ CA CO CT DE DC [GEOGRAPHIC_DATA] [GEOGRAPHIC_DATA] GU…" at bounding box center [182, 270] width 166 height 25
drag, startPoint x: 227, startPoint y: 262, endPoint x: 246, endPoint y: 260, distance: 19.2
click at [227, 262] on input "60197-6103" at bounding box center [224, 267] width 74 height 18
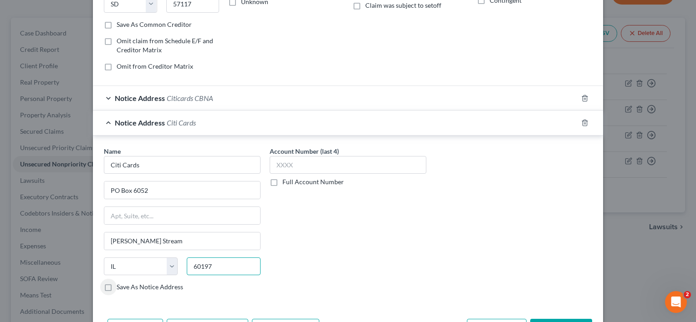
click at [218, 269] on input "60197" at bounding box center [224, 267] width 74 height 18
click at [207, 265] on input "601976052" at bounding box center [224, 267] width 74 height 18
click at [117, 288] on label "Save As Notice Address" at bounding box center [150, 287] width 66 height 9
click at [120, 288] on input "Save As Notice Address" at bounding box center [123, 286] width 6 height 6
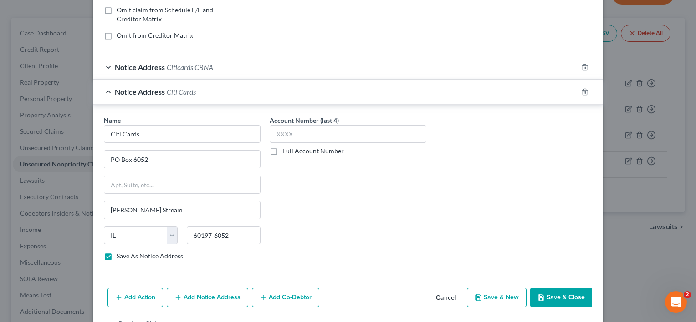
scroll to position [217, 0]
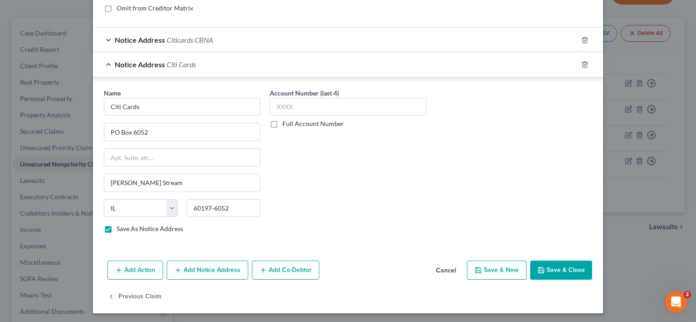
click at [548, 270] on button "Save & Close" at bounding box center [561, 270] width 62 height 19
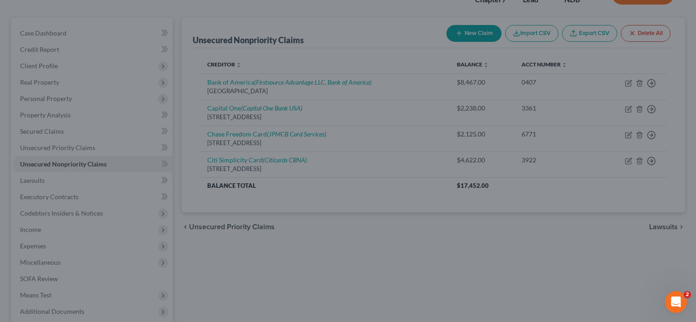
scroll to position [0, 0]
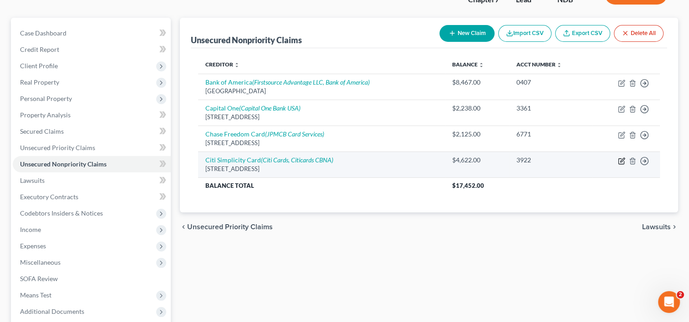
click at [620, 162] on icon "button" at bounding box center [621, 161] width 7 height 7
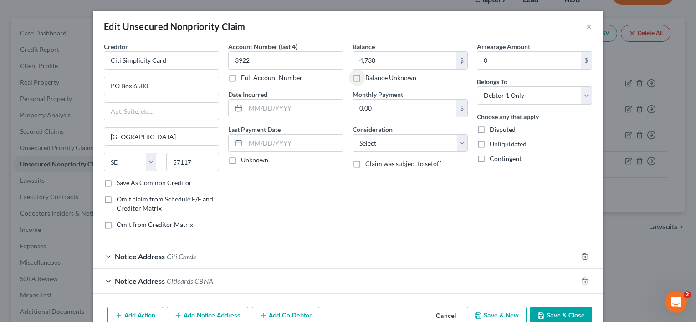
click at [559, 314] on button "Save & Close" at bounding box center [561, 316] width 62 height 19
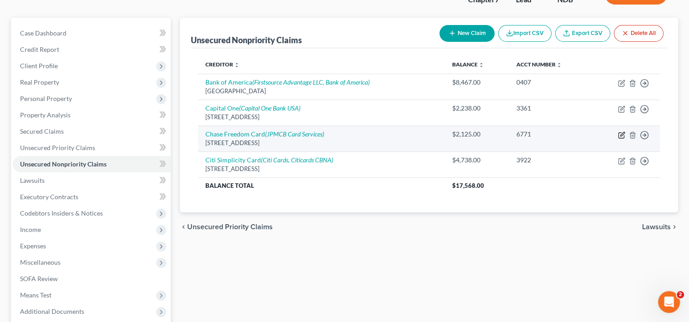
click at [622, 136] on icon "button" at bounding box center [621, 135] width 7 height 7
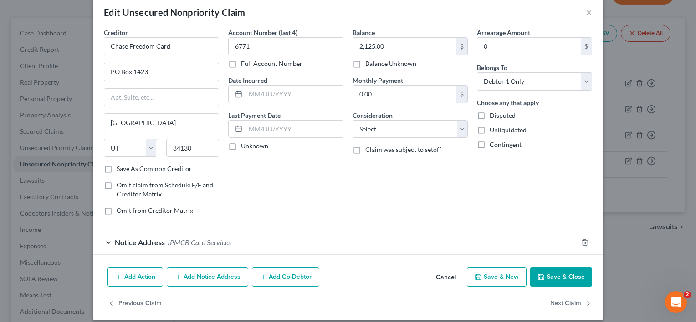
scroll to position [22, 0]
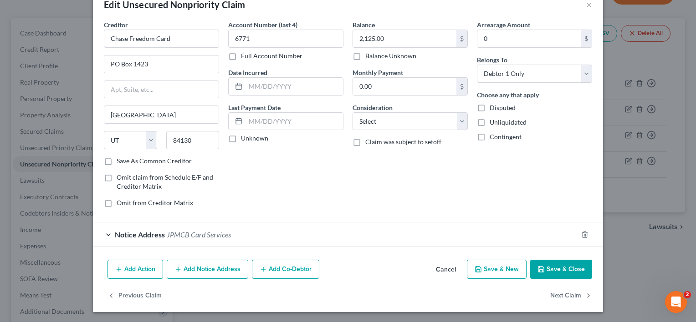
click at [189, 232] on span "JPMCB Card Services" at bounding box center [199, 234] width 64 height 9
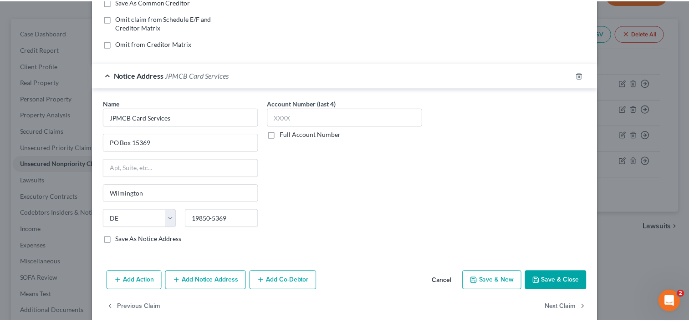
scroll to position [192, 0]
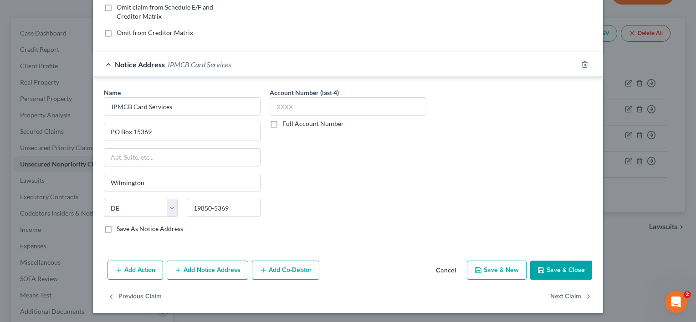
click at [550, 270] on button "Save & Close" at bounding box center [561, 270] width 62 height 19
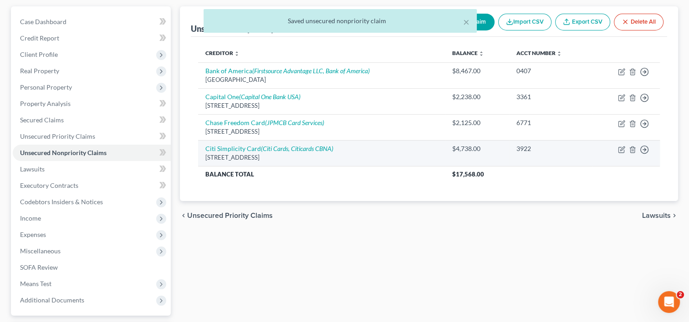
scroll to position [137, 0]
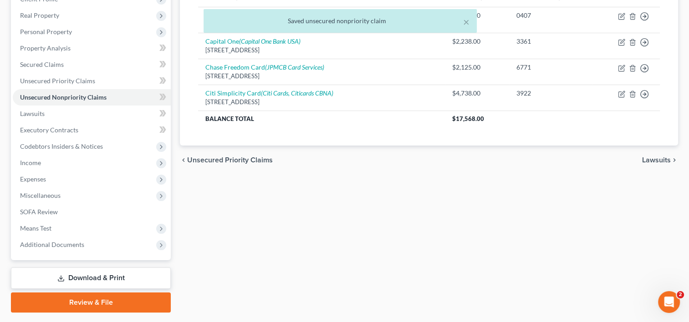
click at [663, 158] on span "Lawsuits" at bounding box center [656, 160] width 29 height 7
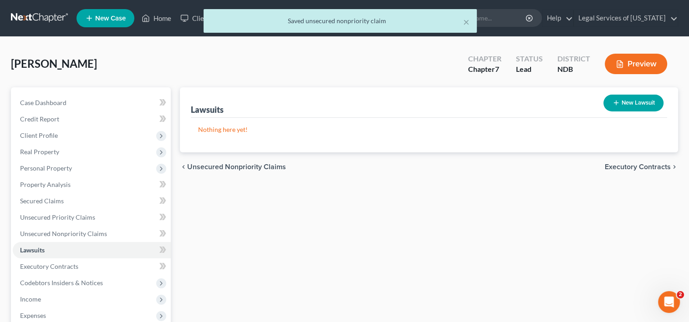
click at [636, 169] on span "Executory Contracts" at bounding box center [638, 166] width 66 height 7
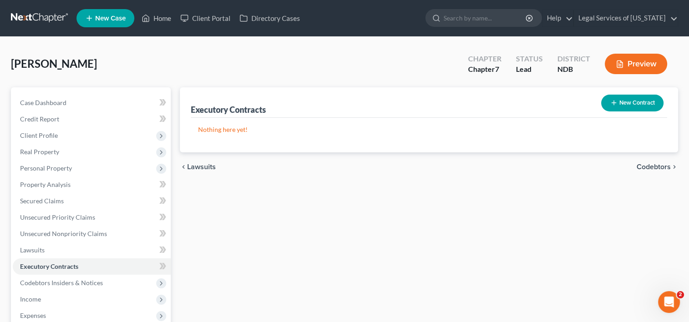
click at [644, 164] on span "Codebtors" at bounding box center [653, 166] width 34 height 7
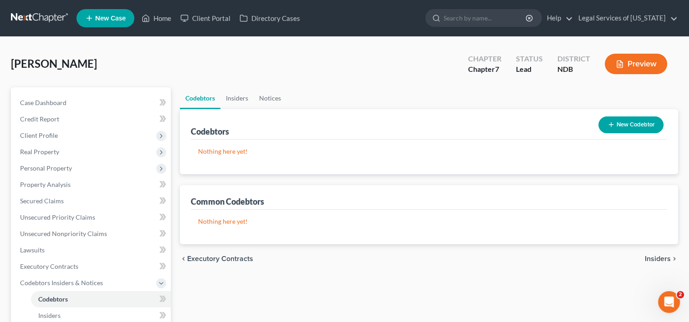
click at [657, 261] on span "Insiders" at bounding box center [658, 258] width 26 height 7
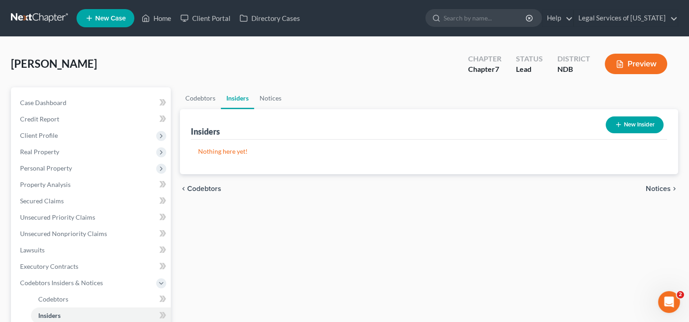
click at [659, 188] on span "Notices" at bounding box center [658, 188] width 25 height 7
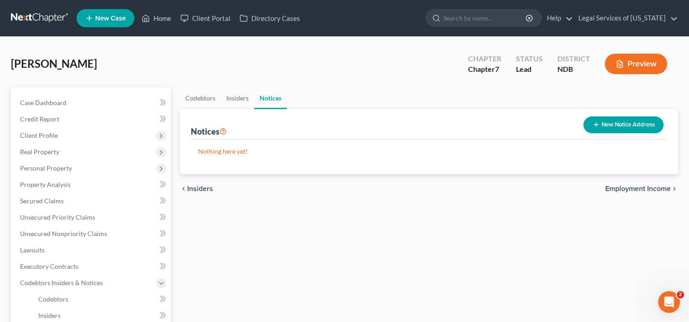
click at [659, 188] on span "Employment Income" at bounding box center [638, 188] width 66 height 7
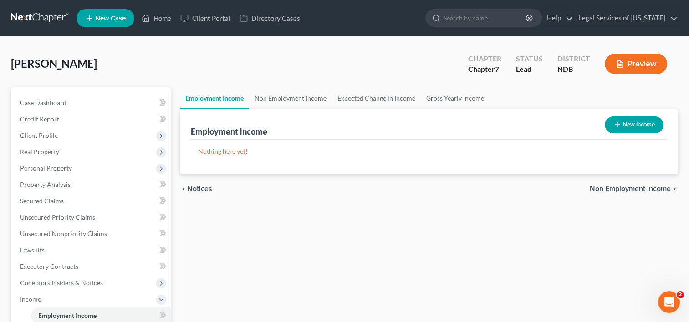
click at [626, 119] on button "New Income" at bounding box center [634, 125] width 59 height 17
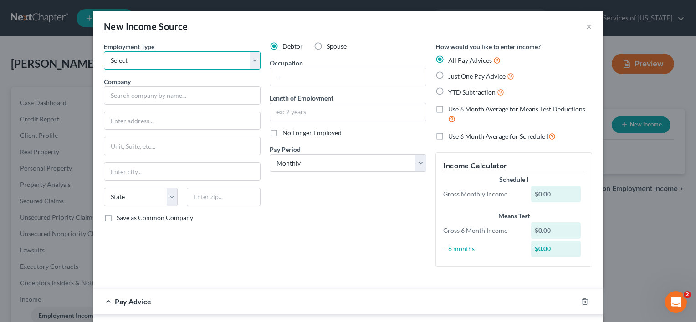
click at [254, 60] on select "Select Full or [DEMOGRAPHIC_DATA] Employment Self Employment" at bounding box center [182, 60] width 157 height 18
click at [104, 51] on select "Select Full or [DEMOGRAPHIC_DATA] Employment Self Employment" at bounding box center [182, 60] width 157 height 18
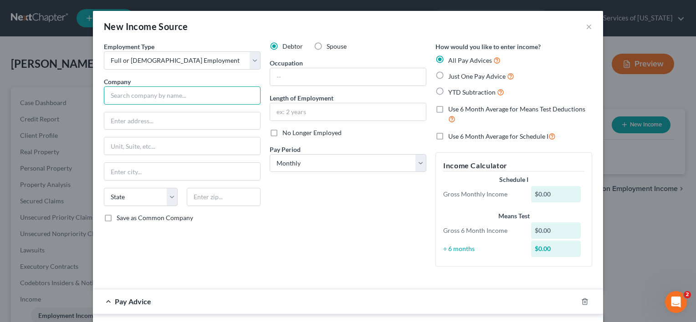
click at [148, 96] on input "text" at bounding box center [182, 95] width 157 height 18
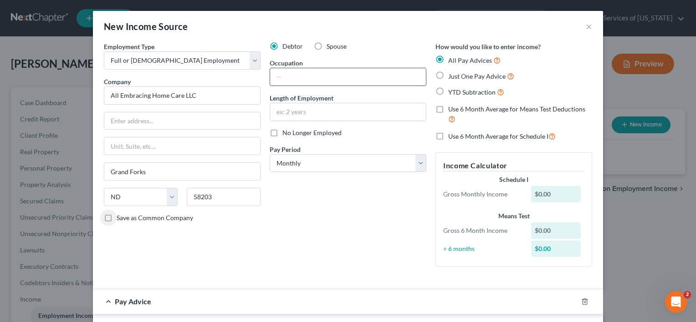
click at [314, 76] on input "text" at bounding box center [348, 76] width 156 height 17
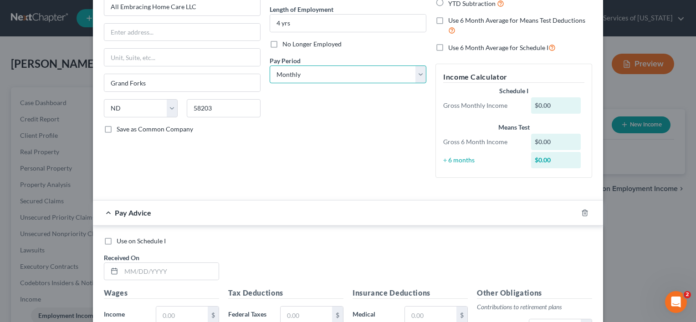
scroll to position [182, 0]
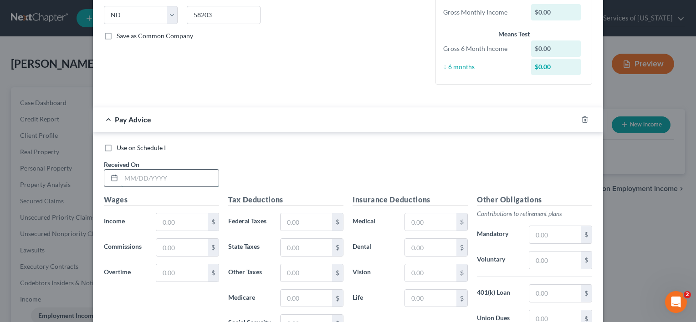
click at [165, 175] on input "text" at bounding box center [169, 178] width 97 height 17
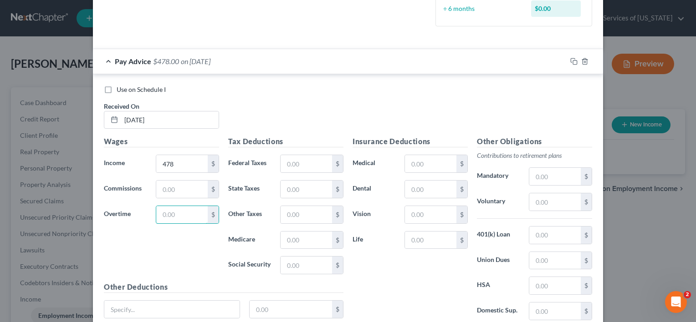
scroll to position [314, 0]
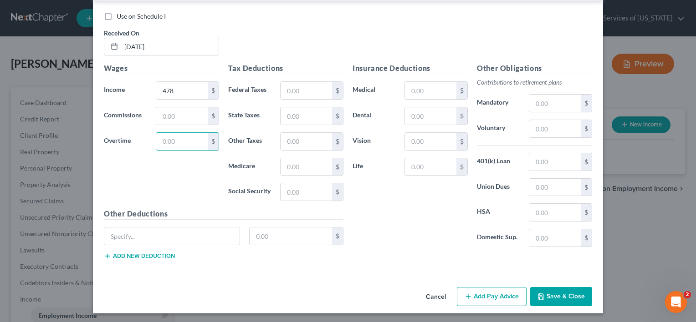
click at [552, 300] on button "Save & Close" at bounding box center [561, 296] width 62 height 19
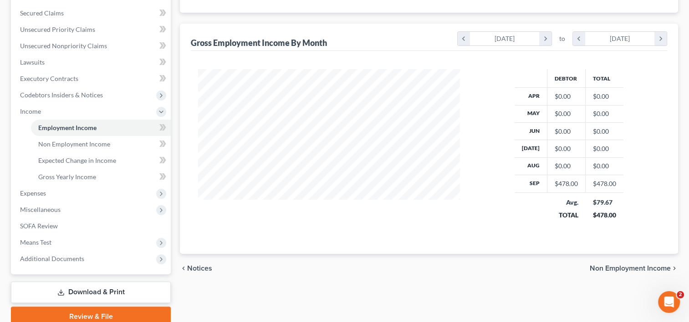
scroll to position [226, 0]
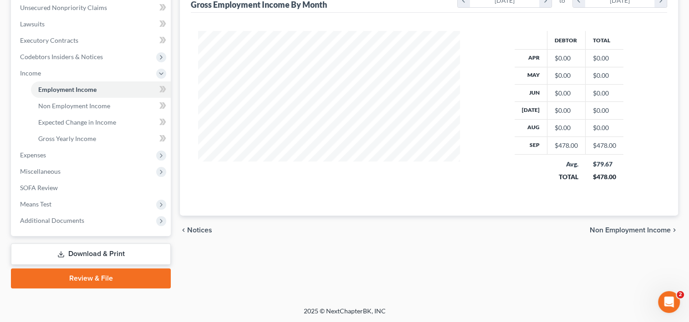
click at [612, 227] on span "Non Employment Income" at bounding box center [630, 230] width 81 height 7
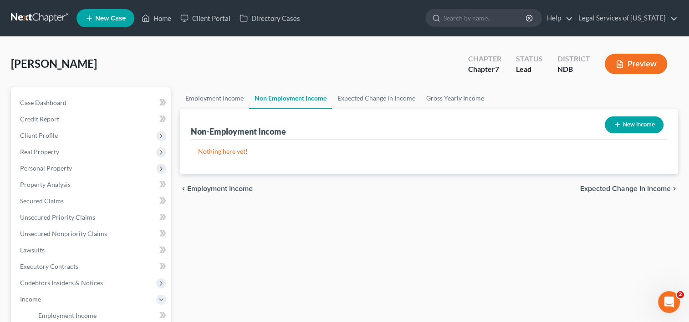
click at [606, 191] on span "Expected Change in Income" at bounding box center [625, 188] width 91 height 7
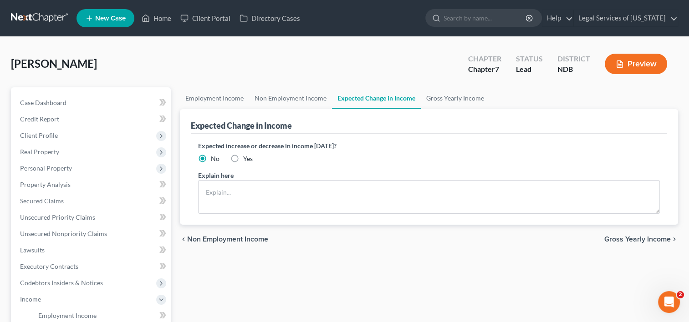
click at [640, 239] on span "Gross Yearly Income" at bounding box center [637, 239] width 66 height 7
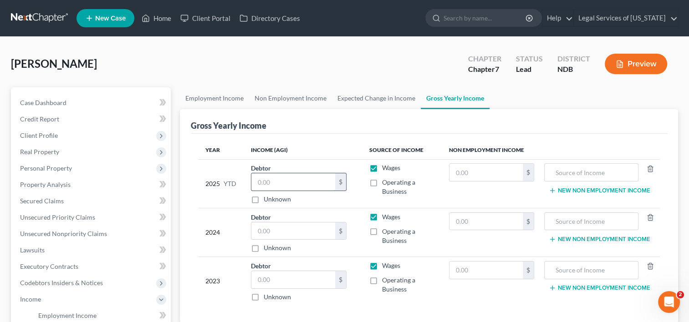
click at [275, 183] on input "text" at bounding box center [293, 181] width 84 height 17
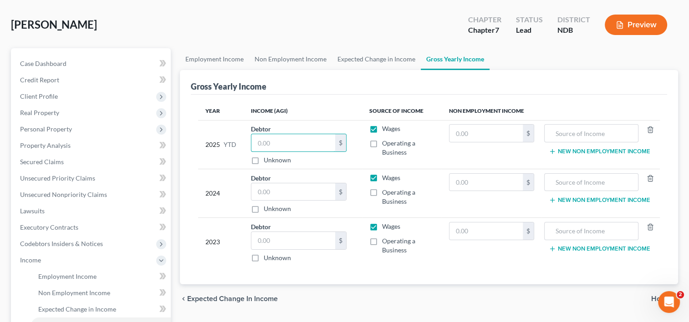
scroll to position [91, 0]
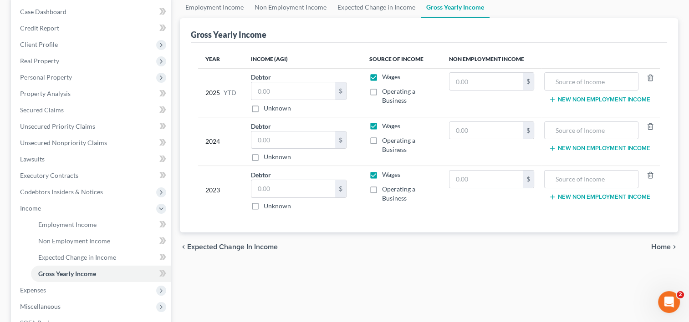
click at [659, 247] on span "Home" at bounding box center [661, 247] width 20 height 7
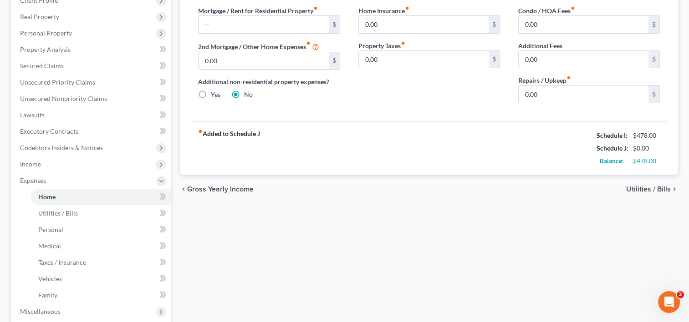
scroll to position [137, 0]
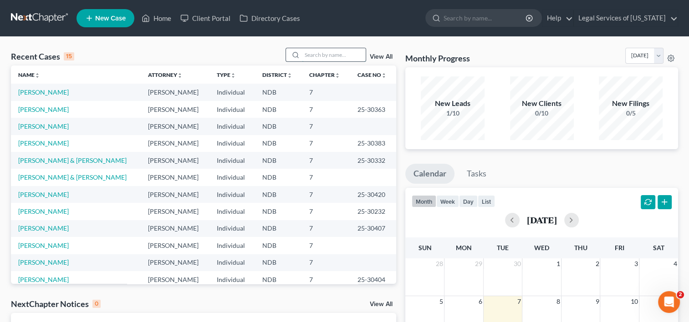
click at [312, 51] on input "search" at bounding box center [334, 54] width 64 height 13
type input "killfoil"
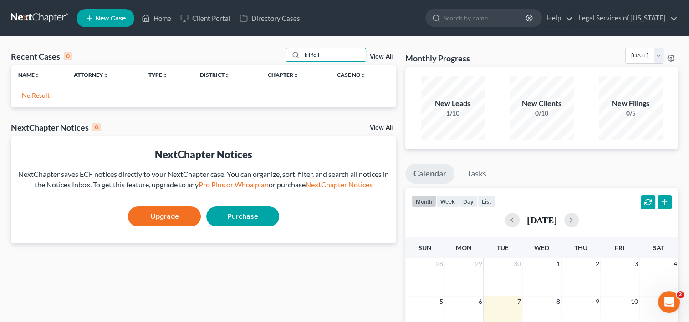
click at [117, 17] on span "New Case" at bounding box center [110, 18] width 31 height 7
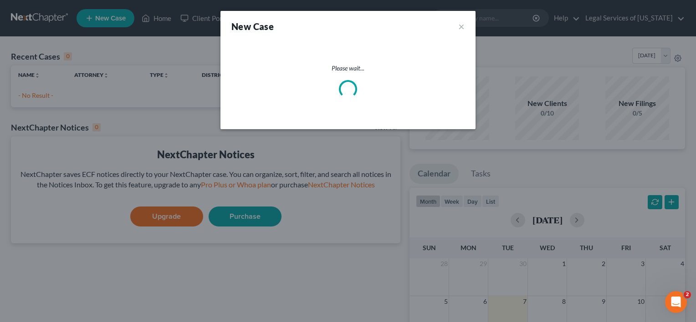
select select "60"
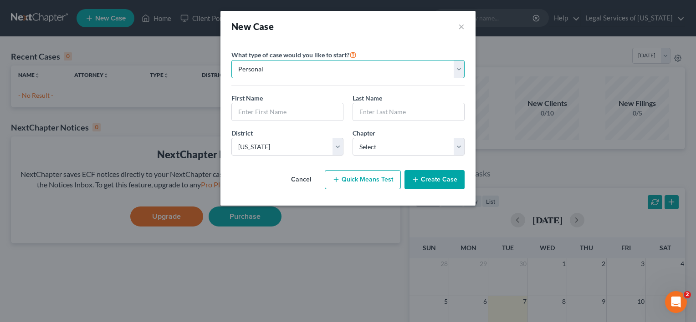
click at [460, 73] on select "Personal Business" at bounding box center [347, 69] width 233 height 18
click at [231, 60] on select "Personal Business" at bounding box center [347, 69] width 233 height 18
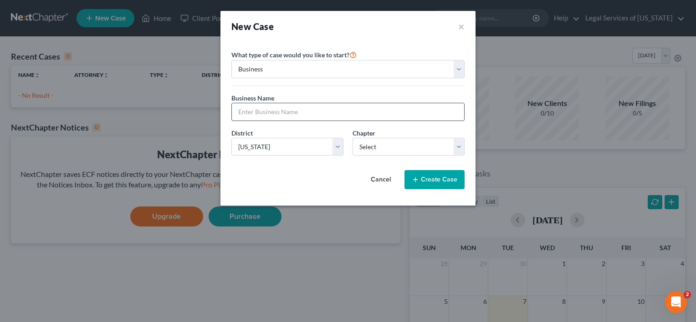
click at [266, 112] on input "text" at bounding box center [348, 111] width 232 height 17
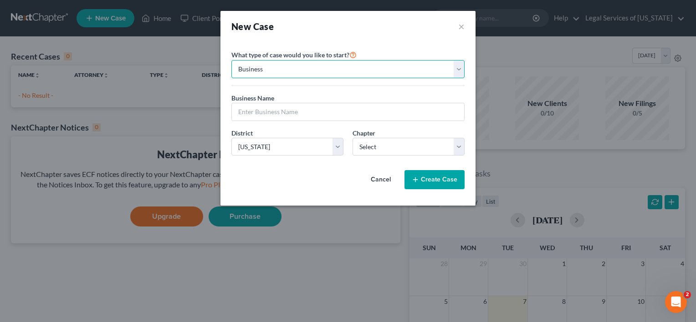
click at [463, 70] on select "Personal Business" at bounding box center [347, 69] width 233 height 18
select select "0"
click at [231, 60] on select "Personal Business" at bounding box center [347, 69] width 233 height 18
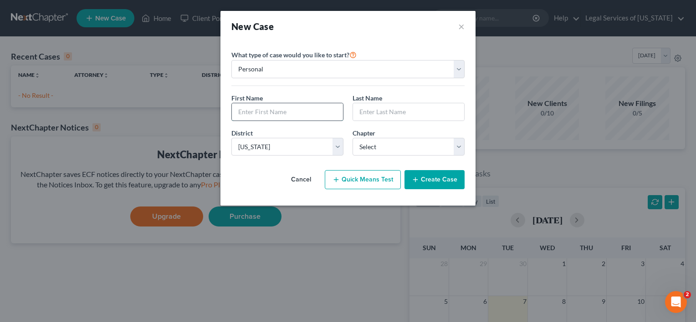
click at [285, 112] on input "text" at bounding box center [287, 111] width 111 height 17
type input "K"
type input "James"
type input "Killfoil"
click at [460, 147] on select "Select 7 11 12 13" at bounding box center [408, 147] width 112 height 18
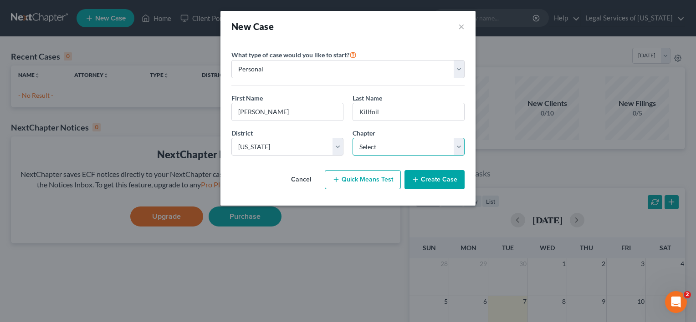
select select "0"
click at [352, 138] on select "Select 7 11 12 13" at bounding box center [408, 147] width 112 height 18
click at [427, 177] on button "Create Case" at bounding box center [434, 179] width 60 height 19
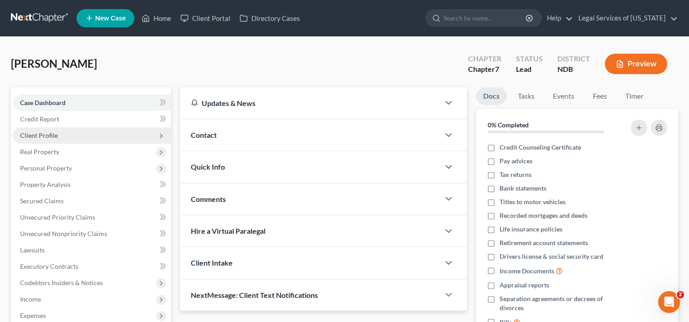
click at [41, 132] on span "Client Profile" at bounding box center [39, 136] width 38 height 8
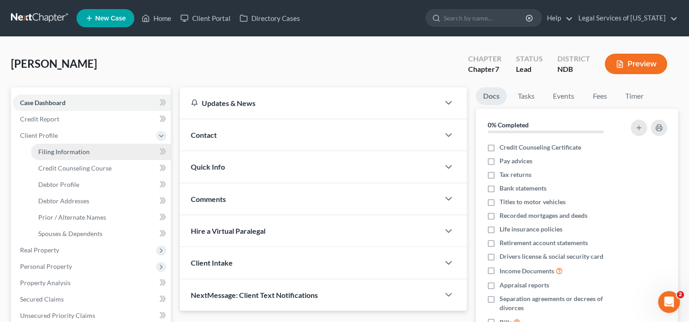
click at [36, 149] on link "Filing Information" at bounding box center [101, 152] width 140 height 16
select select "1"
select select "0"
select select "60"
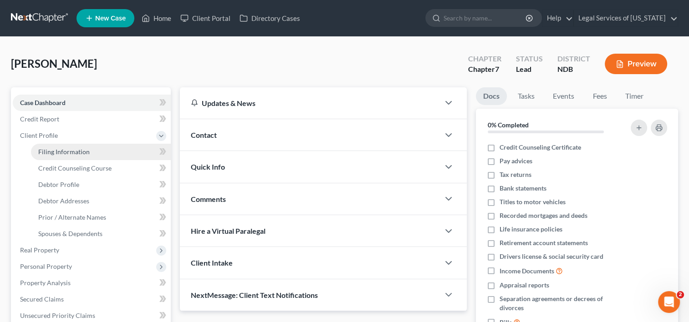
select select "29"
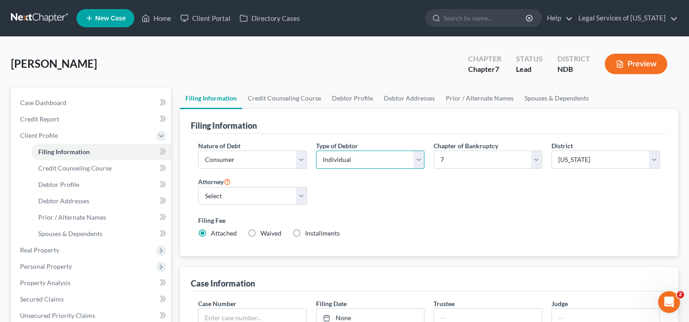
click at [417, 162] on select "Select Individual Joint" at bounding box center [370, 160] width 108 height 18
select select "1"
click at [316, 151] on select "Select Individual Joint" at bounding box center [370, 160] width 108 height 18
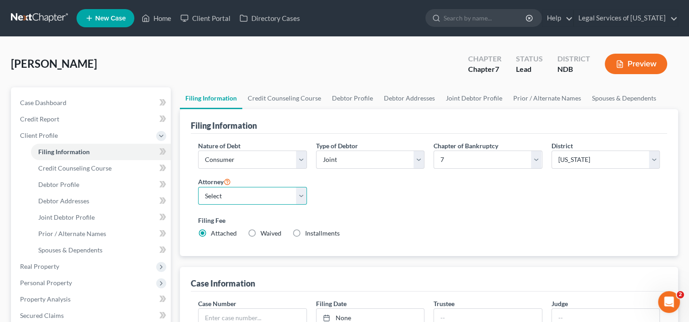
click at [299, 192] on select "Select [PERSON_NAME] [PERSON_NAME] - NDB [PERSON_NAME] - NDB [PERSON_NAME] - ND…" at bounding box center [252, 196] width 108 height 18
select select "2"
click at [198, 187] on select "Select [PERSON_NAME] [PERSON_NAME] - NDB [PERSON_NAME] - NDB [PERSON_NAME] - ND…" at bounding box center [252, 196] width 108 height 18
click at [305, 231] on label "Installments Installments" at bounding box center [322, 233] width 35 height 9
click at [309, 231] on input "Installments Installments" at bounding box center [312, 232] width 6 height 6
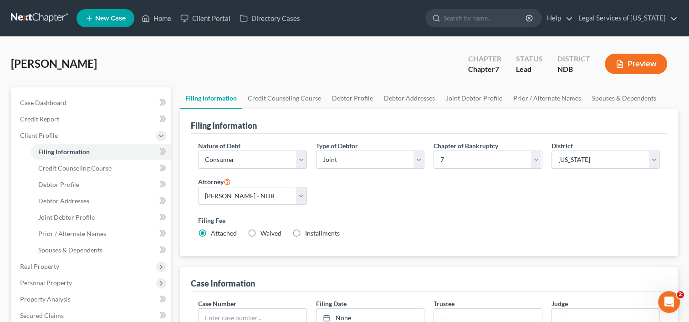
radio input "true"
radio input "false"
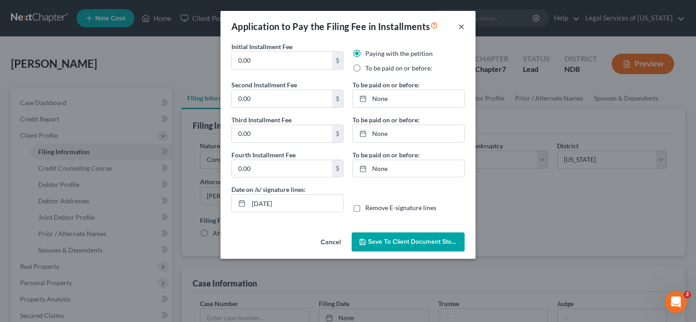
click at [458, 25] on button "×" at bounding box center [461, 26] width 6 height 11
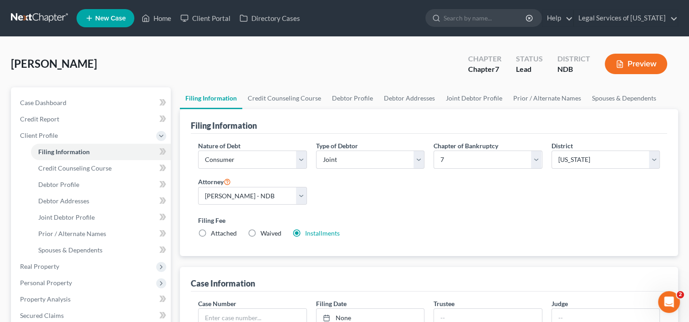
click at [260, 231] on label "Waived Waived" at bounding box center [270, 233] width 21 height 9
click at [264, 231] on input "Waived Waived" at bounding box center [267, 232] width 6 height 6
radio input "true"
radio input "false"
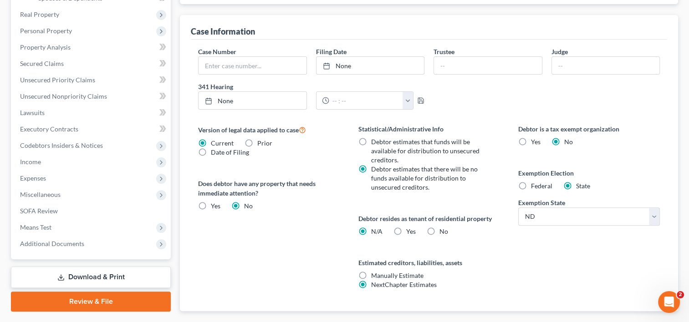
scroll to position [273, 0]
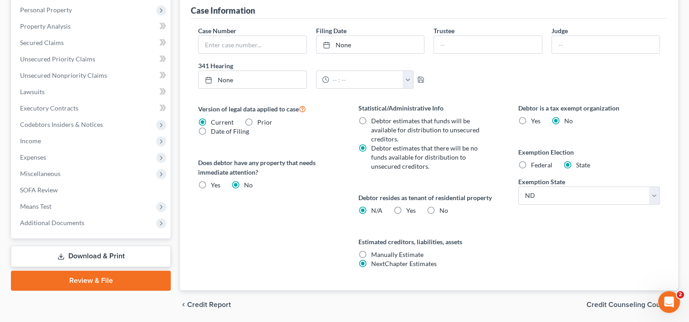
click at [406, 209] on label "Yes Yes" at bounding box center [411, 210] width 10 height 9
click at [410, 209] on input "Yes Yes" at bounding box center [413, 209] width 6 height 6
radio input "true"
radio input "false"
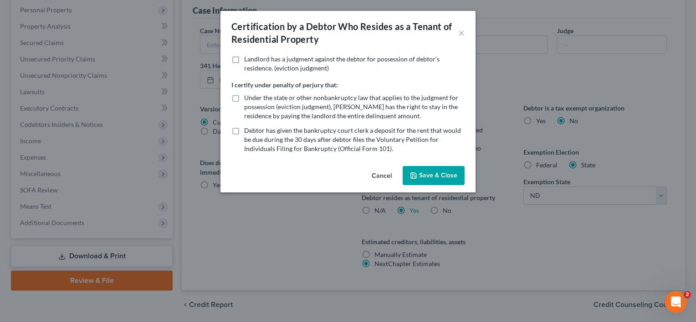
click at [417, 179] on button "Save & Close" at bounding box center [433, 175] width 62 height 19
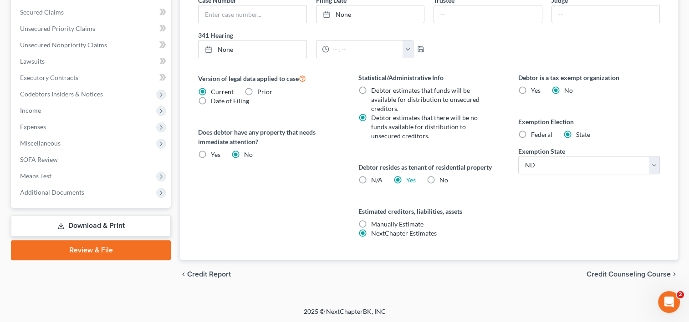
click at [600, 271] on span "Credit Counseling Course" at bounding box center [628, 274] width 84 height 7
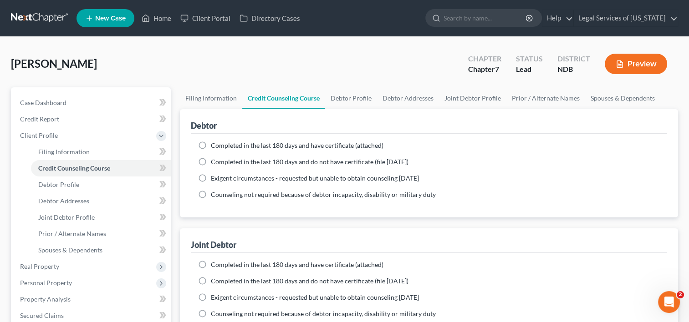
click at [211, 144] on label "Completed in the last 180 days and have certificate (attached)" at bounding box center [297, 145] width 173 height 9
click at [214, 144] on input "Completed in the last 180 days and have certificate (attached)" at bounding box center [217, 144] width 6 height 6
radio input "true"
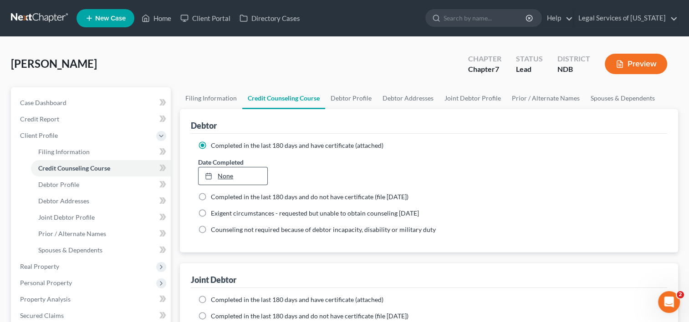
type input "10/7/2025"
click at [229, 179] on link "10/7/2025" at bounding box center [232, 176] width 68 height 17
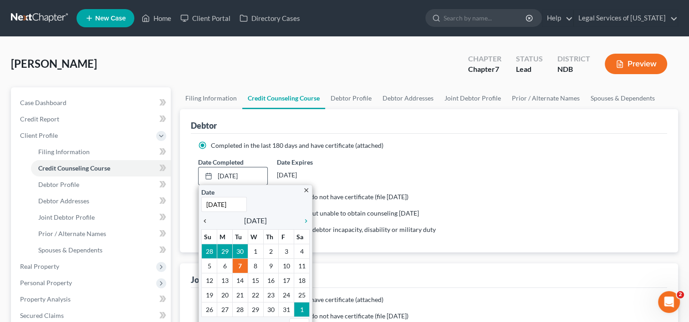
click at [205, 221] on icon "chevron_left" at bounding box center [207, 221] width 12 height 7
click at [204, 221] on icon "chevron_left" at bounding box center [207, 221] width 12 height 7
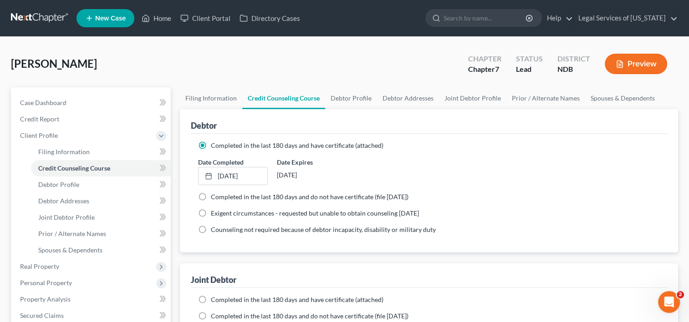
scroll to position [91, 0]
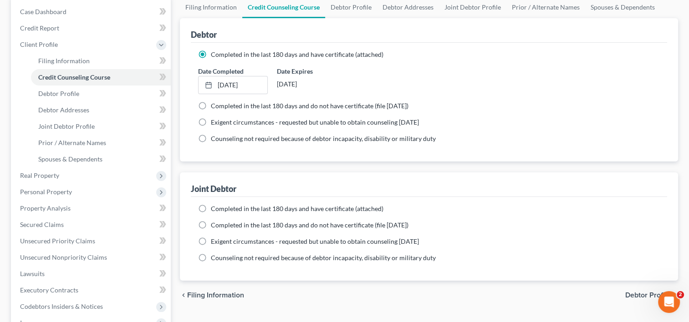
click at [211, 208] on label "Completed in the last 180 days and have certificate (attached)" at bounding box center [297, 208] width 173 height 9
click at [214, 208] on input "Completed in the last 180 days and have certificate (attached)" at bounding box center [217, 207] width 6 height 6
radio input "true"
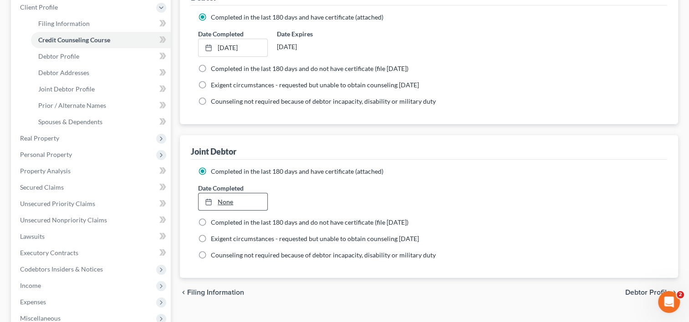
scroll to position [182, 0]
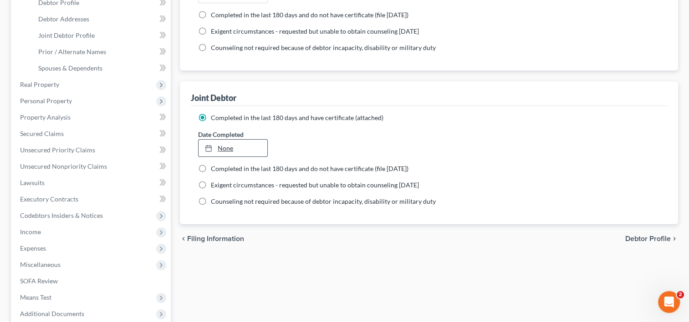
click at [229, 149] on link "None" at bounding box center [232, 148] width 68 height 17
type input "10/7/2025"
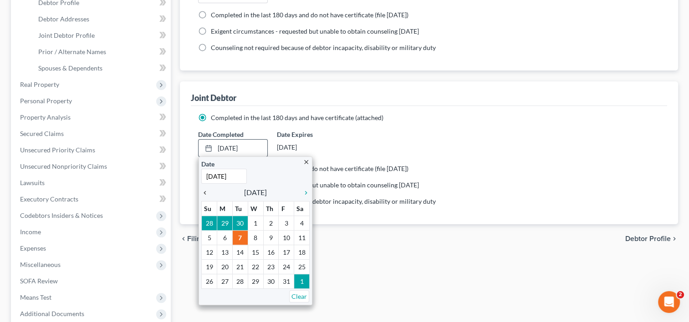
click at [207, 195] on icon "chevron_left" at bounding box center [207, 192] width 12 height 7
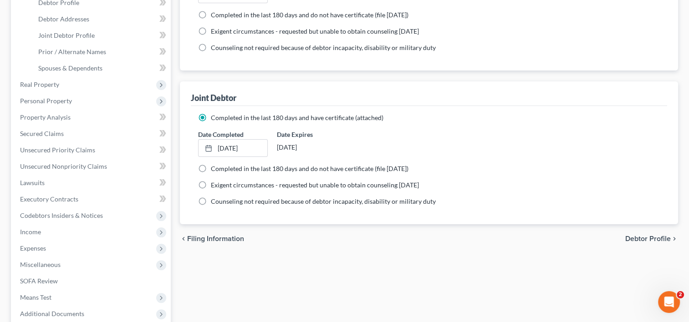
click at [646, 240] on span "Debtor Profile" at bounding box center [648, 238] width 46 height 7
select select "1"
select select "0"
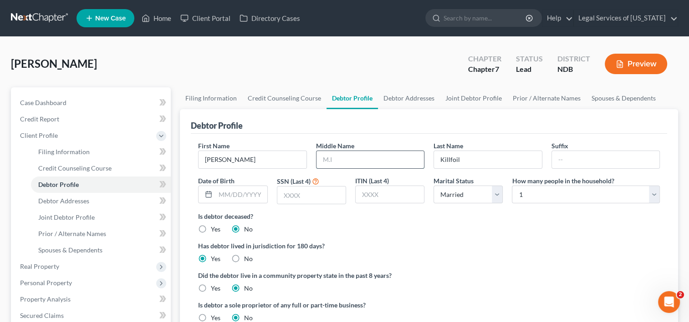
click at [351, 163] on input "text" at bounding box center [369, 159] width 107 height 17
type input "Duane"
type input "10/16/1959"
type input "8319"
click at [656, 193] on select "Select 1 2 3 4 5 6 7 8 9 10 11 12 13 14 15 16 17 18 19 20" at bounding box center [586, 195] width 148 height 18
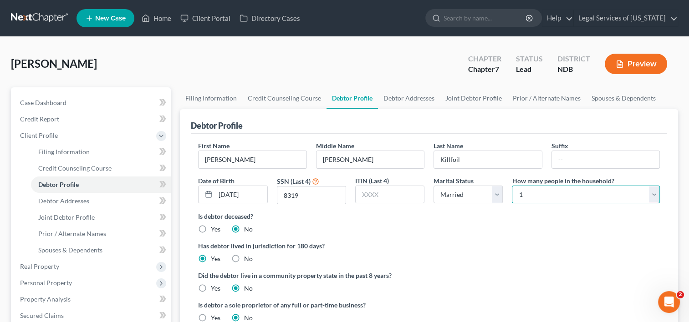
select select "1"
click at [512, 186] on select "Select 1 2 3 4 5 6 7 8 9 10 11 12 13 14 15 16 17 18 19 20" at bounding box center [586, 195] width 148 height 18
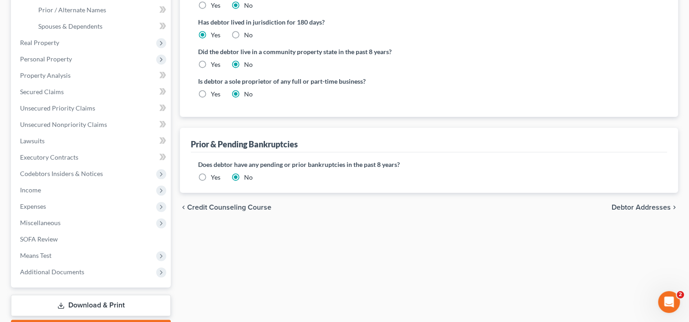
scroll to position [228, 0]
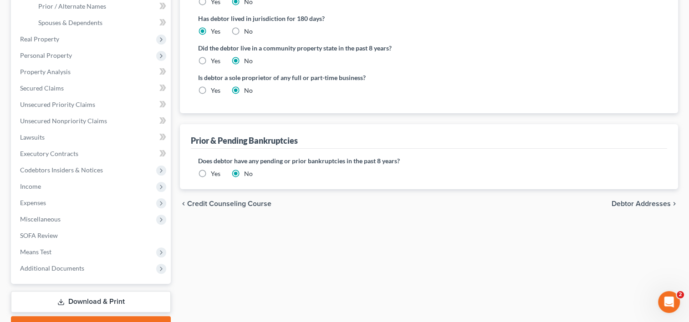
click at [632, 204] on span "Debtor Addresses" at bounding box center [640, 203] width 59 height 7
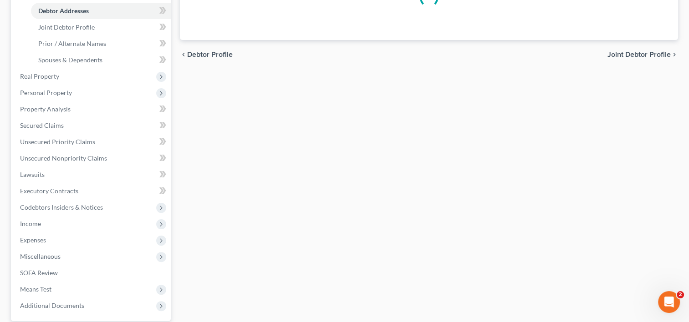
select select "0"
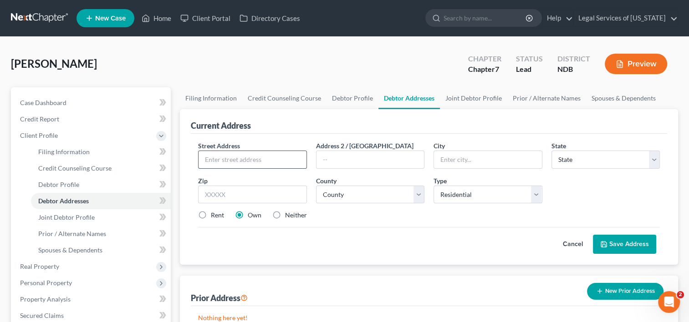
click at [271, 160] on input "text" at bounding box center [251, 159] width 107 height 17
type input "[STREET_ADDRESS][PERSON_NAME]"
type input "Unit 3"
type input "58201"
type input "Grand Forks"
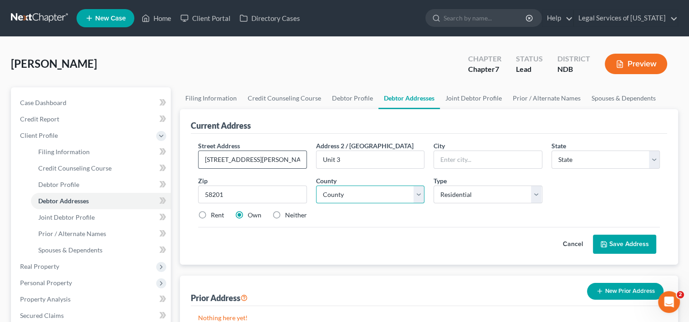
select select "29"
click at [418, 198] on select "County [GEOGRAPHIC_DATA] [GEOGRAPHIC_DATA] [GEOGRAPHIC_DATA] [GEOGRAPHIC_DATA] …" at bounding box center [370, 195] width 108 height 18
select select "17"
click at [316, 186] on select "County [GEOGRAPHIC_DATA] [GEOGRAPHIC_DATA] [GEOGRAPHIC_DATA] [GEOGRAPHIC_DATA] …" at bounding box center [370, 195] width 108 height 18
click at [535, 195] on select "Select Residential Mailing Rental Business" at bounding box center [487, 195] width 108 height 18
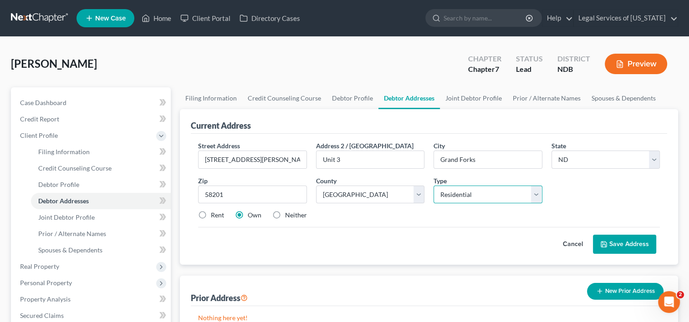
click at [433, 186] on select "Select Residential Mailing Rental Business" at bounding box center [487, 195] width 108 height 18
click at [211, 215] on label "Rent" at bounding box center [217, 215] width 13 height 9
click at [214, 215] on input "Rent" at bounding box center [217, 214] width 6 height 6
radio input "true"
click at [632, 244] on button "Save Address" at bounding box center [624, 244] width 63 height 19
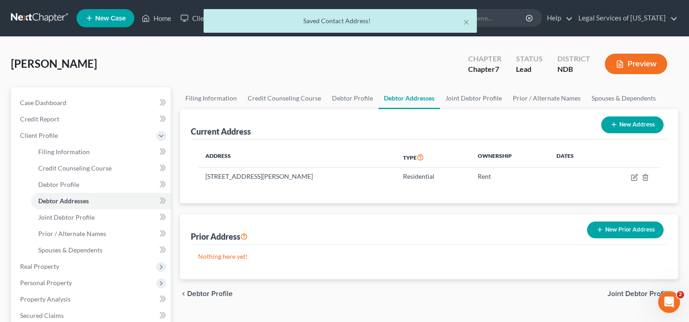
scroll to position [46, 0]
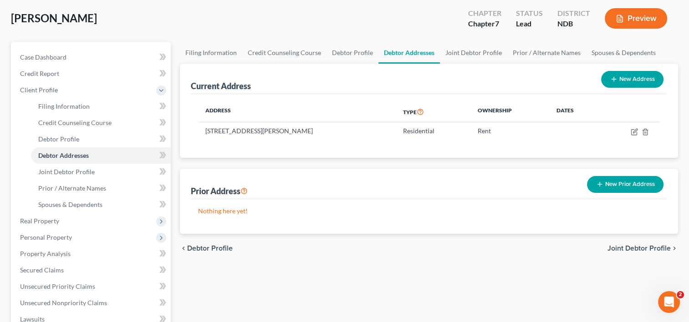
click at [620, 247] on span "Joint Debtor Profile" at bounding box center [638, 248] width 63 height 7
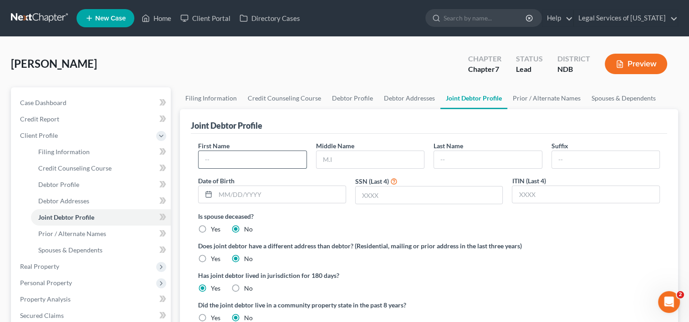
click at [280, 159] on input "text" at bounding box center [251, 159] width 107 height 17
drag, startPoint x: 188, startPoint y: 158, endPoint x: 110, endPoint y: 151, distance: 78.6
click at [110, 151] on div "Petition Navigation Case Dashboard Payments Invoices Payments Payments Credit R…" at bounding box center [344, 325] width 676 height 477
type input "Judy"
click at [365, 159] on input "Ros" at bounding box center [369, 159] width 107 height 17
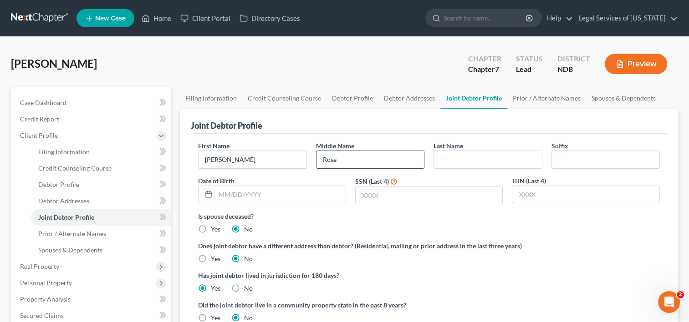
type input "Rose"
type input "Killfoil"
type input "[DATE]"
type input "9368"
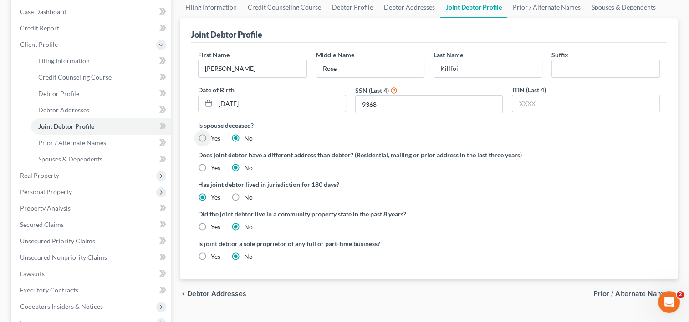
scroll to position [182, 0]
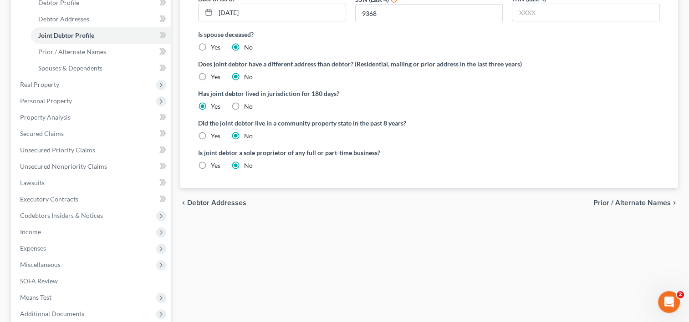
click at [610, 201] on span "Prior / Alternate Names" at bounding box center [631, 202] width 77 height 7
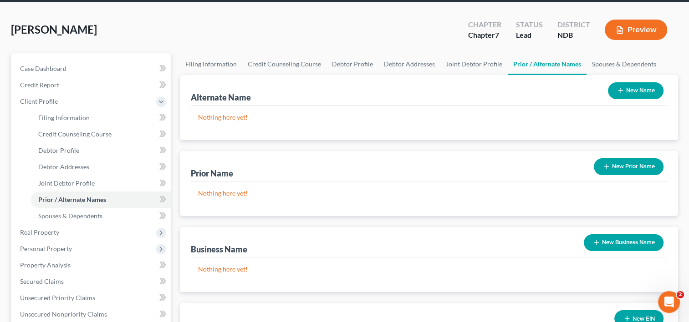
scroll to position [228, 0]
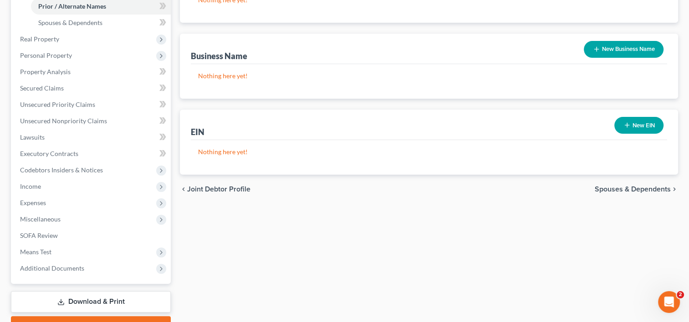
click at [636, 188] on span "Spouses & Dependents" at bounding box center [633, 189] width 76 height 7
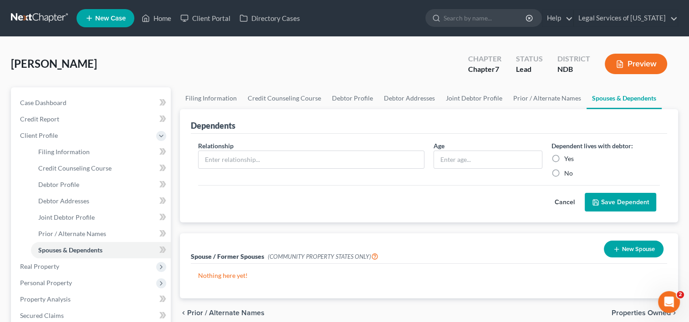
scroll to position [91, 0]
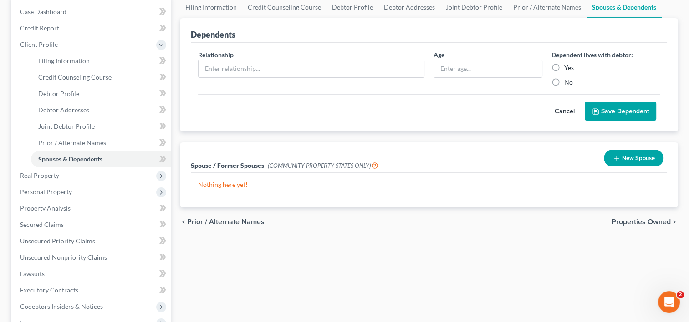
click at [651, 224] on span "Properties Owned" at bounding box center [640, 222] width 59 height 7
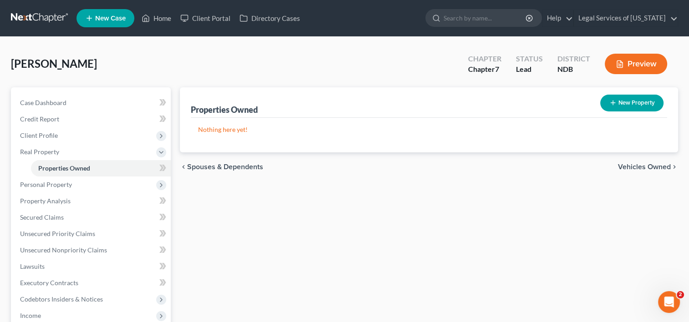
click at [636, 165] on span "Vehicles Owned" at bounding box center [644, 166] width 53 height 7
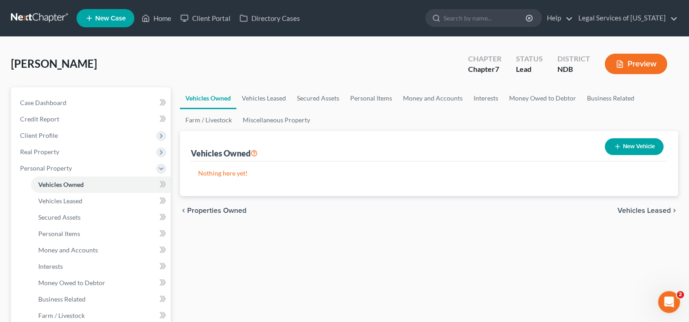
click at [621, 146] on button "New Vehicle" at bounding box center [634, 146] width 59 height 17
select select "0"
select select "2"
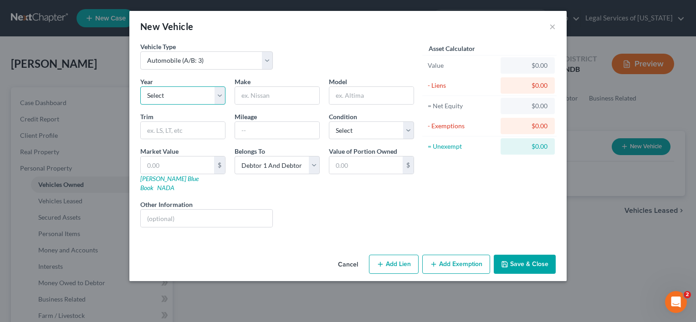
click at [215, 97] on select "Select 2026 2025 2024 2023 2022 2021 2020 2019 2018 2017 2016 2015 2014 2013 20…" at bounding box center [182, 95] width 85 height 18
select select "12"
click at [140, 86] on select "Select 2026 2025 2024 2023 2022 2021 2020 2019 2018 2017 2016 2015 2014 2013 20…" at bounding box center [182, 95] width 85 height 18
click at [280, 93] on input "text" at bounding box center [277, 95] width 84 height 17
type input "Chevrolet"
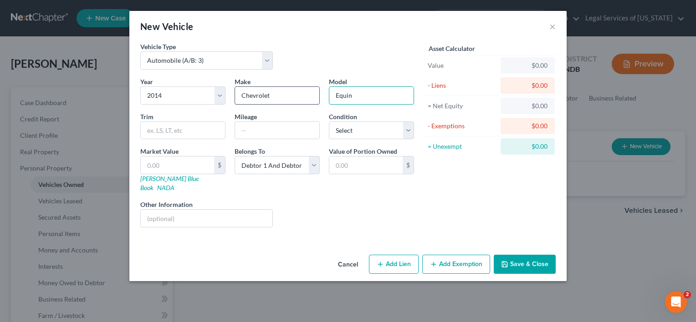
type input "Equinox"
type input "100,500"
click at [407, 132] on select "Select Excellent Very Good Good Fair Poor" at bounding box center [371, 131] width 85 height 18
select select "3"
click at [329, 122] on select "Select Excellent Very Good Good Fair Poor" at bounding box center [371, 131] width 85 height 18
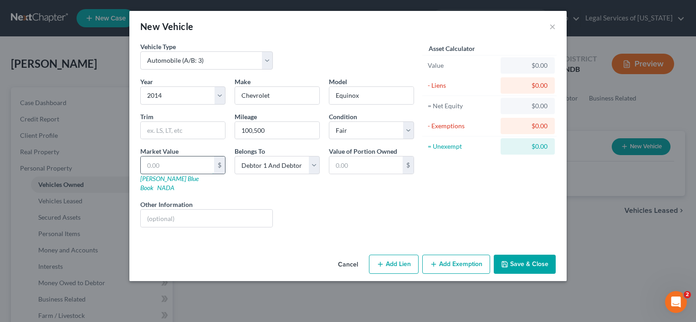
click at [174, 166] on input "text" at bounding box center [177, 165] width 73 height 17
type input "4"
type input "4.00"
type input "40"
type input "40.00"
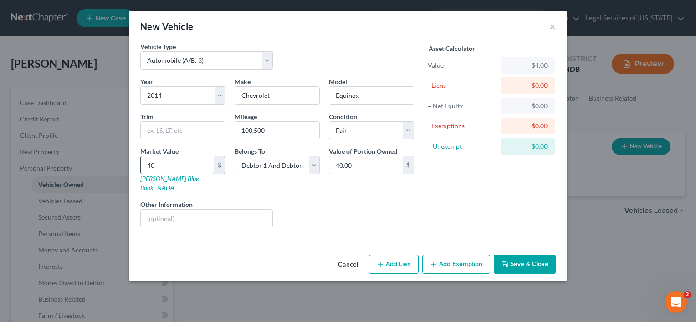
type input "400"
type input "400.00"
type input "4000"
type input "4,000.00"
type input "4,000"
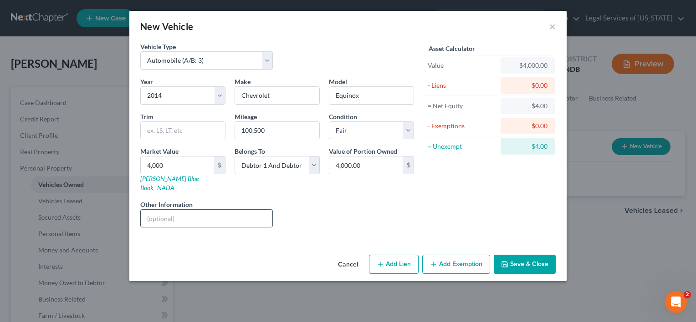
click at [188, 210] on input "text" at bounding box center [207, 218] width 132 height 17
type input "0"
type input "owned 1/2 with Jean Wellman"
click at [447, 255] on button "Add Exemption" at bounding box center [456, 264] width 68 height 19
select select "2"
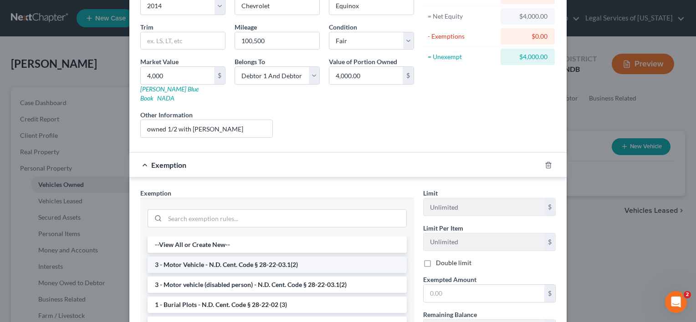
scroll to position [182, 0]
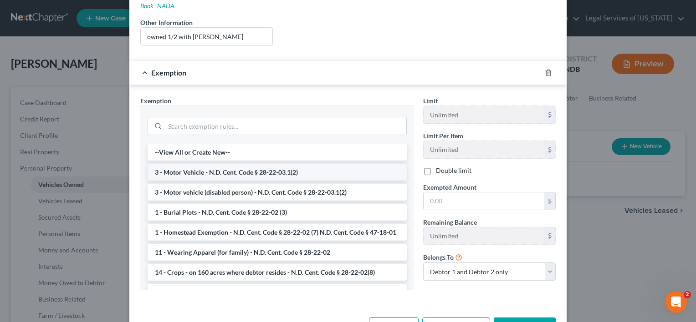
click at [231, 164] on li "3 - Motor Vehicle - N.D. Cent. Code § 28-22-03.1(2)" at bounding box center [276, 172] width 259 height 16
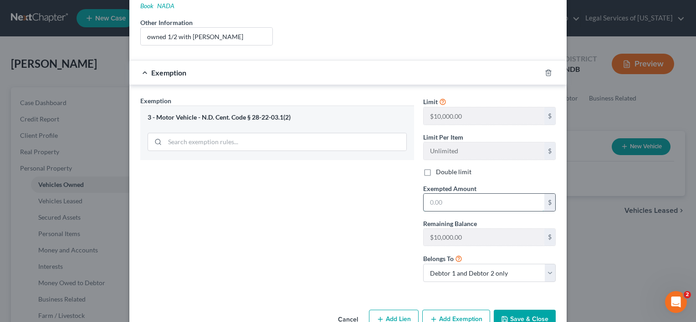
click at [458, 200] on input "text" at bounding box center [483, 202] width 121 height 17
type input "4,000"
click at [517, 310] on button "Save & Close" at bounding box center [524, 319] width 62 height 19
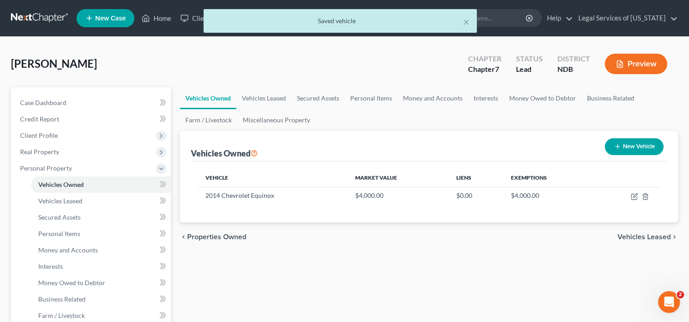
click at [636, 142] on button "New Vehicle" at bounding box center [634, 146] width 59 height 17
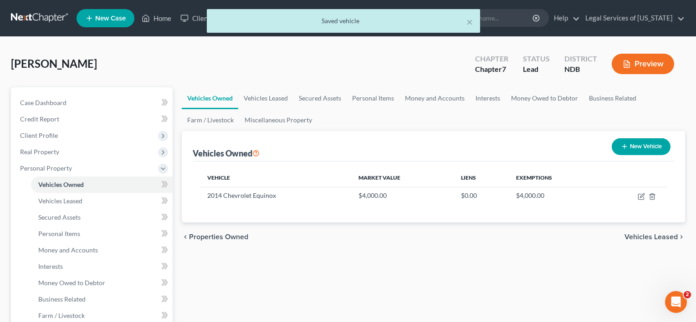
select select "0"
select select "2"
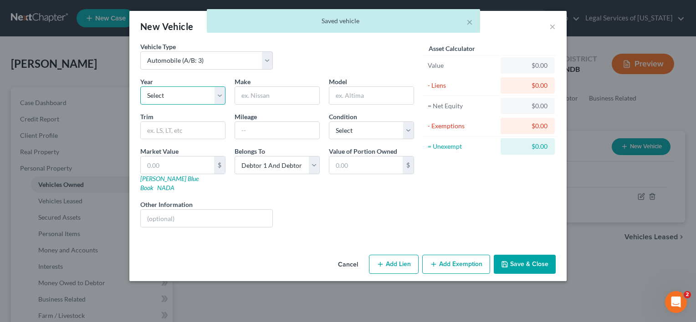
click at [222, 98] on select "Select 2026 2025 2024 2023 2022 2021 2020 2019 2018 2017 2016 2015 2014 2013 20…" at bounding box center [182, 95] width 85 height 18
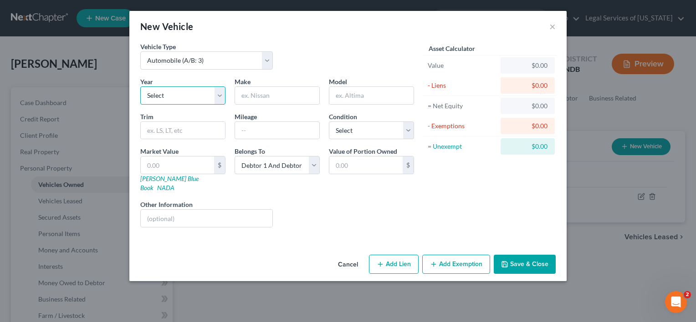
select select "21"
click at [140, 86] on select "Select 2026 2025 2024 2023 2022 2021 2020 2019 2018 2017 2016 2015 2014 2013 20…" at bounding box center [182, 95] width 85 height 18
click at [268, 91] on input "text" at bounding box center [277, 95] width 84 height 17
type input "Ford"
click at [376, 94] on input "text" at bounding box center [371, 95] width 84 height 17
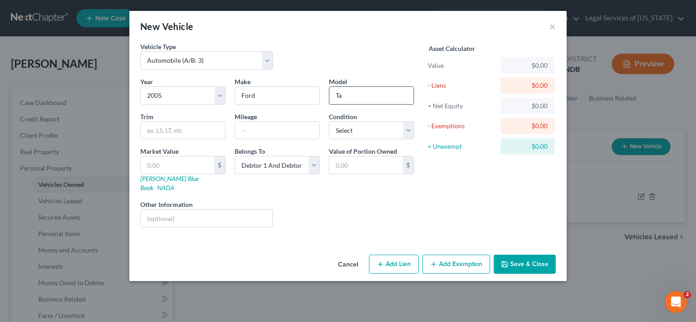
type input "Taurus"
type input "100,700"
click at [406, 132] on select "Select Excellent Very Good Good Fair Poor" at bounding box center [371, 131] width 85 height 18
select select "4"
click at [329, 122] on select "Select Excellent Very Good Good Fair Poor" at bounding box center [371, 131] width 85 height 18
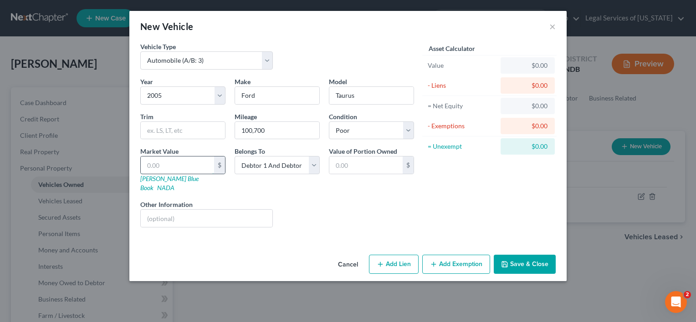
click at [152, 164] on input "text" at bounding box center [177, 165] width 73 height 17
type input "1"
type input "1.00"
type input "10"
type input "10.00"
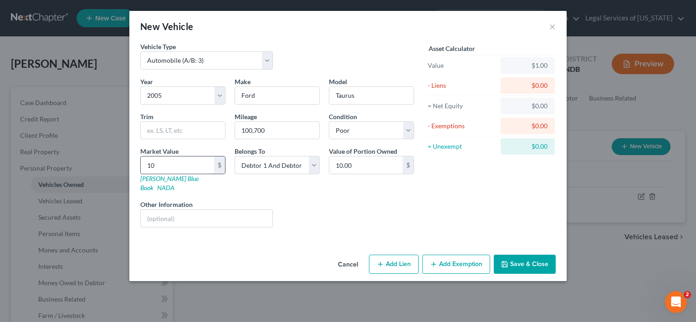
type input "100"
type input "100.00"
type input "1000"
type input "1,000.00"
type input "1,000"
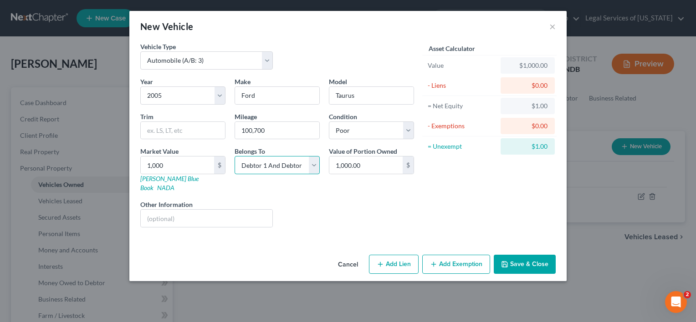
click at [312, 166] on select "Select Debtor 1 Only Debtor 2 Only Debtor 1 And Debtor 2 Only At Least One Of T…" at bounding box center [276, 165] width 85 height 18
select select "3"
click at [234, 156] on select "Select Debtor 1 Only Debtor 2 Only Debtor 1 And Debtor 2 Only At Least One Of T…" at bounding box center [276, 165] width 85 height 18
click at [237, 210] on input "text" at bounding box center [207, 218] width 132 height 17
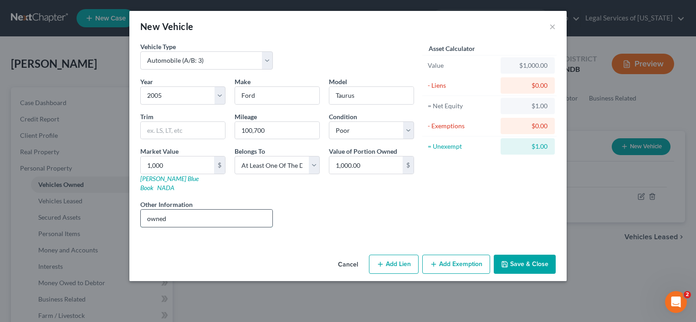
type input "owned 1/2 with Jean Wellman"
click at [443, 260] on button "Add Exemption" at bounding box center [456, 264] width 68 height 19
select select "2"
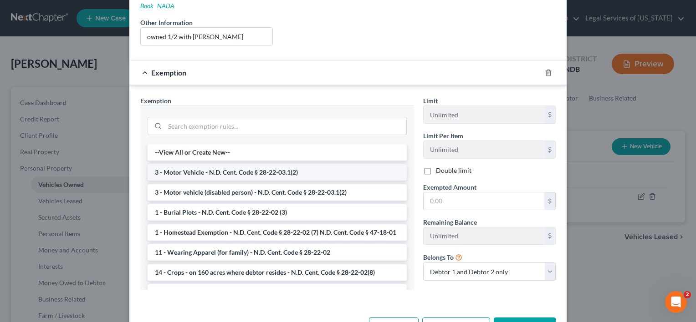
click at [194, 164] on li "3 - Motor Vehicle - N.D. Cent. Code § 28-22-03.1(2)" at bounding box center [276, 172] width 259 height 16
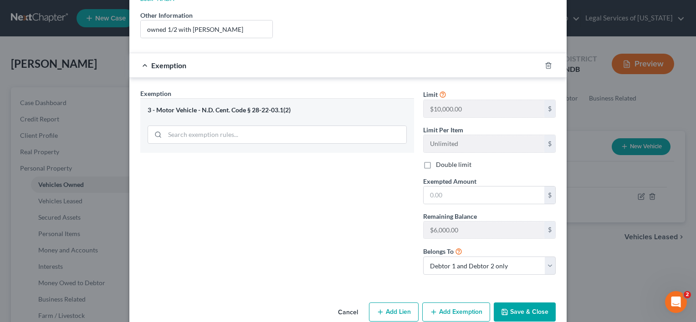
scroll to position [196, 0]
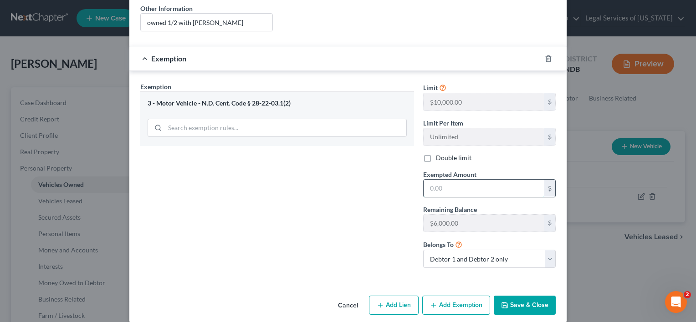
click at [468, 180] on input "text" at bounding box center [483, 188] width 121 height 17
type input "1,000"
click at [533, 299] on button "Save & Close" at bounding box center [524, 305] width 62 height 19
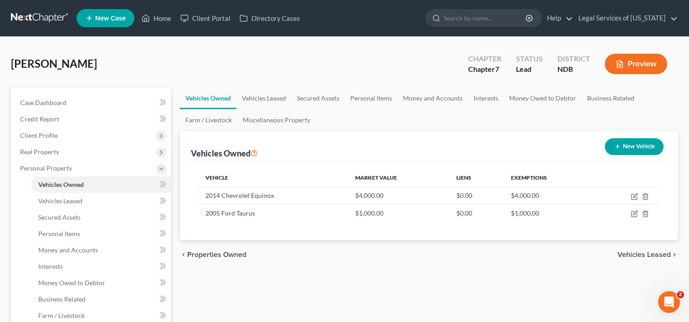
click at [650, 256] on span "Vehicles Leased" at bounding box center [643, 254] width 53 height 7
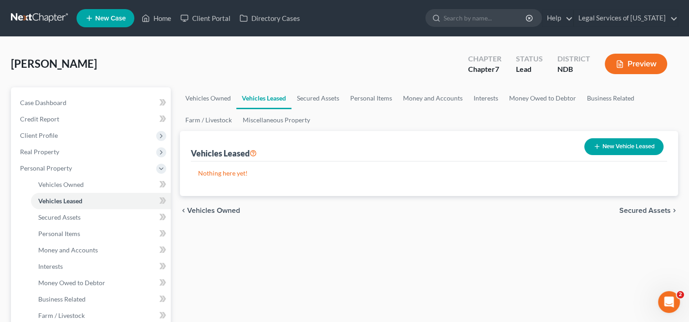
click at [652, 212] on span "Secured Assets" at bounding box center [644, 210] width 51 height 7
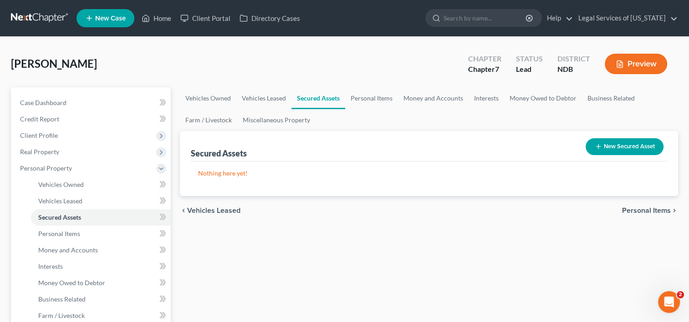
click at [639, 209] on span "Personal Items" at bounding box center [646, 210] width 49 height 7
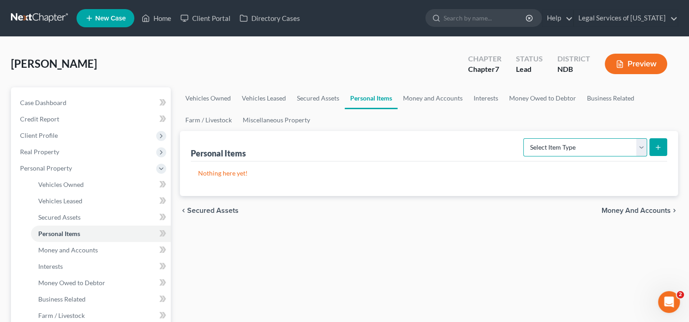
click at [643, 151] on select "Select Item Type Clothing (A/B: 11) Collectibles Of Value (A/B: 8) Electronics …" at bounding box center [585, 147] width 124 height 18
select select "clothing"
click at [524, 138] on select "Select Item Type Clothing (A/B: 11) Collectibles Of Value (A/B: 8) Electronics …" at bounding box center [585, 147] width 124 height 18
click at [657, 150] on icon "submit" at bounding box center [657, 147] width 7 height 7
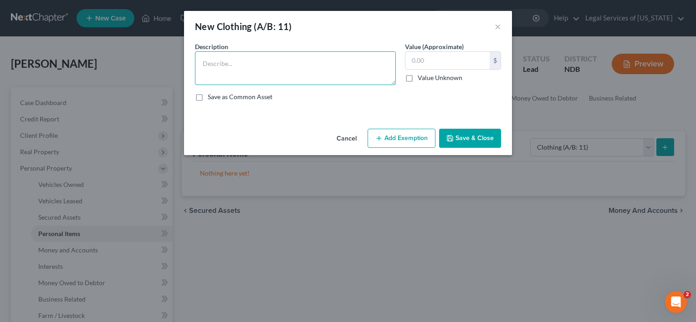
click at [344, 68] on textarea at bounding box center [295, 68] width 201 height 34
type textarea "personal clothing"
type input "600"
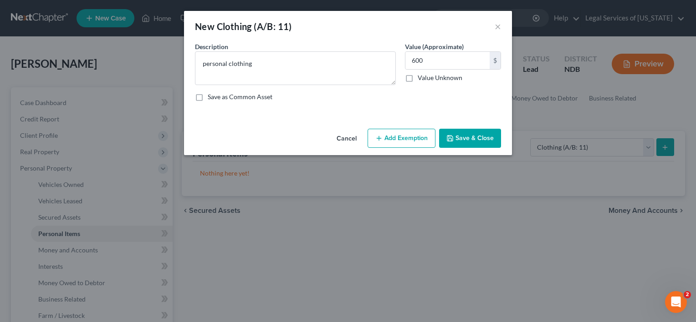
click at [402, 139] on button "Add Exemption" at bounding box center [401, 138] width 68 height 19
select select "2"
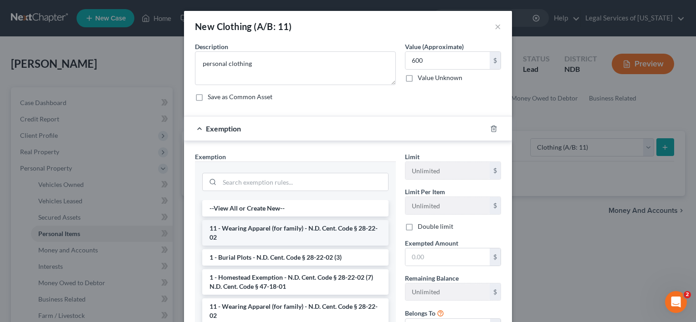
click at [275, 227] on li "11 - Wearing Apparel (for family) - N.D. Cent. Code § 28-22-02" at bounding box center [295, 232] width 186 height 25
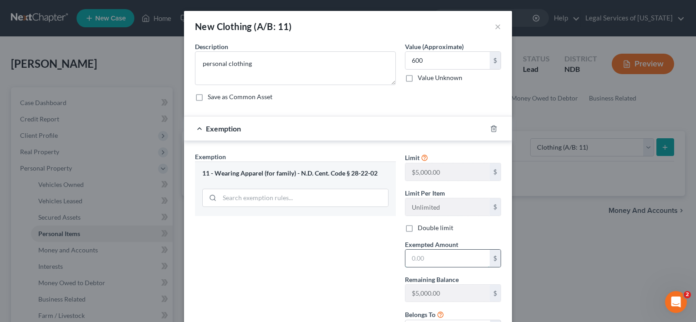
click at [421, 259] on input "text" at bounding box center [447, 258] width 84 height 17
type input "600"
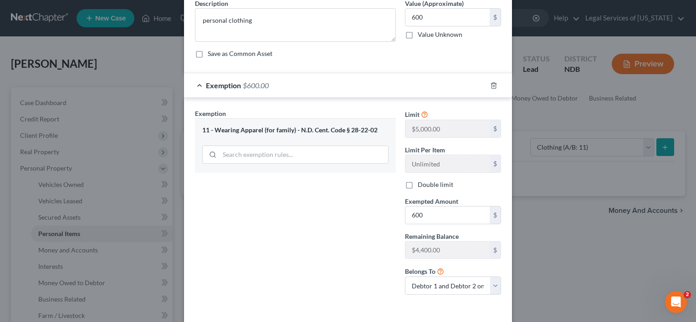
scroll to position [80, 0]
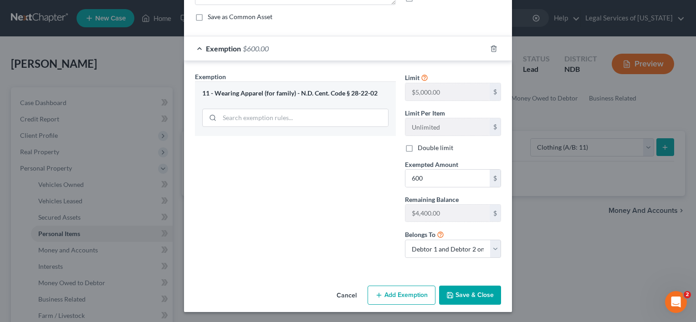
click at [461, 293] on button "Save & Close" at bounding box center [470, 295] width 62 height 19
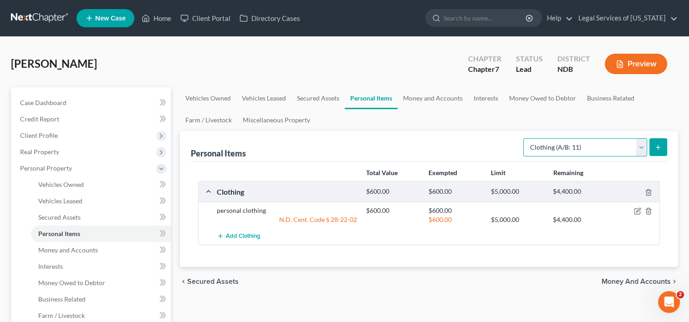
click at [641, 147] on select "Select Item Type Clothing (A/B: 11) Collectibles Of Value (A/B: 8) Electronics …" at bounding box center [585, 147] width 124 height 18
select select "electronics"
click at [524, 138] on select "Select Item Type Clothing (A/B: 11) Collectibles Of Value (A/B: 8) Electronics …" at bounding box center [585, 147] width 124 height 18
click at [658, 153] on button "submit" at bounding box center [658, 147] width 18 height 18
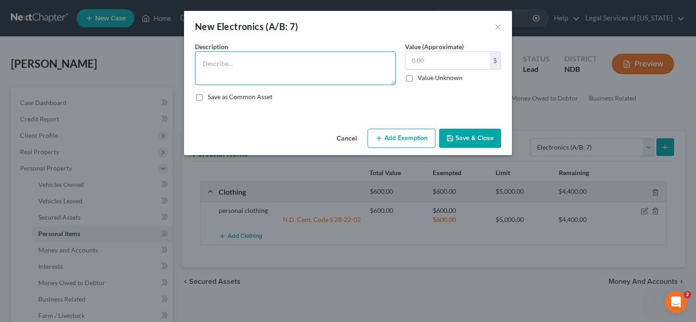
click at [286, 63] on textarea at bounding box center [295, 68] width 201 height 34
type textarea "telephones, televisions, computer/printer,"
type input "1,000"
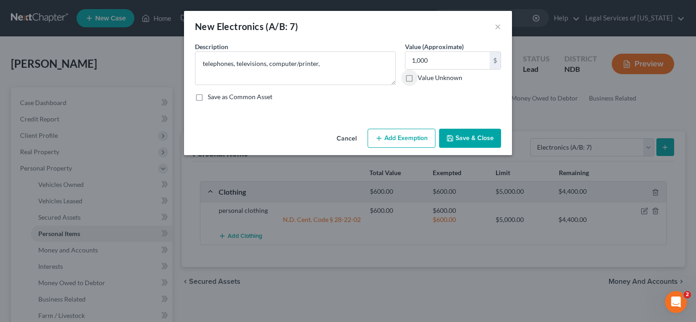
click at [426, 138] on button "Add Exemption" at bounding box center [401, 138] width 68 height 19
select select "2"
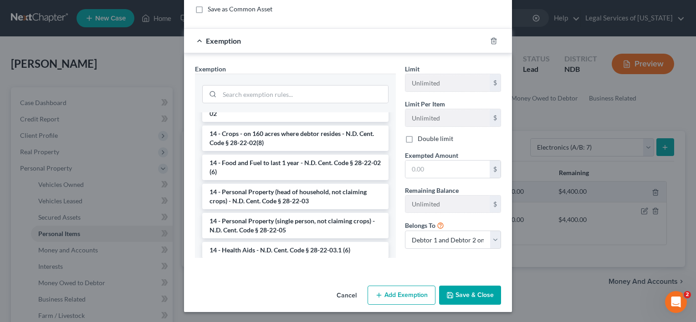
scroll to position [91, 0]
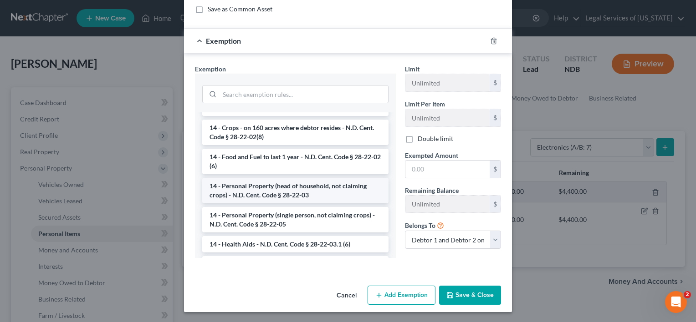
click at [281, 189] on li "14 - Personal Property (head of household, not claiming crops) - N.D. Cent. Cod…" at bounding box center [295, 190] width 186 height 25
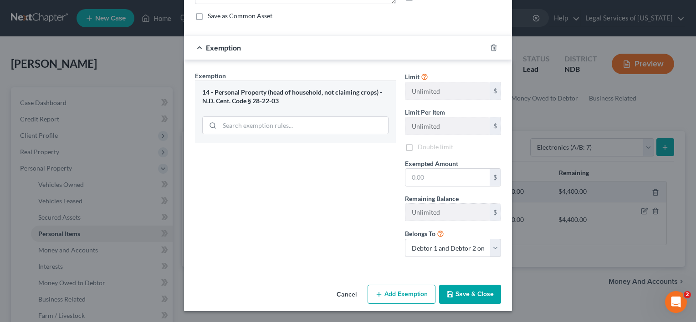
scroll to position [80, 0]
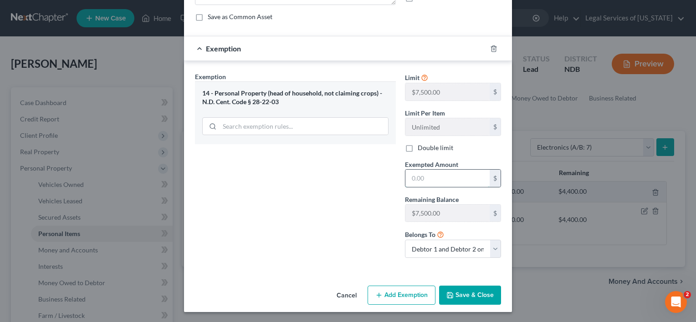
click at [432, 177] on input "text" at bounding box center [447, 178] width 84 height 17
type input "1,000"
click at [479, 295] on button "Save & Close" at bounding box center [470, 295] width 62 height 19
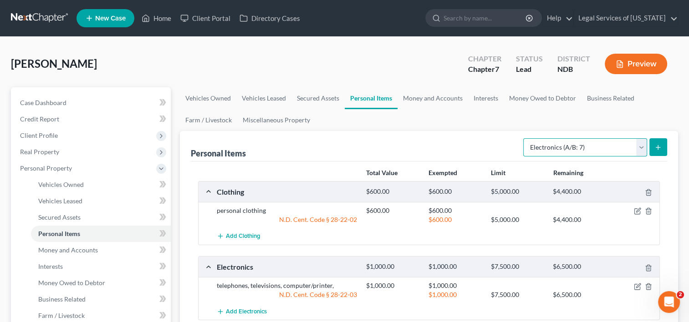
click at [643, 148] on select "Select Item Type Clothing (A/B: 11) Collectibles Of Value (A/B: 8) Electronics …" at bounding box center [585, 147] width 124 height 18
select select "firearms"
click at [524, 138] on select "Select Item Type Clothing (A/B: 11) Collectibles Of Value (A/B: 8) Electronics …" at bounding box center [585, 147] width 124 height 18
click at [660, 148] on icon "submit" at bounding box center [657, 147] width 7 height 7
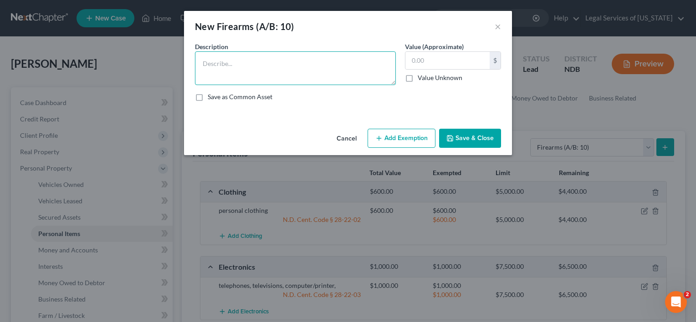
click at [253, 62] on textarea at bounding box center [295, 68] width 201 height 34
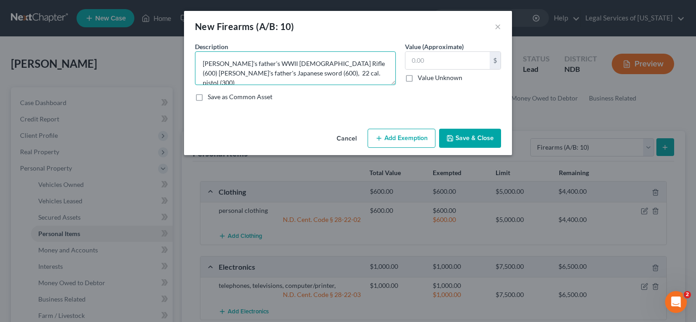
type textarea "Jim's father's WWII Japanese Rifle (600) Jim's father's Japanese sword (600), 2…"
type input "1,500"
click at [397, 133] on button "Add Exemption" at bounding box center [401, 138] width 68 height 19
select select "2"
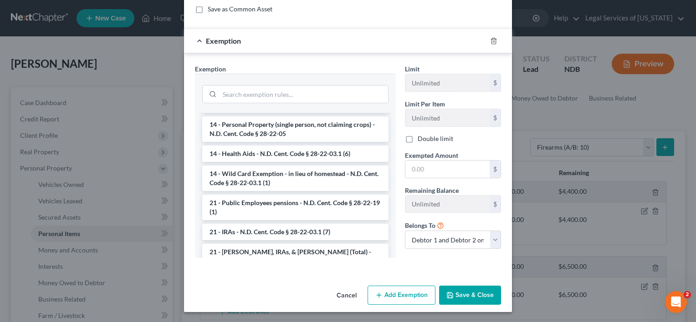
scroll to position [182, 0]
click at [280, 171] on li "14 - Wild Card Exemption - in lieu of homestead - N.D. Cent. Code § 28-22-03.1 …" at bounding box center [295, 177] width 186 height 25
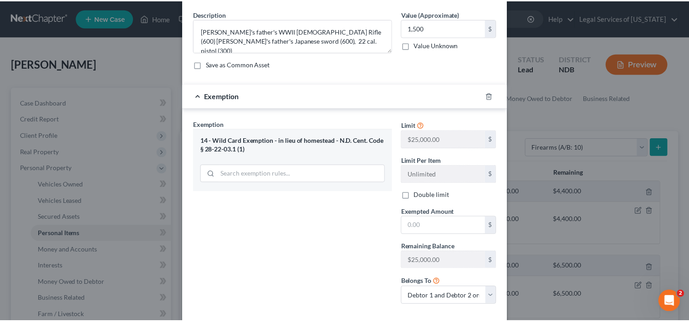
scroll to position [80, 0]
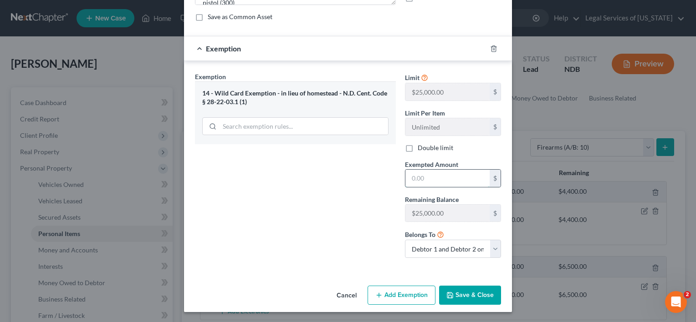
click at [425, 177] on input "text" at bounding box center [447, 178] width 84 height 17
type input "1,500"
click at [466, 299] on button "Save & Close" at bounding box center [470, 295] width 62 height 19
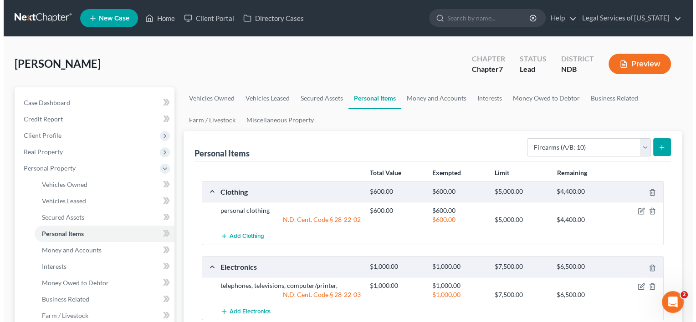
scroll to position [137, 0]
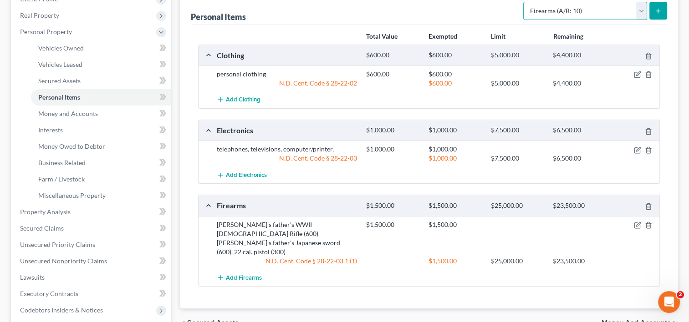
click at [643, 13] on select "Select Item Type Clothing (A/B: 11) Collectibles Of Value (A/B: 8) Electronics …" at bounding box center [585, 11] width 124 height 18
select select "household_goods"
click at [524, 2] on select "Select Item Type Clothing (A/B: 11) Collectibles Of Value (A/B: 8) Electronics …" at bounding box center [585, 11] width 124 height 18
click at [666, 15] on button "submit" at bounding box center [658, 11] width 18 height 18
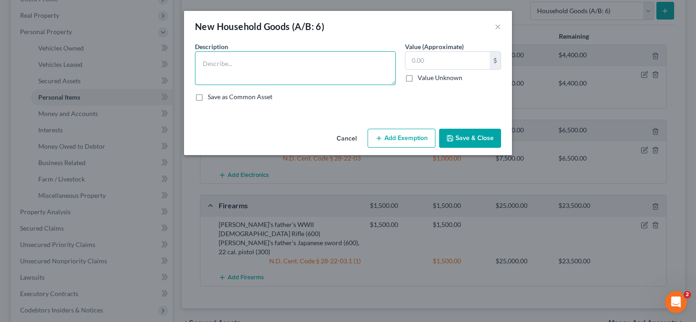
click at [364, 61] on textarea at bounding box center [295, 68] width 201 height 34
type textarea "household goods and furnishings"
type input "1,500"
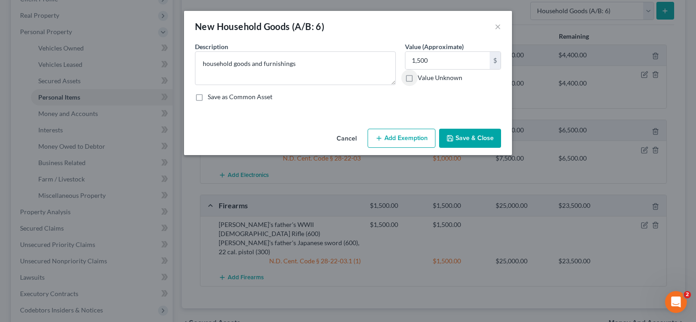
click at [390, 138] on button "Add Exemption" at bounding box center [401, 138] width 68 height 19
select select "2"
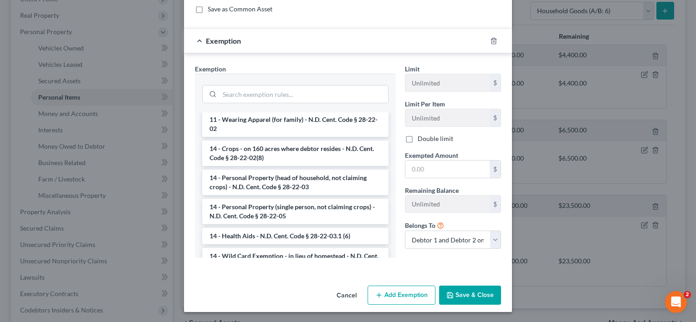
scroll to position [182, 0]
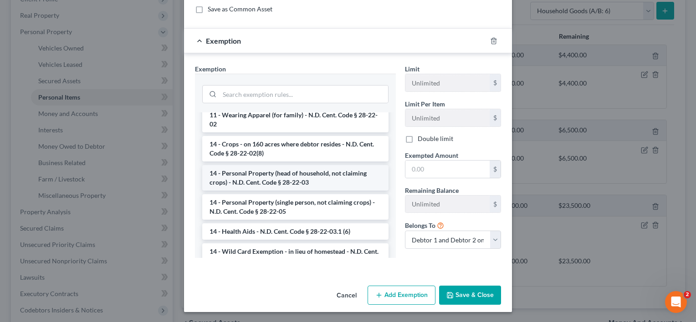
click at [281, 177] on li "14 - Personal Property (head of household, not claiming crops) - N.D. Cent. Cod…" at bounding box center [295, 177] width 186 height 25
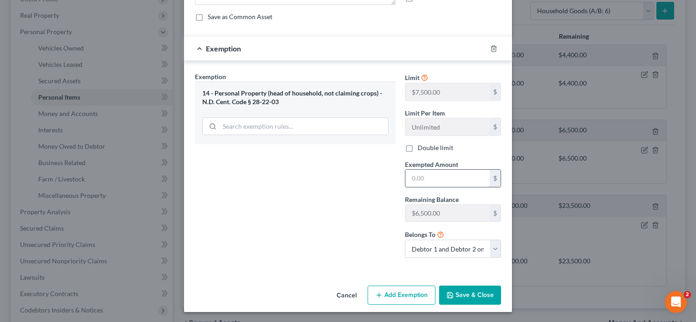
click at [414, 179] on input "text" at bounding box center [447, 178] width 84 height 17
type input "1,500"
click at [477, 289] on button "Save & Close" at bounding box center [470, 295] width 62 height 19
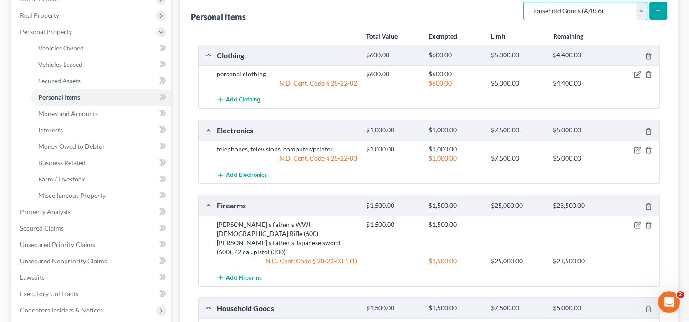
click at [639, 14] on select "Select Item Type Clothing (A/B: 11) Collectibles Of Value (A/B: 8) Electronics …" at bounding box center [585, 11] width 124 height 18
select select "jewelry"
click at [524, 2] on select "Select Item Type Clothing (A/B: 11) Collectibles Of Value (A/B: 8) Electronics …" at bounding box center [585, 11] width 124 height 18
click at [662, 10] on button "submit" at bounding box center [658, 11] width 18 height 18
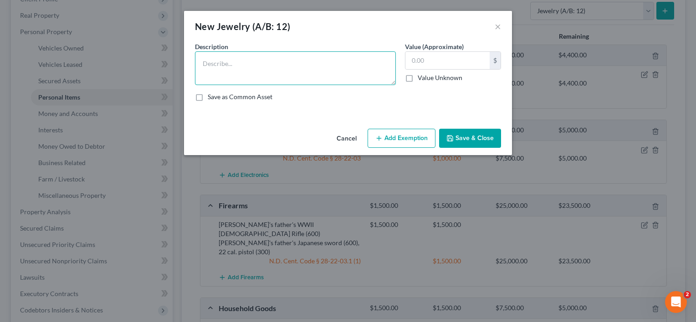
click at [314, 65] on textarea at bounding box center [295, 68] width 201 height 34
type textarea "personal jewelry"
type input "500"
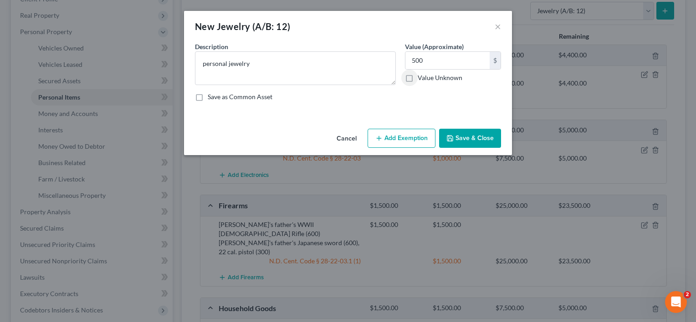
click at [419, 131] on button "Add Exemption" at bounding box center [401, 138] width 68 height 19
select select "2"
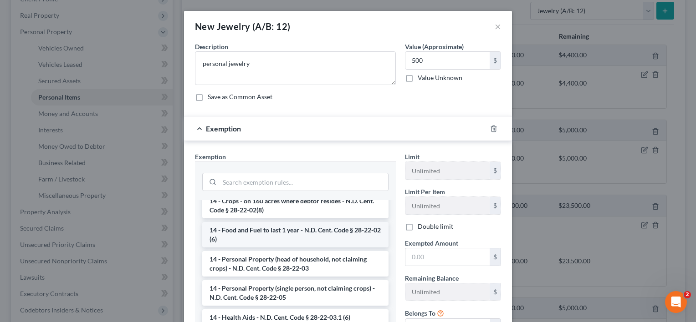
scroll to position [91, 0]
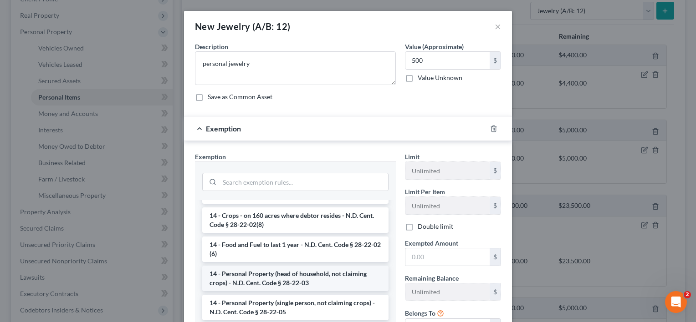
click at [280, 278] on li "14 - Personal Property (head of household, not claiming crops) - N.D. Cent. Cod…" at bounding box center [295, 278] width 186 height 25
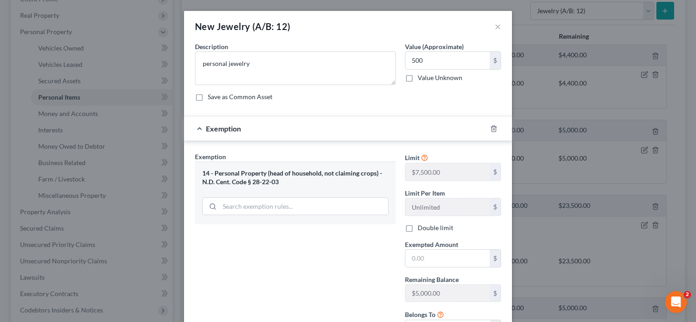
scroll to position [46, 0]
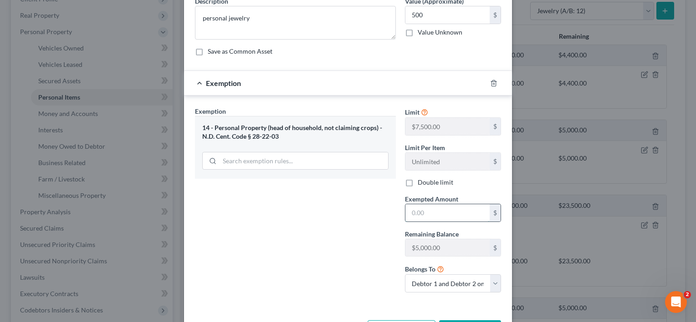
click at [442, 208] on input "text" at bounding box center [447, 212] width 84 height 17
type input "500"
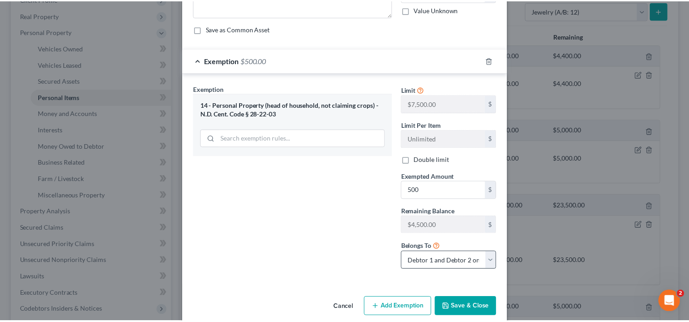
scroll to position [80, 0]
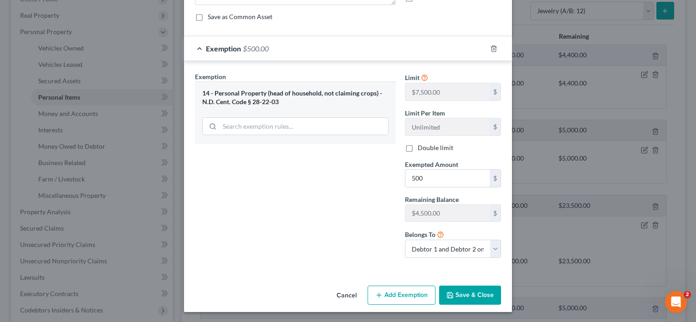
click at [460, 294] on button "Save & Close" at bounding box center [470, 295] width 62 height 19
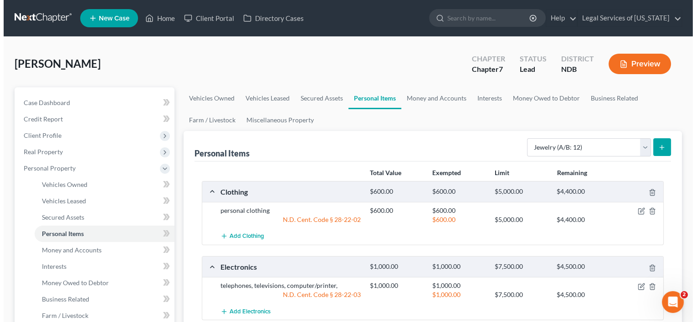
scroll to position [0, 0]
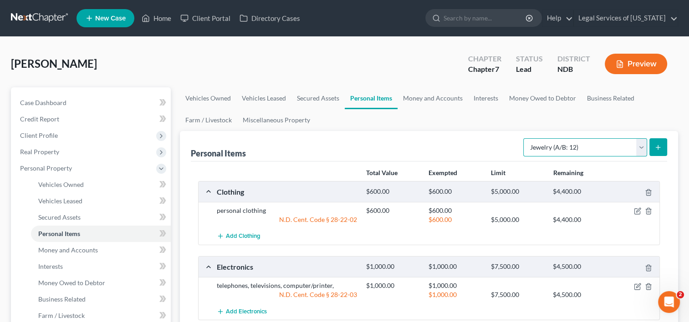
click at [641, 147] on select "Select Item Type Clothing (A/B: 11) Collectibles Of Value (A/B: 8) Electronics …" at bounding box center [585, 147] width 124 height 18
select select "sports_and_hobby_equipment"
click at [524, 138] on select "Select Item Type Clothing (A/B: 11) Collectibles Of Value (A/B: 8) Electronics …" at bounding box center [585, 147] width 124 height 18
click at [662, 150] on button "submit" at bounding box center [658, 147] width 18 height 18
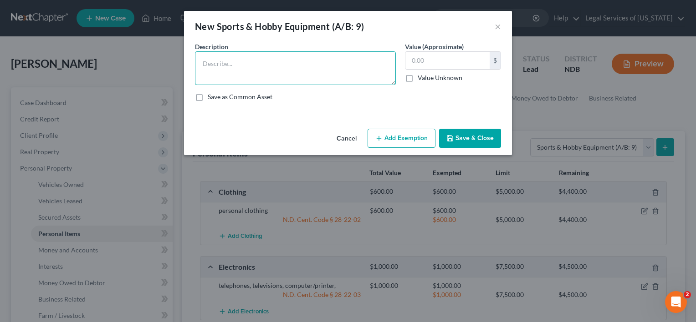
click at [312, 68] on textarea at bounding box center [295, 68] width 201 height 34
type textarea "Epiphone Guitar (400) and Alvarez guitar (400)"
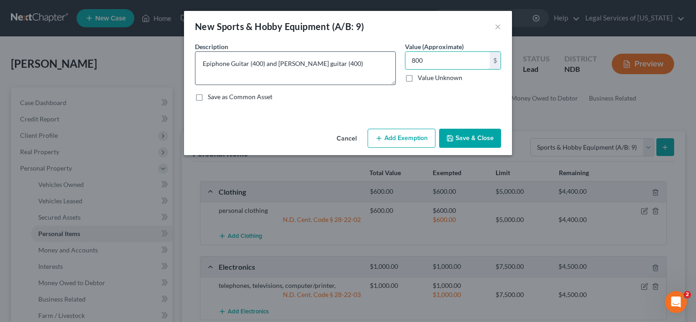
type input "800"
click at [395, 142] on button "Add Exemption" at bounding box center [401, 138] width 68 height 19
select select "2"
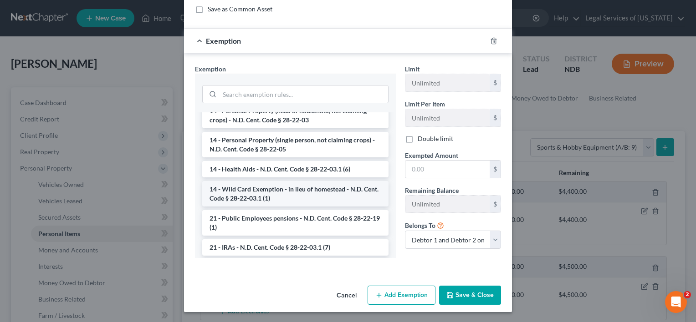
scroll to position [182, 0]
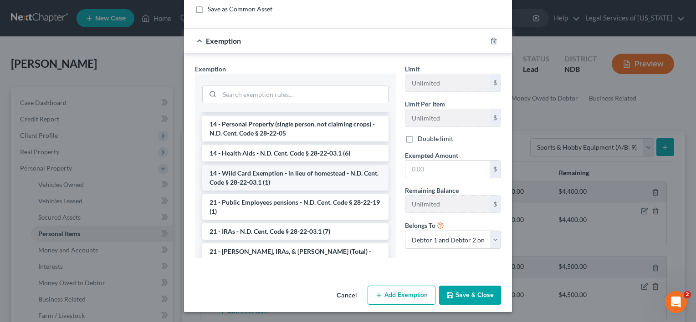
click at [280, 174] on li "14 - Wild Card Exemption - in lieu of homestead - N.D. Cent. Code § 28-22-03.1 …" at bounding box center [295, 177] width 186 height 25
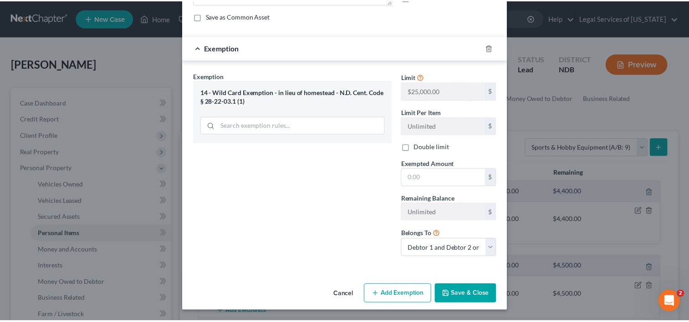
scroll to position [80, 0]
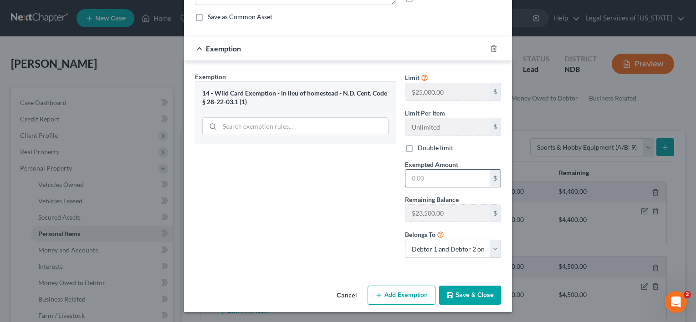
click at [420, 178] on input "text" at bounding box center [447, 178] width 84 height 17
type input "800"
click at [474, 299] on button "Save & Close" at bounding box center [470, 295] width 62 height 19
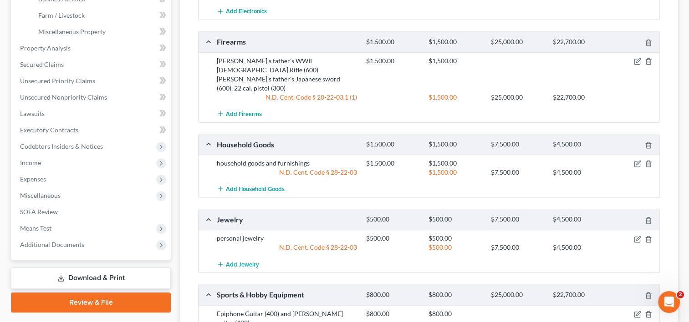
scroll to position [392, 0]
